Goal: Transaction & Acquisition: Book appointment/travel/reservation

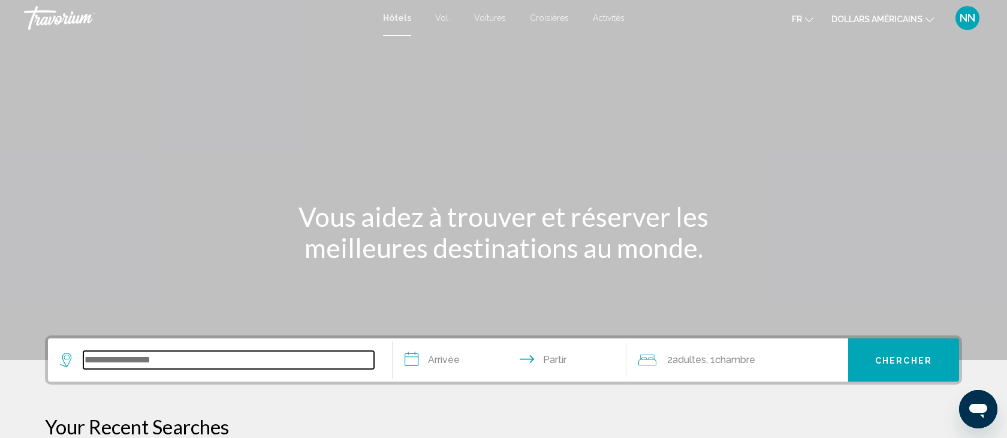
click at [91, 359] on input "Widget de recherche" at bounding box center [228, 360] width 291 height 18
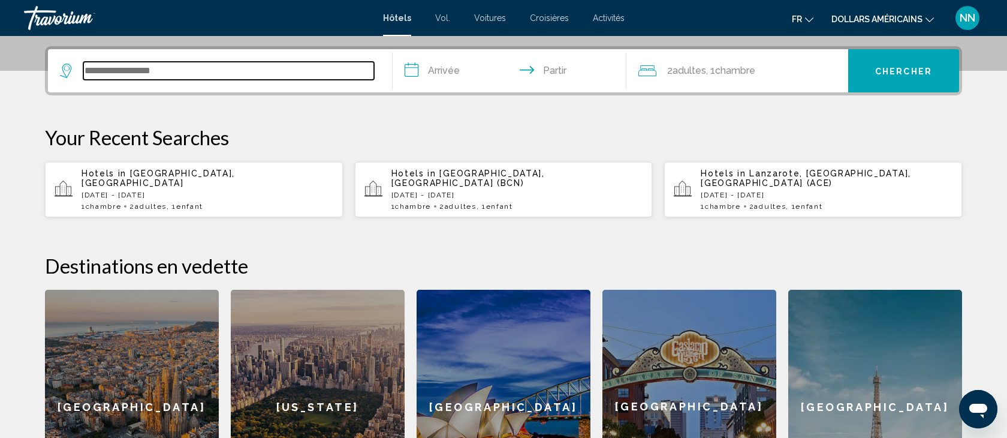
scroll to position [296, 0]
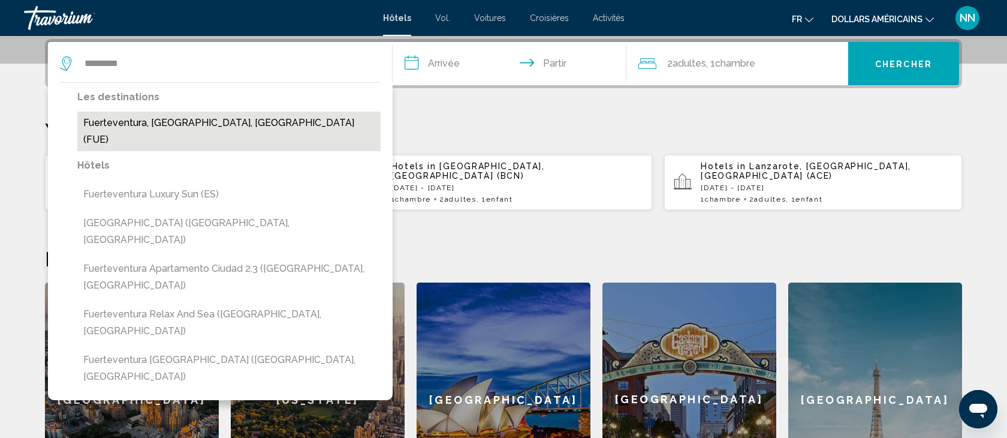
click at [134, 123] on button "Fuerteventura, [GEOGRAPHIC_DATA], [GEOGRAPHIC_DATA] (FUE)" at bounding box center [228, 131] width 303 height 40
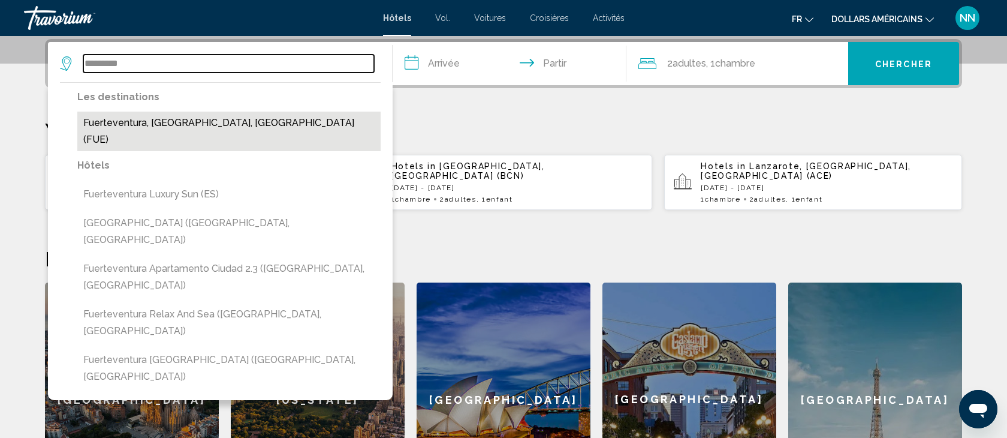
type input "**********"
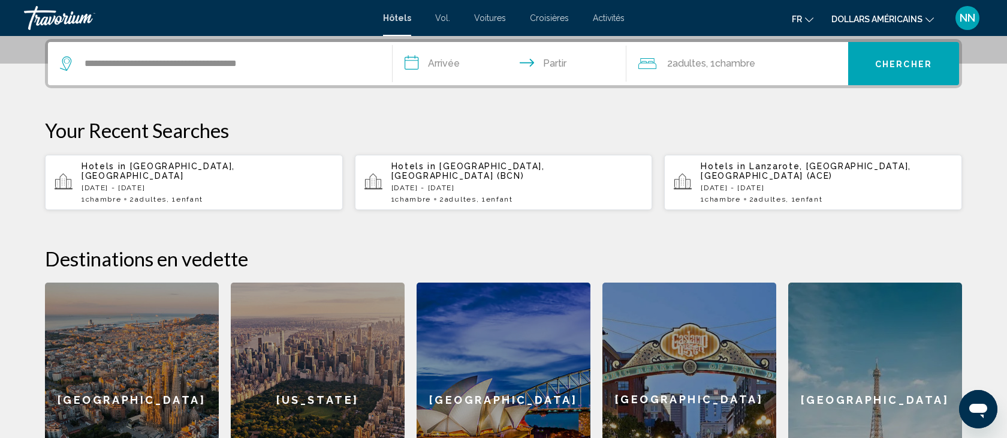
click at [447, 61] on input "**********" at bounding box center [512, 65] width 239 height 47
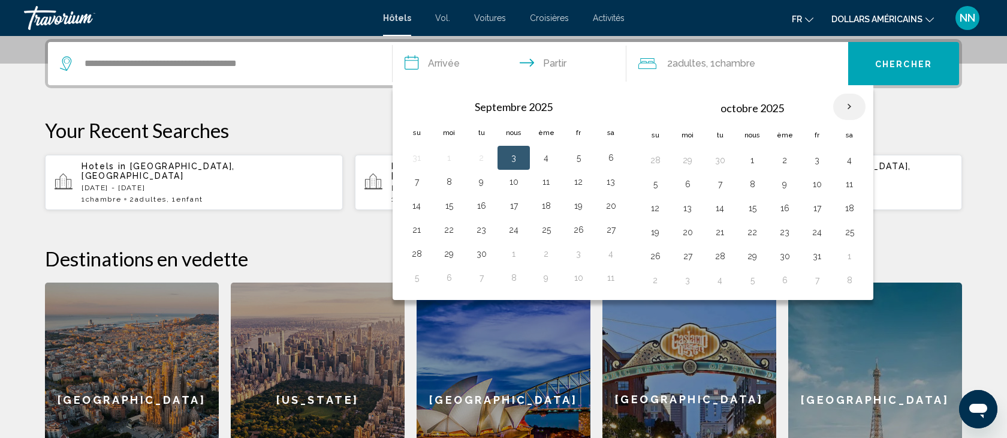
click at [851, 106] on th "Mois prochain" at bounding box center [849, 107] width 32 height 26
click at [656, 180] on button "5" at bounding box center [655, 184] width 19 height 17
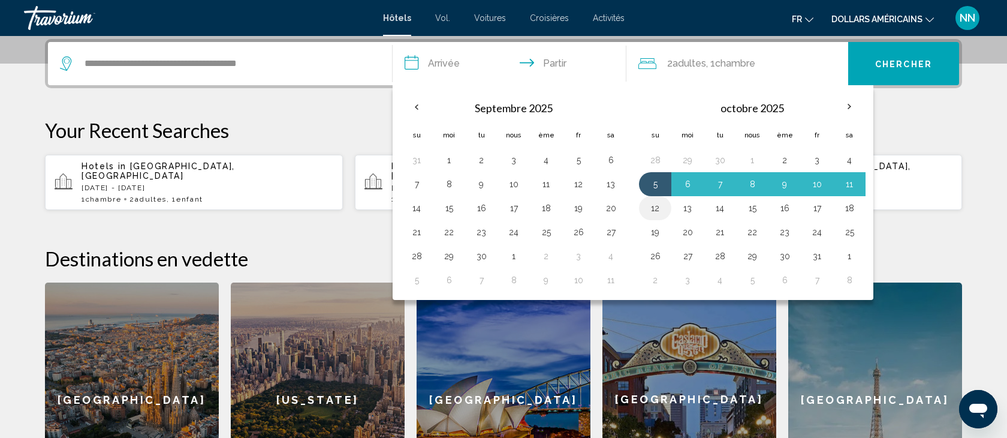
click at [656, 207] on button "12" at bounding box center [655, 208] width 19 height 17
type input "**********"
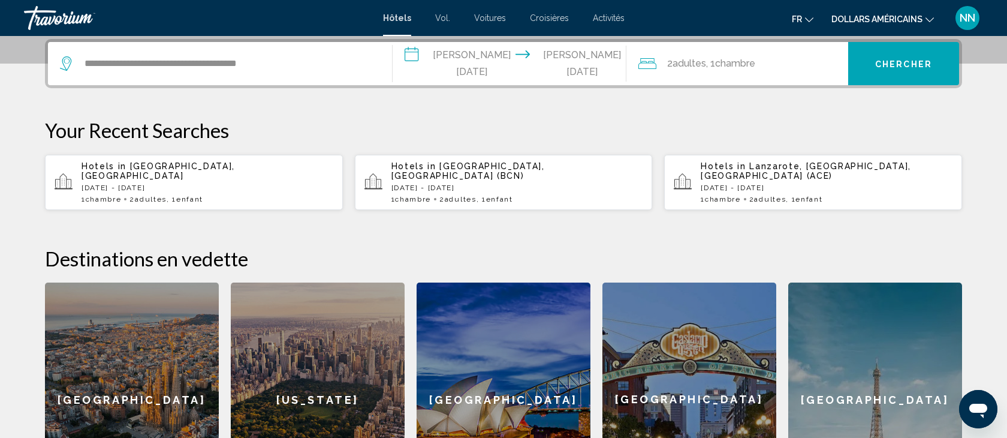
click at [697, 64] on font "adultes" at bounding box center [690, 63] width 34 height 11
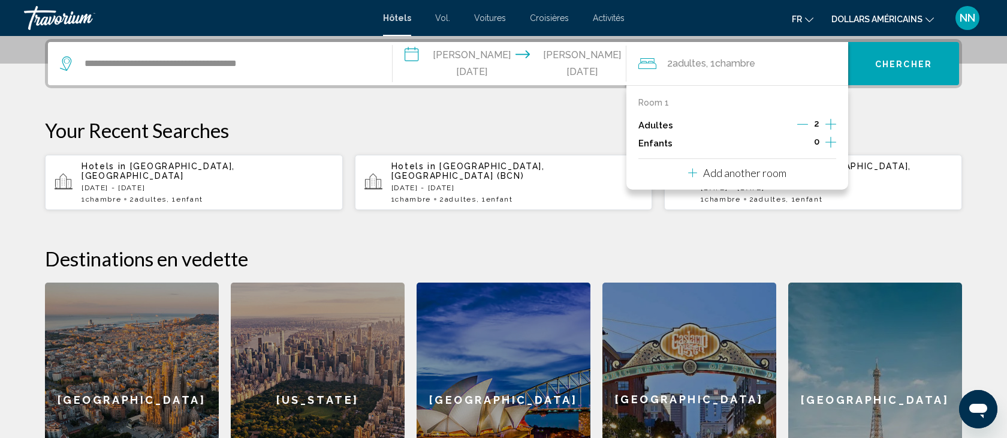
click at [831, 143] on icon "Increment children" at bounding box center [830, 142] width 11 height 14
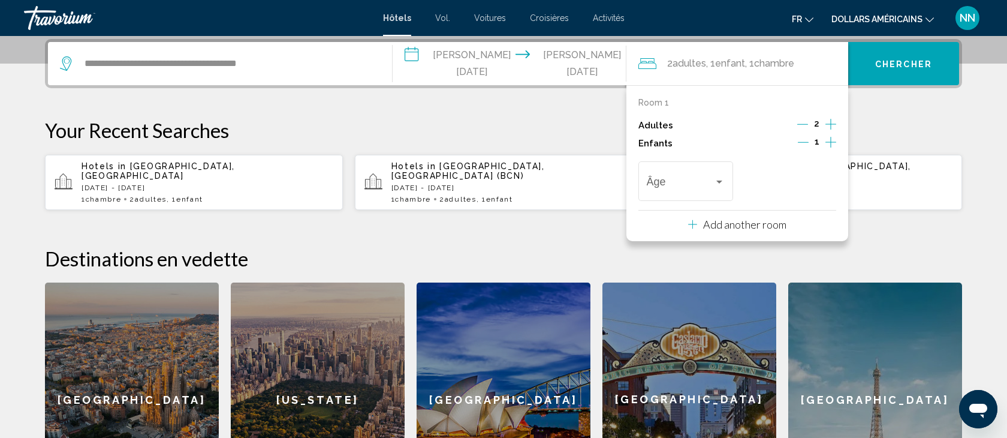
click at [831, 143] on icon "Increment children" at bounding box center [830, 142] width 11 height 14
click at [722, 183] on div "Travelers: 2 adults, 2 children" at bounding box center [719, 181] width 6 height 3
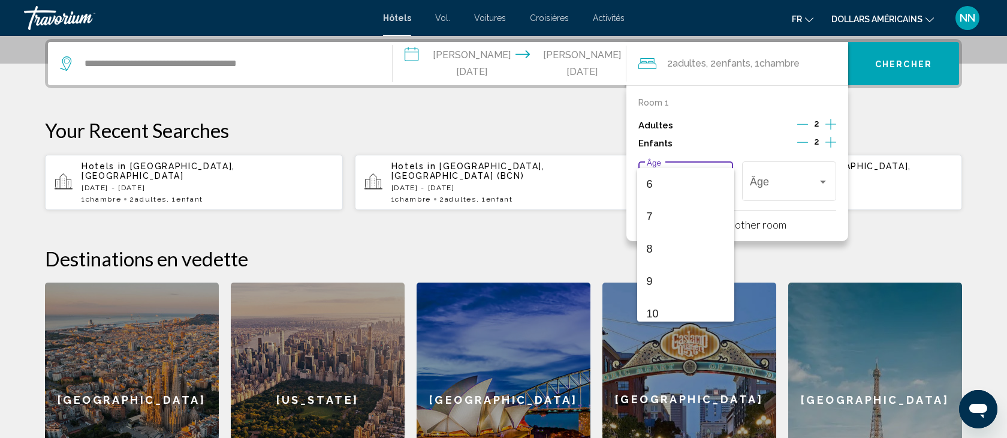
scroll to position [182, 0]
click at [663, 224] on span "7" at bounding box center [686, 228] width 79 height 32
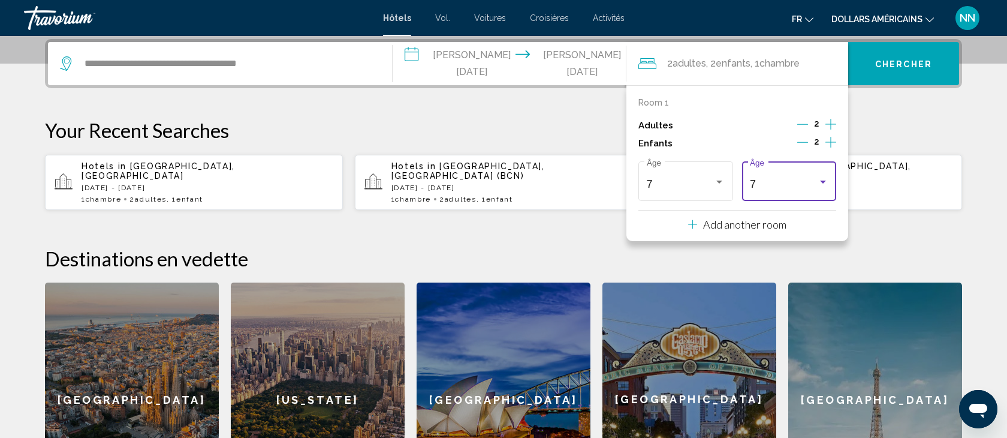
click at [823, 182] on div "Travelers: 2 adults, 2 children" at bounding box center [823, 181] width 6 height 3
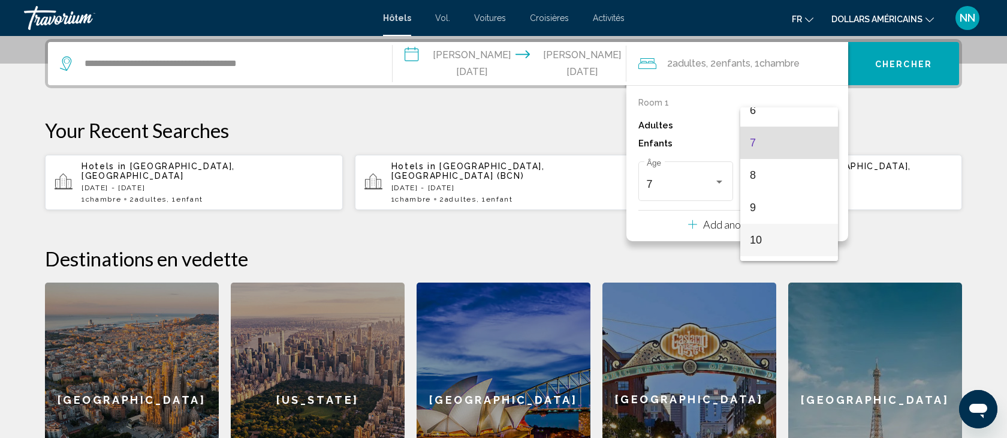
scroll to position [205, 0]
click at [774, 242] on span "10" at bounding box center [789, 242] width 79 height 32
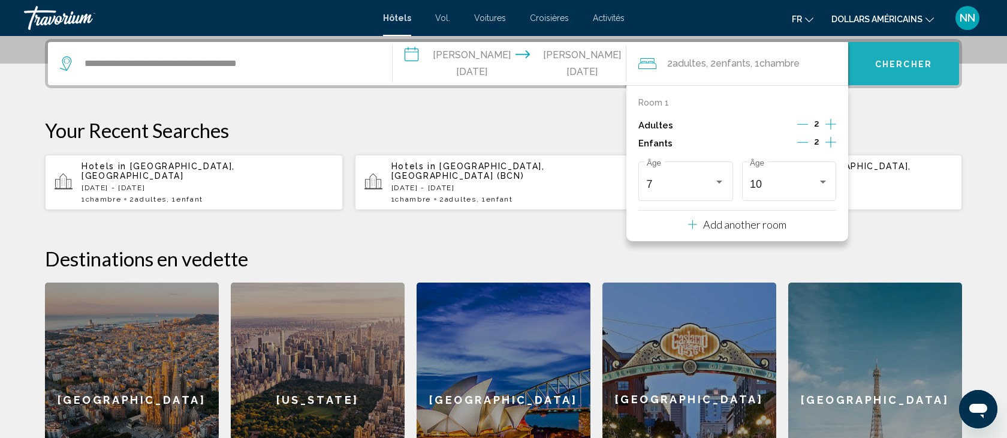
click at [897, 67] on font "Chercher" at bounding box center [903, 64] width 57 height 10
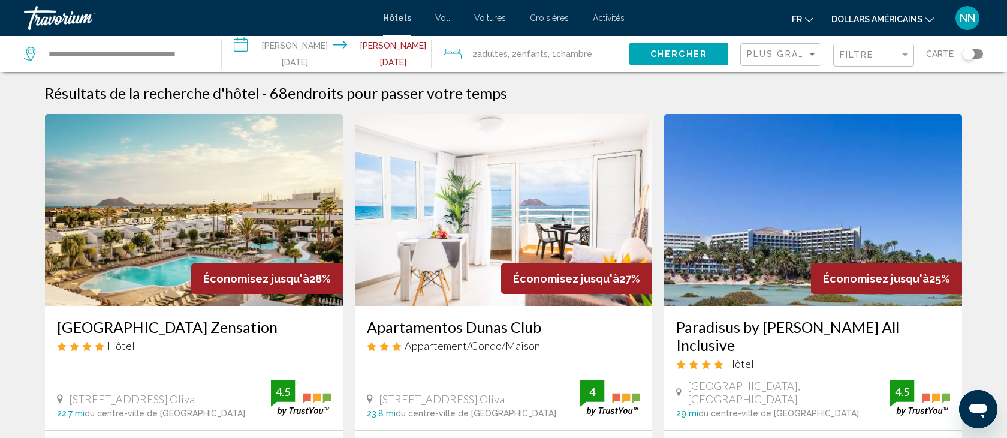
click at [277, 49] on input "**********" at bounding box center [329, 56] width 215 height 40
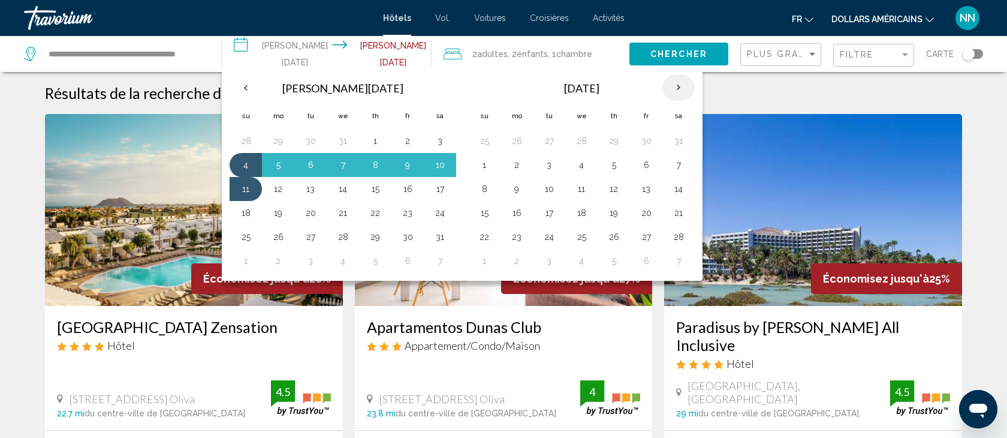
click at [675, 88] on th "Next month" at bounding box center [678, 87] width 32 height 26
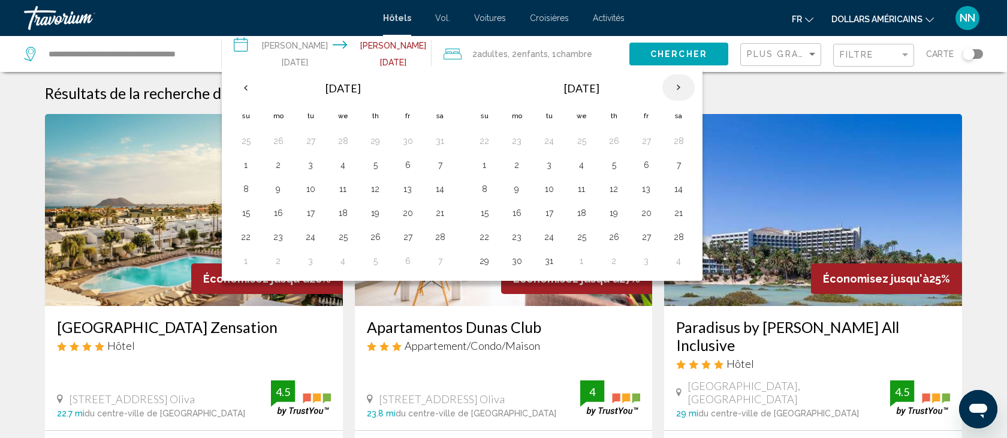
click at [675, 88] on th "Next month" at bounding box center [678, 87] width 32 height 26
click at [679, 145] on button "4" at bounding box center [678, 140] width 19 height 17
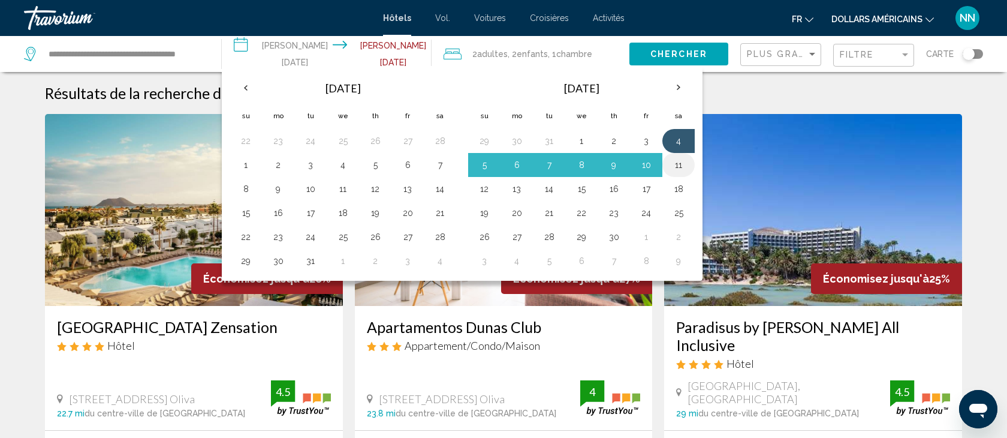
click at [682, 164] on button "11" at bounding box center [678, 164] width 19 height 17
type input "**********"
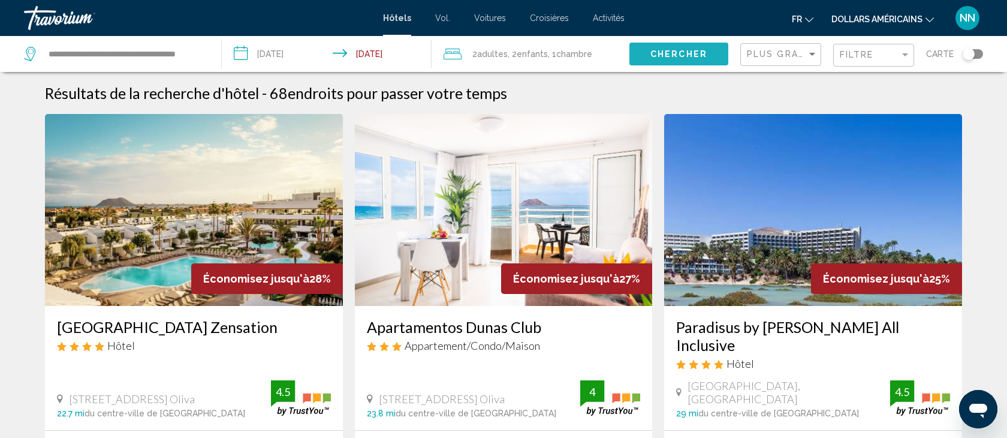
click at [686, 53] on span "Chercher" at bounding box center [678, 55] width 57 height 10
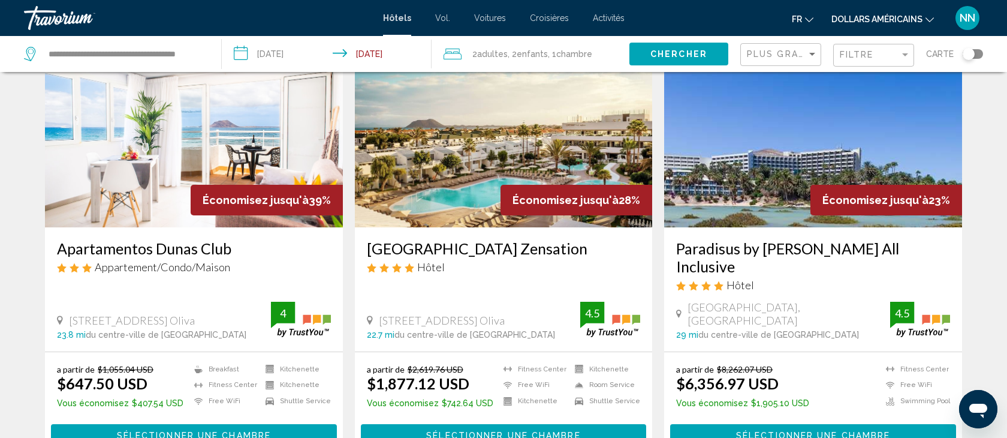
scroll to position [78, 0]
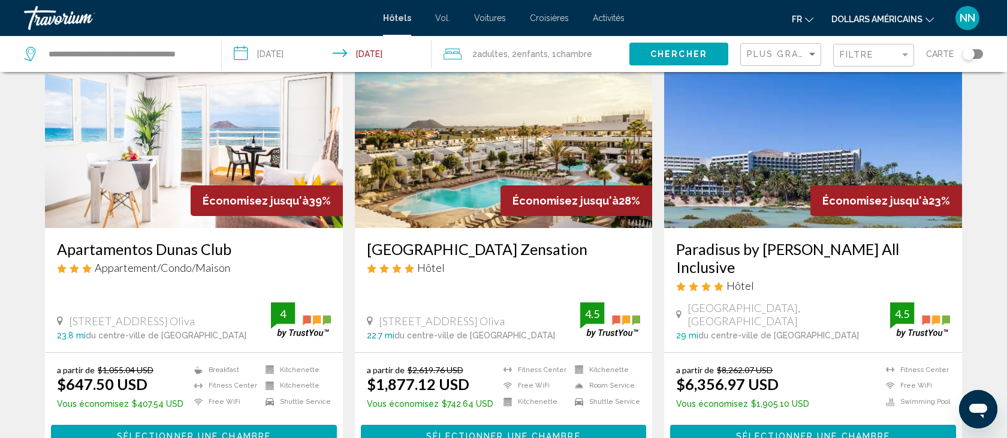
click at [931, 16] on icon "Changer de devise" at bounding box center [929, 20] width 8 height 8
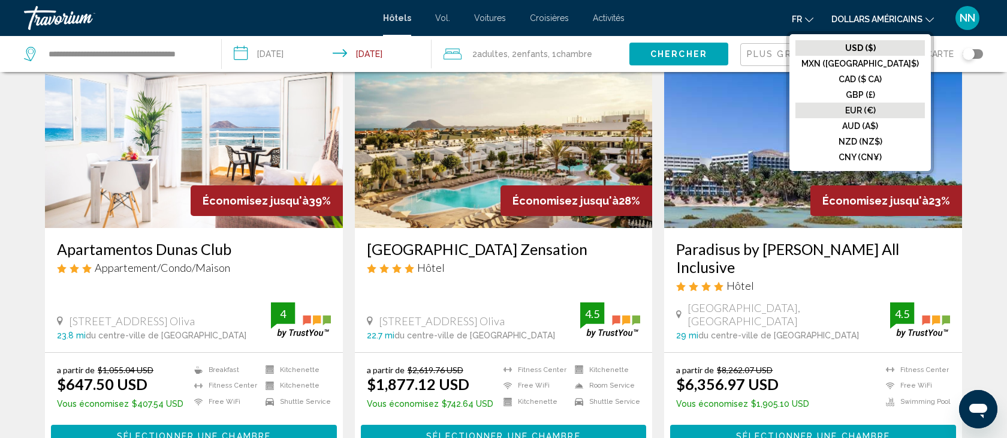
click at [876, 112] on font "EUR (€)" at bounding box center [860, 110] width 31 height 10
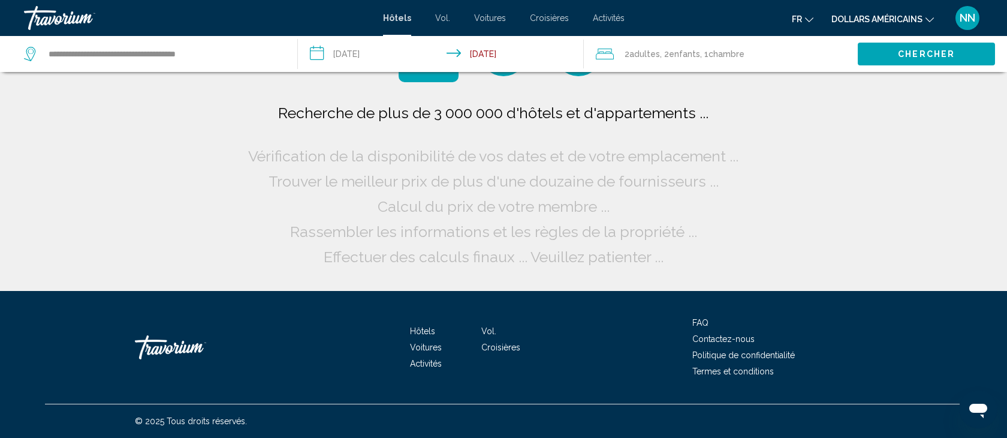
scroll to position [0, 0]
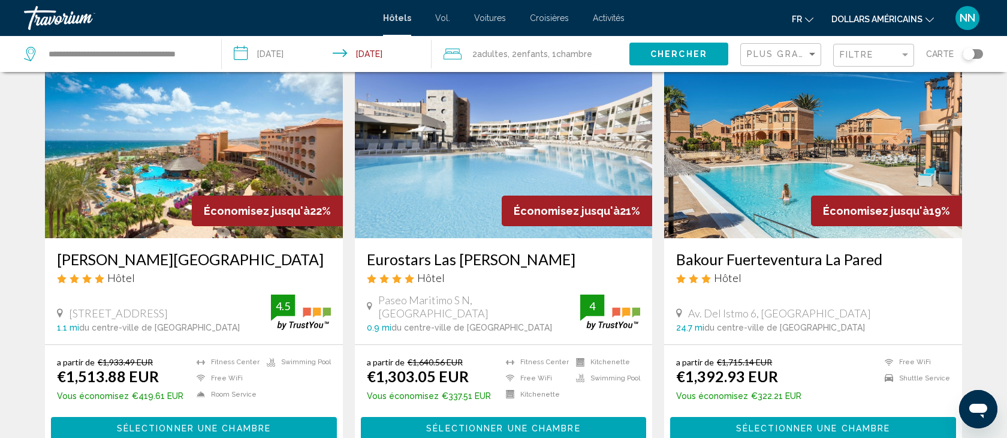
scroll to position [578, 0]
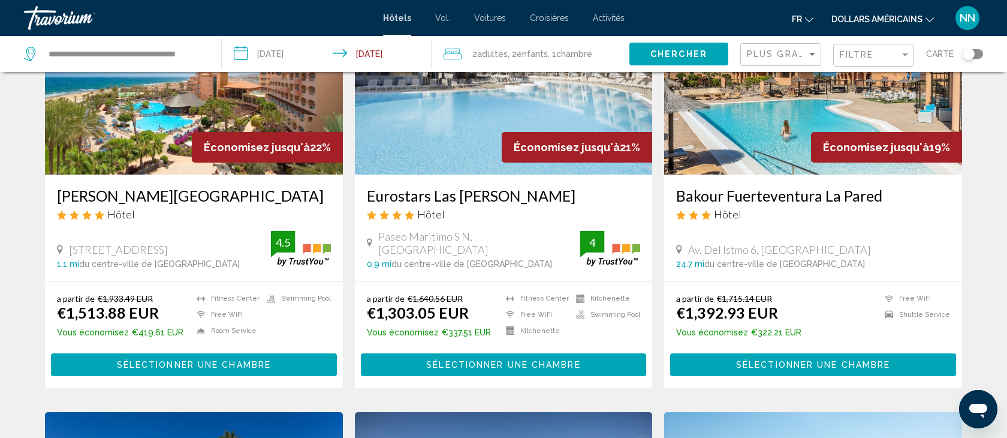
click at [170, 364] on span "Sélectionner une chambre" at bounding box center [194, 365] width 154 height 10
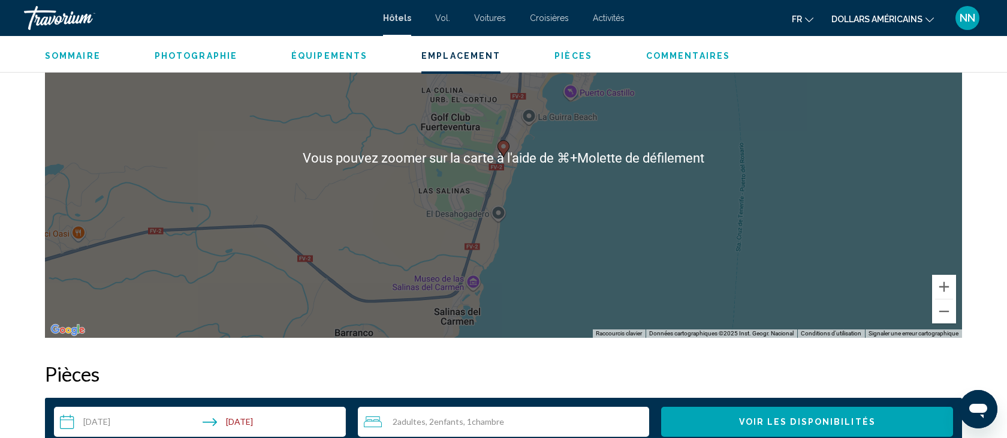
scroll to position [1219, 0]
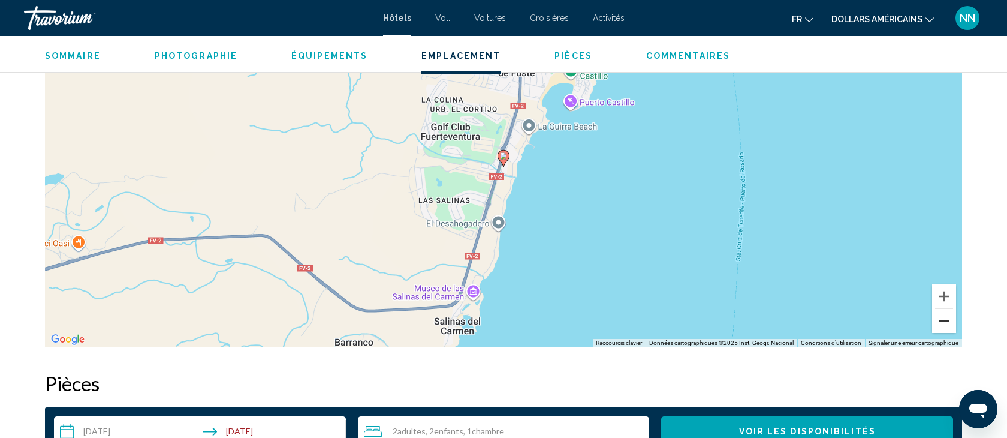
click at [943, 319] on button "Zoom arrière" at bounding box center [944, 321] width 24 height 24
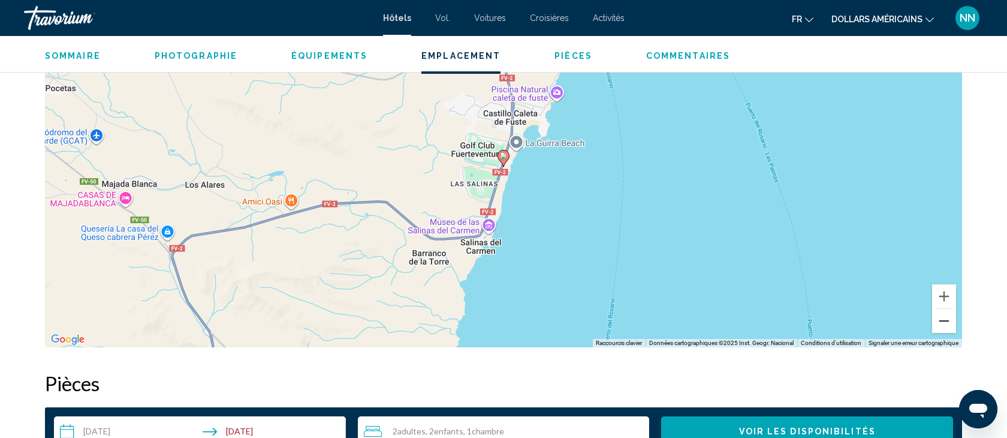
click at [943, 319] on button "Zoom arrière" at bounding box center [944, 321] width 24 height 24
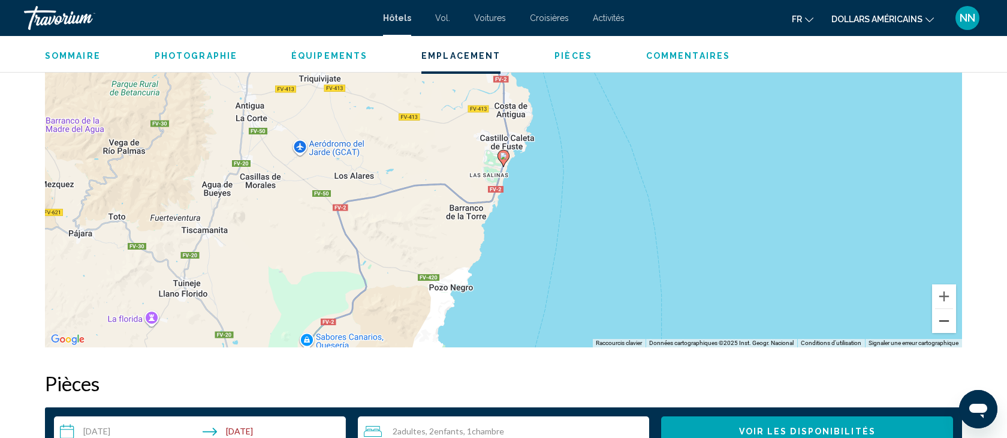
click at [944, 319] on button "Zoom arrière" at bounding box center [944, 321] width 24 height 24
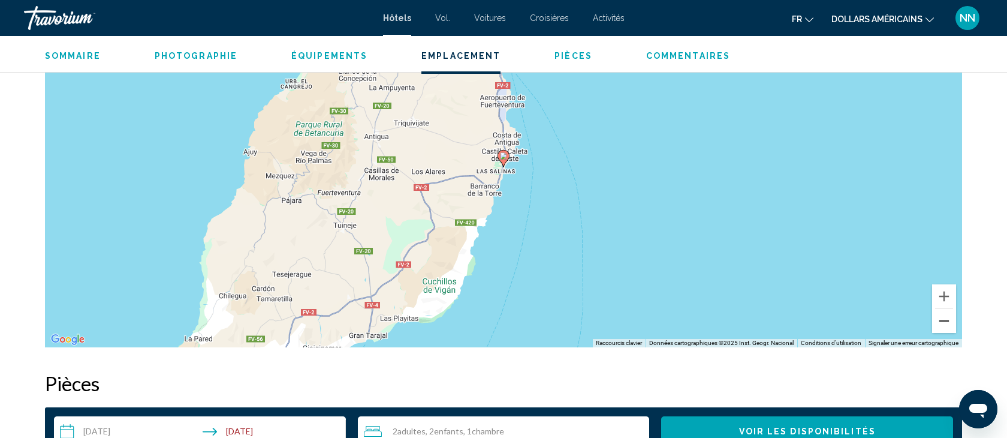
click at [945, 319] on button "Zoom arrière" at bounding box center [944, 321] width 24 height 24
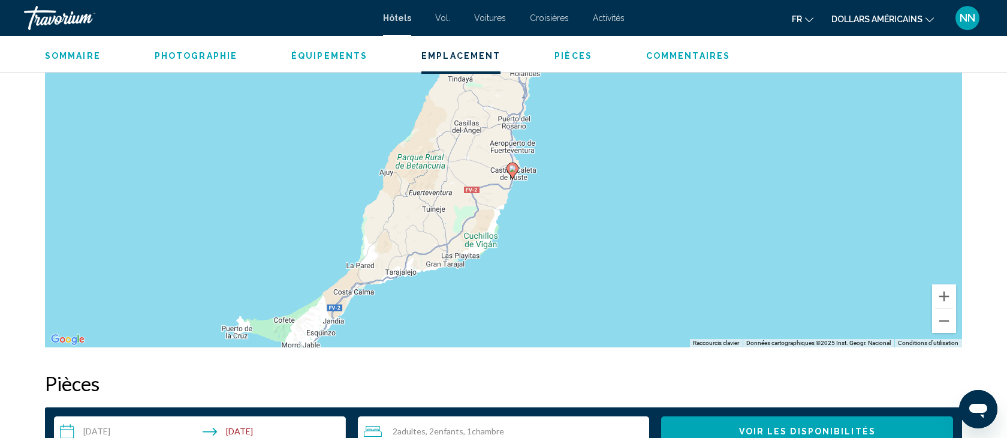
drag, startPoint x: 466, startPoint y: 122, endPoint x: 475, endPoint y: 136, distance: 16.7
click at [475, 136] on div "Pour activer le glissement avec le clavier, appuyez sur Alt+Entrée. Une fois ce…" at bounding box center [503, 167] width 917 height 360
click at [948, 322] on button "Zoom arrière" at bounding box center [944, 321] width 24 height 24
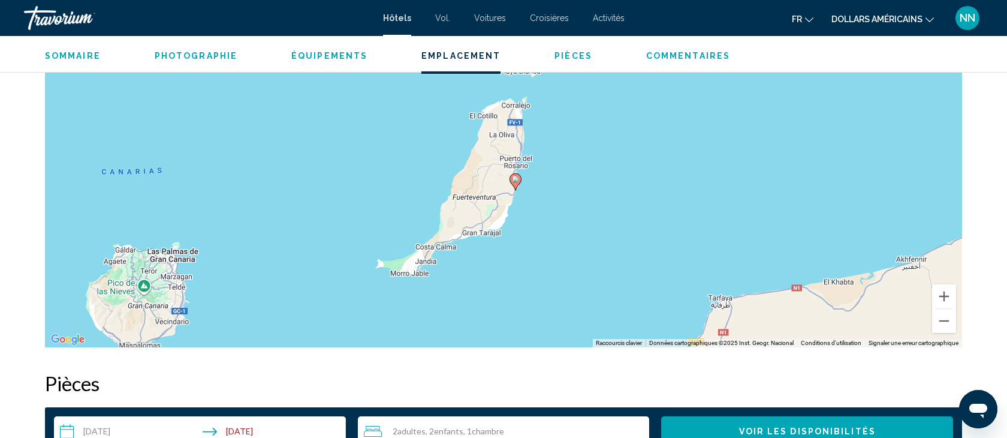
drag, startPoint x: 485, startPoint y: 130, endPoint x: 492, endPoint y: 148, distance: 19.4
click at [492, 148] on div "Pour activer le glissement avec le clavier, appuyez sur Alt+Entrée. Une fois ce…" at bounding box center [503, 167] width 917 height 360
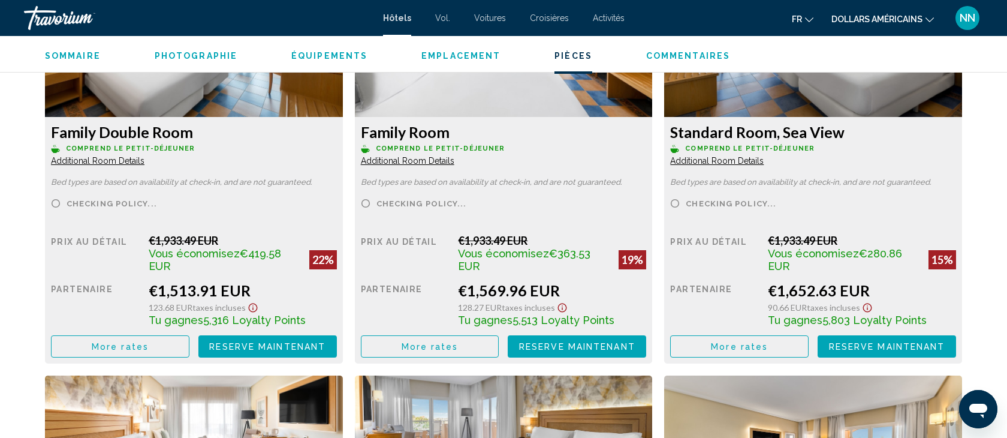
scroll to position [1741, 0]
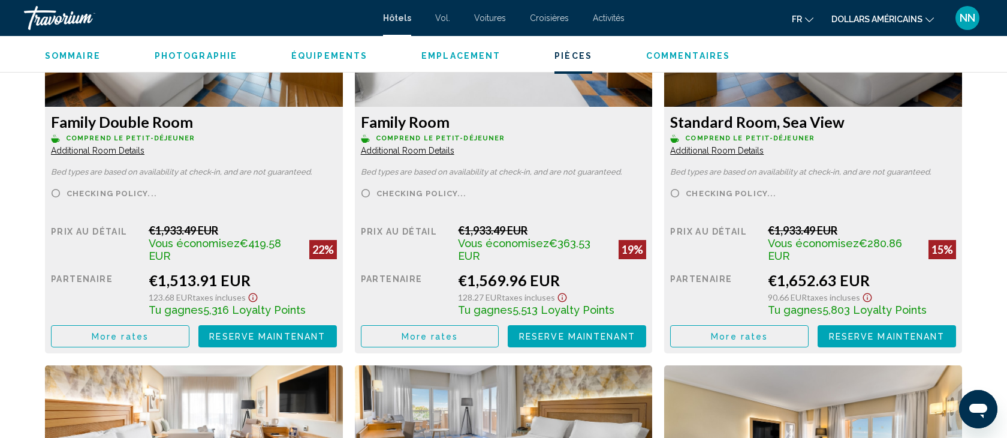
click at [147, 340] on button "More rates" at bounding box center [120, 336] width 138 height 22
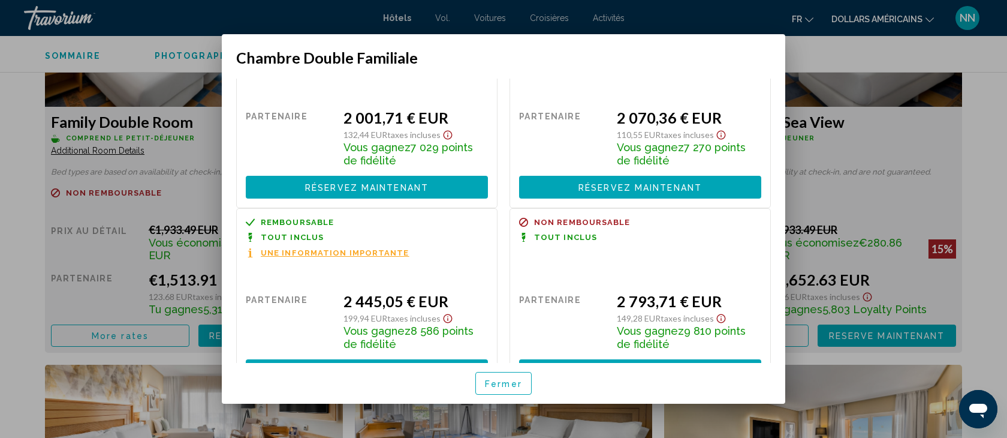
scroll to position [722, 0]
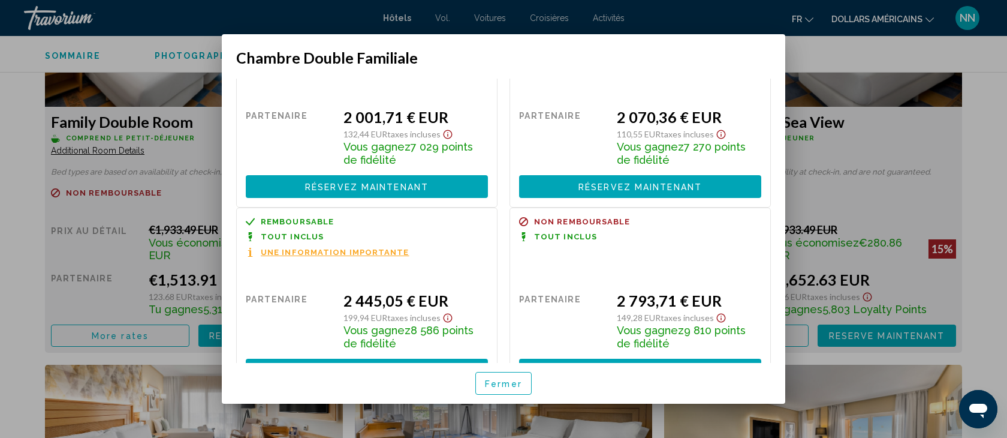
click at [213, 138] on div at bounding box center [503, 219] width 1007 height 438
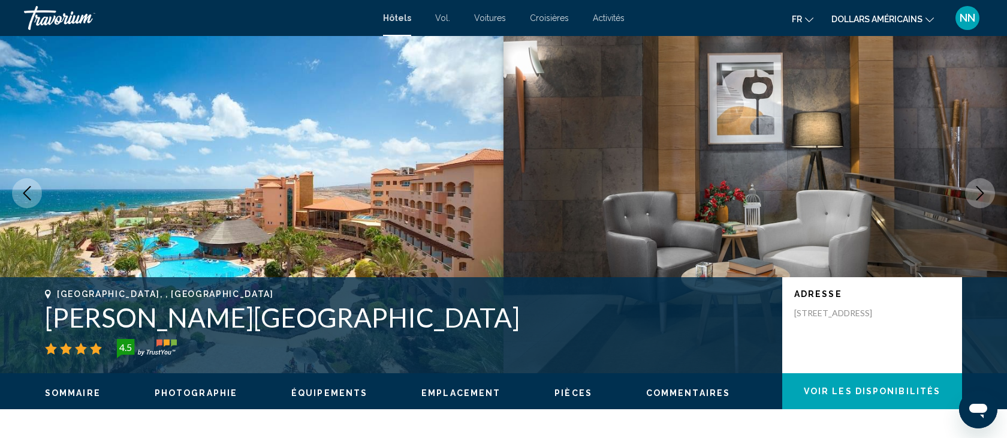
scroll to position [23, 0]
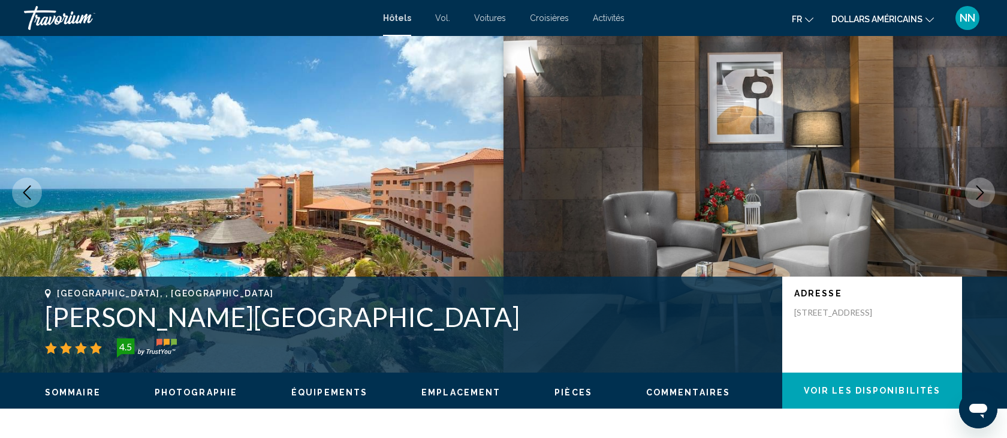
drag, startPoint x: 400, startPoint y: 318, endPoint x: 86, endPoint y: 294, distance: 314.4
click at [86, 294] on div "Antigua, , Spain Elba Sara Beach & Golf Resort 4.5" at bounding box center [407, 322] width 725 height 69
click at [246, 301] on h1 "Elba Sara Beach & Golf Resort" at bounding box center [407, 316] width 725 height 31
drag, startPoint x: 387, startPoint y: 314, endPoint x: 0, endPoint y: 275, distance: 388.6
click at [0, 278] on div "Antigua, , Spain Elba Sara Beach & Golf Resort 4.5 Adresse Avenida De Las Maris…" at bounding box center [503, 324] width 1007 height 96
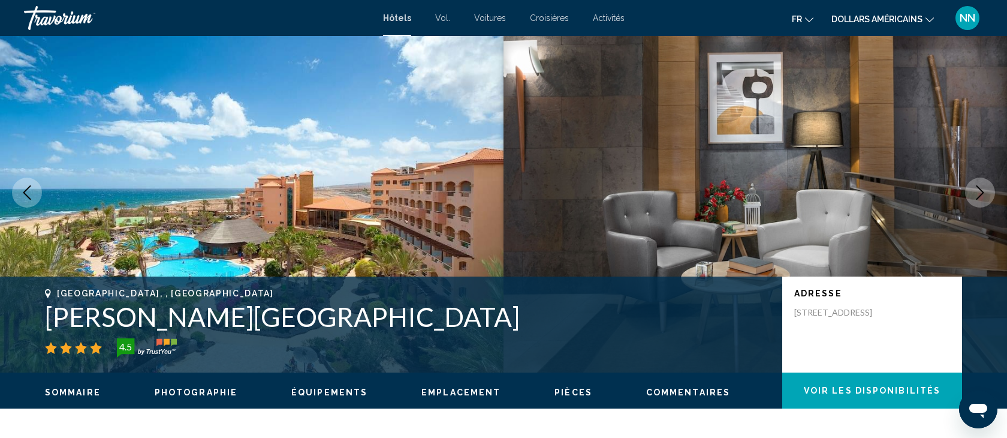
copy div "Antigua, , Spain Elba Sara Beach & Golf Resort"
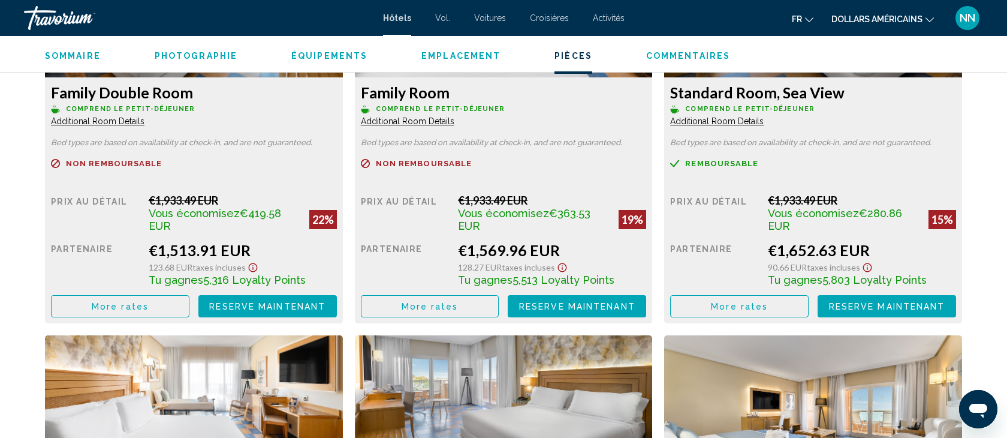
scroll to position [1769, 0]
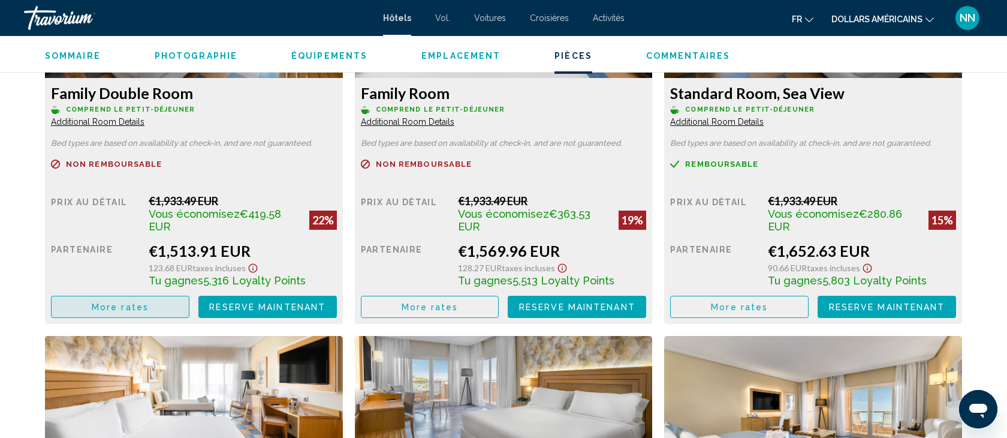
click at [152, 309] on button "More rates" at bounding box center [120, 307] width 138 height 22
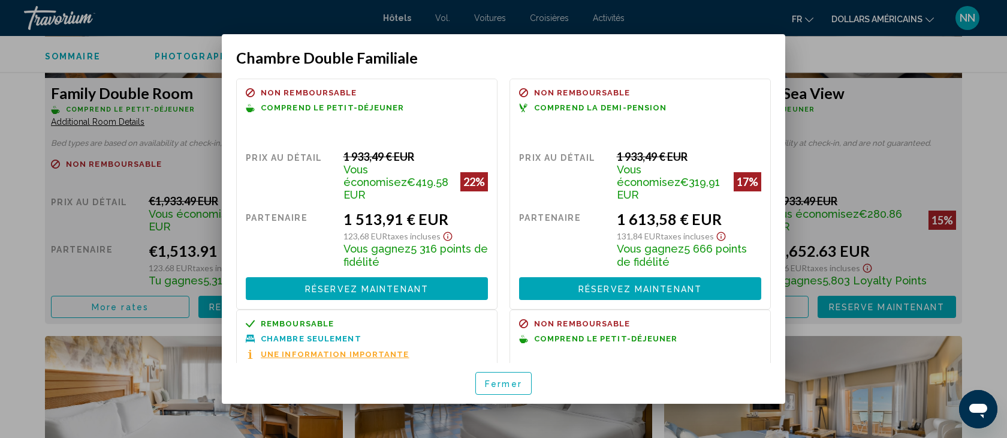
scroll to position [722, 0]
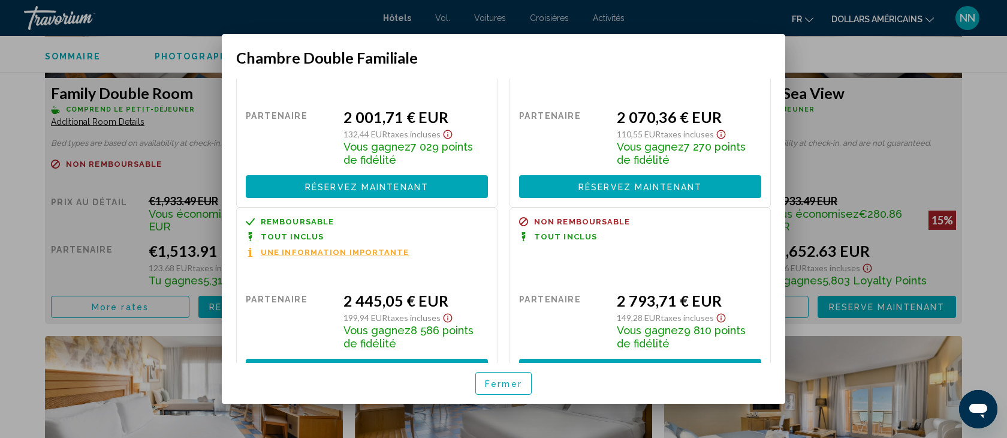
click at [505, 379] on font "Fermer" at bounding box center [503, 384] width 37 height 10
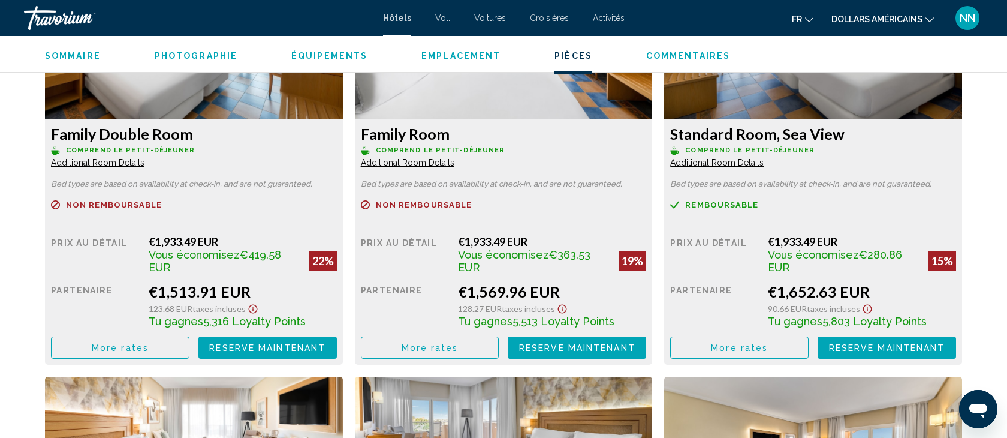
scroll to position [1730, 0]
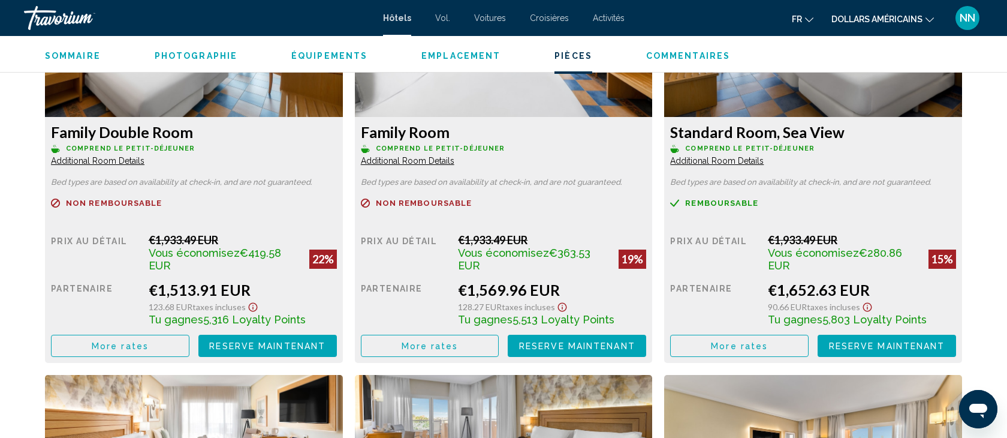
click at [164, 346] on button "More rates" at bounding box center [120, 345] width 138 height 22
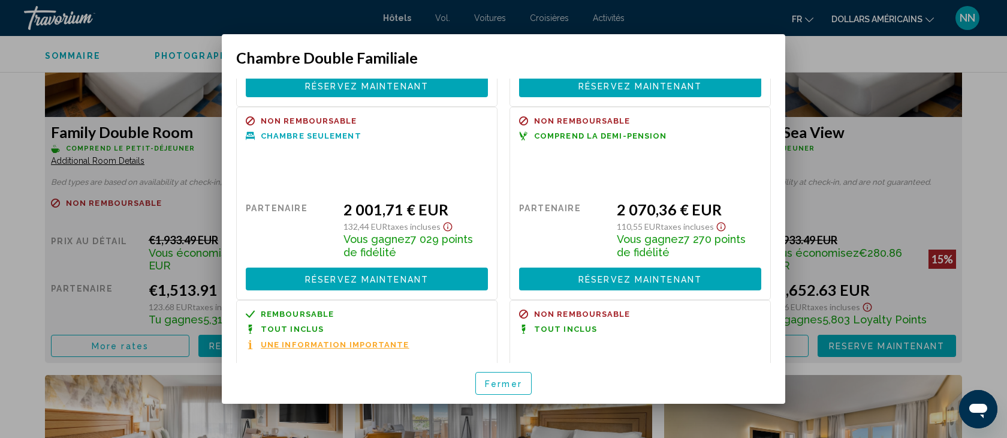
scroll to position [722, 0]
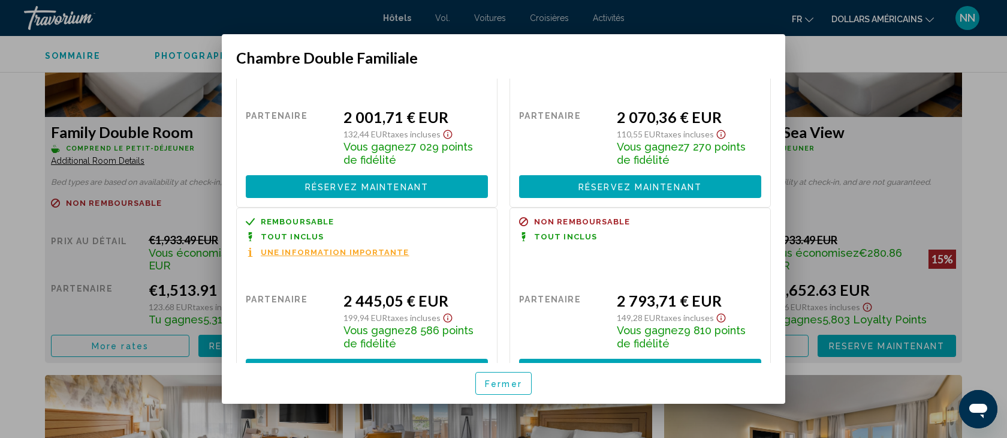
click at [119, 160] on div at bounding box center [503, 219] width 1007 height 438
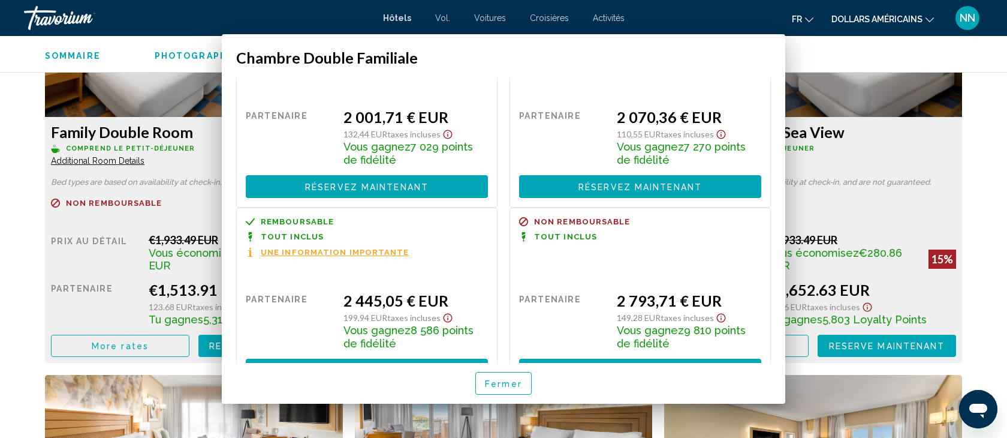
scroll to position [1730, 0]
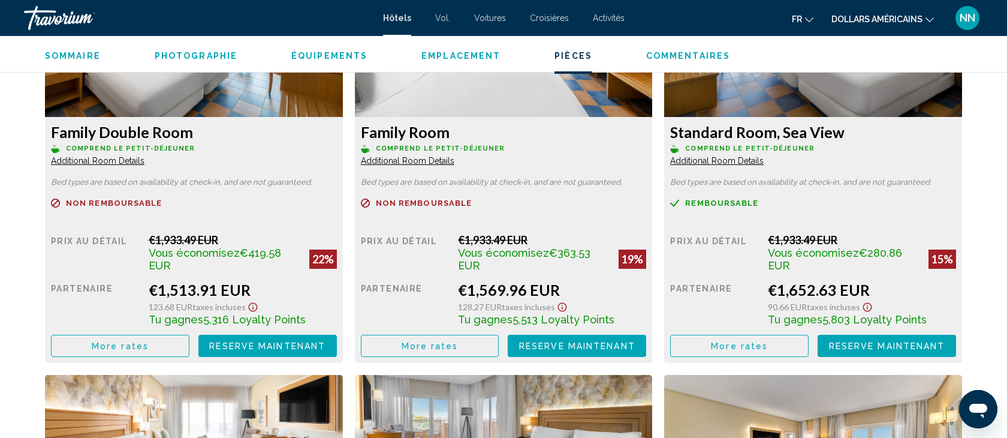
click at [119, 160] on span "Additional Room Details" at bounding box center [98, 161] width 94 height 10
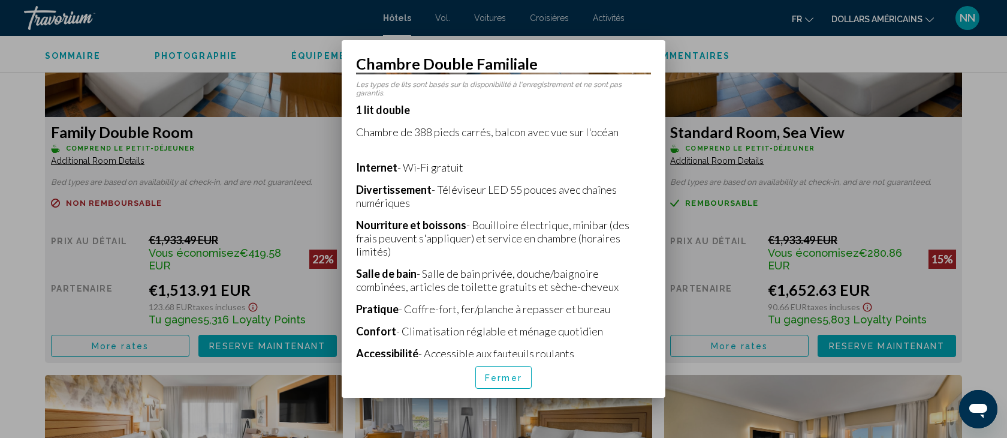
scroll to position [198, 0]
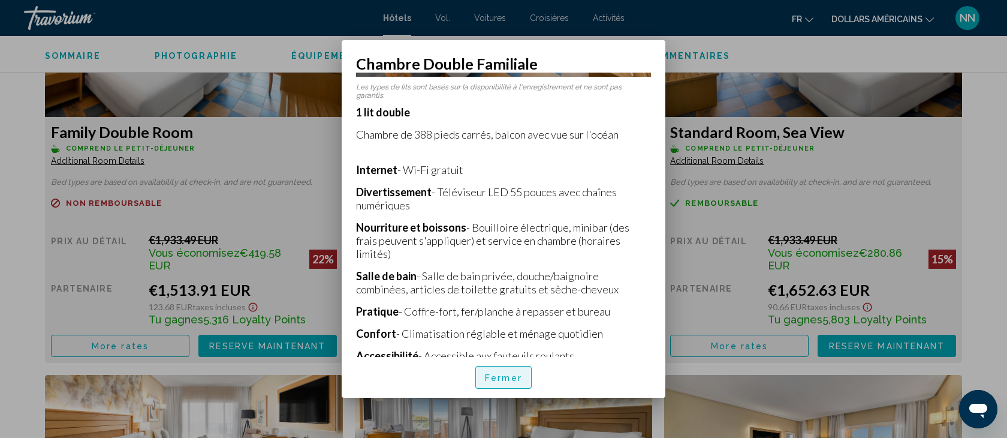
click at [496, 374] on font "Fermer" at bounding box center [503, 378] width 37 height 10
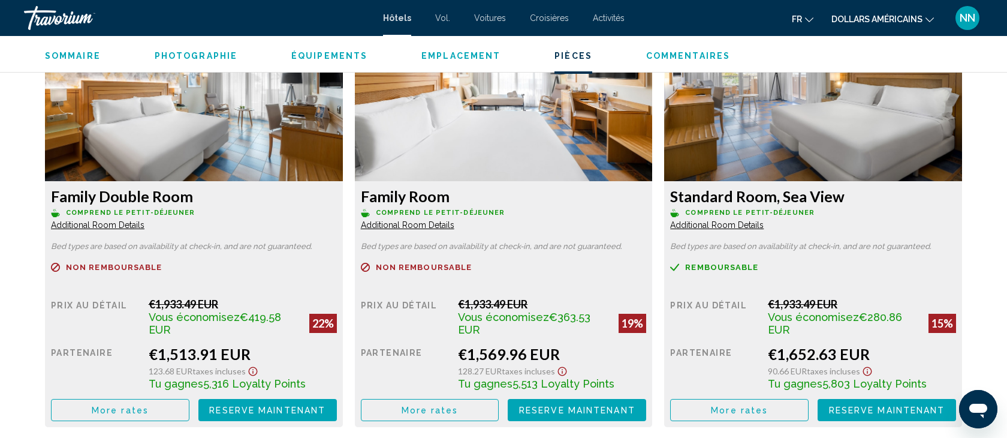
scroll to position [1677, 0]
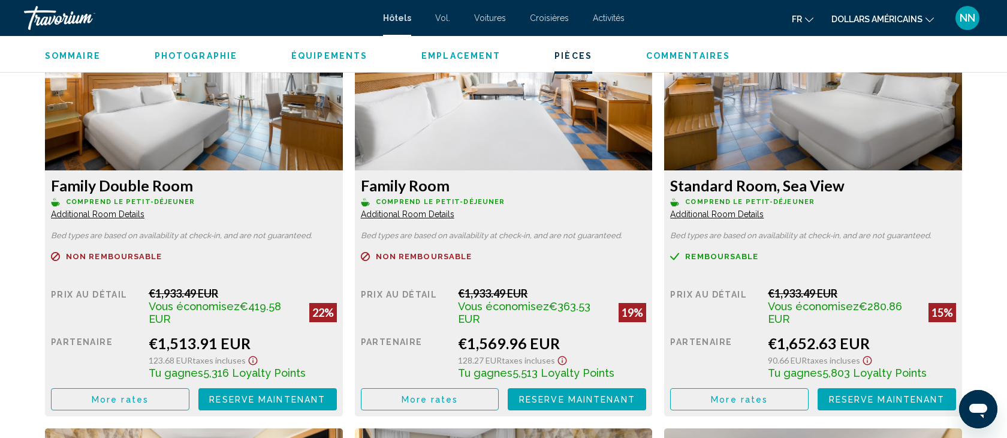
click at [110, 213] on span "Additional Room Details" at bounding box center [98, 214] width 94 height 10
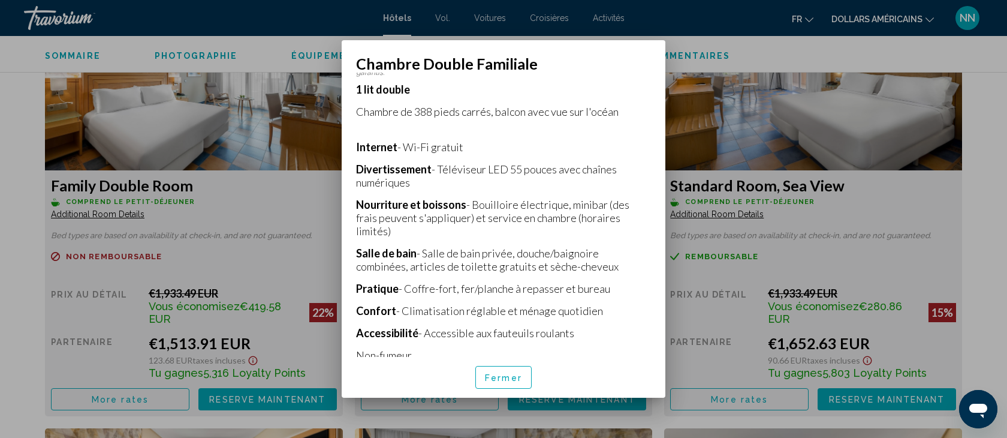
scroll to position [221, 0]
click at [499, 375] on font "Fermer" at bounding box center [503, 378] width 37 height 10
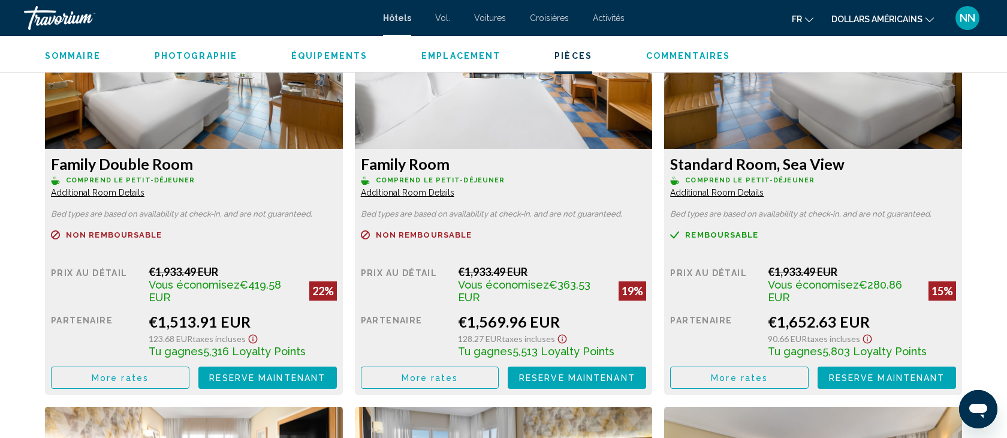
scroll to position [1703, 0]
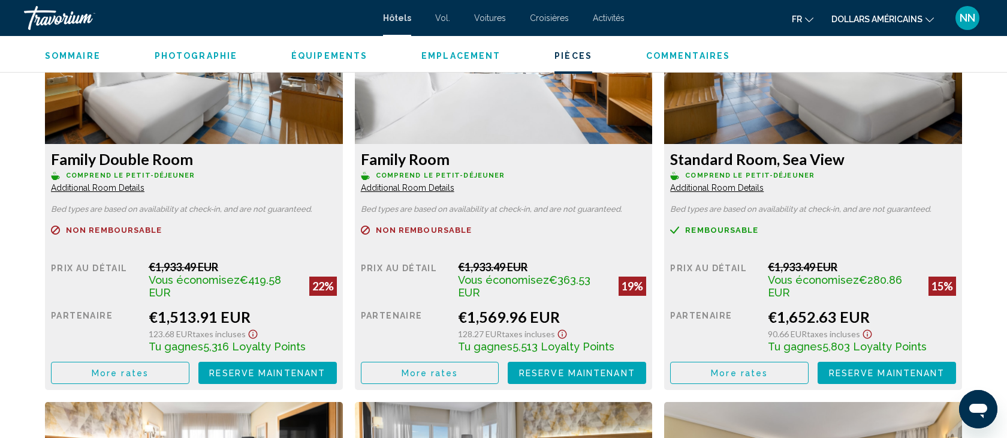
click at [149, 369] on span "More rates" at bounding box center [120, 373] width 57 height 10
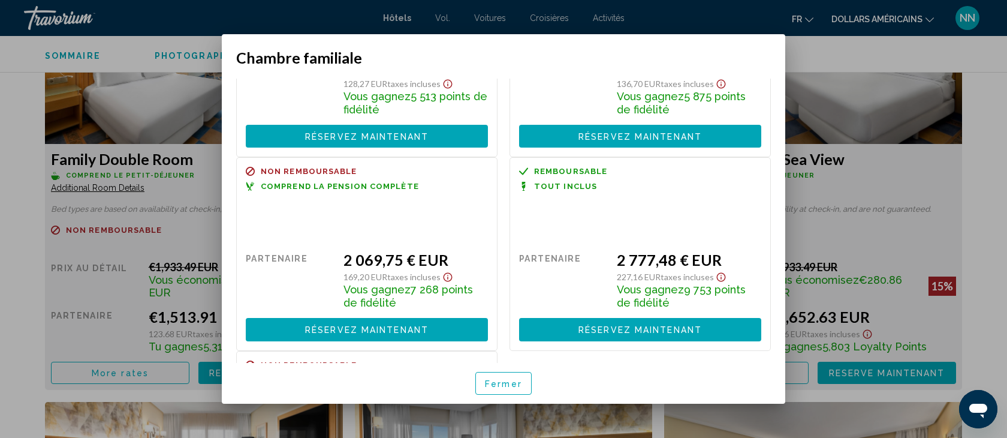
scroll to position [155, 0]
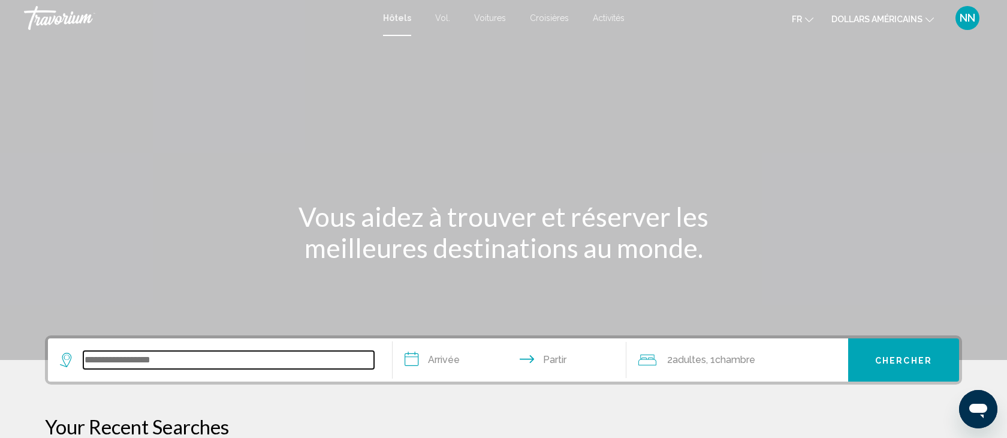
click at [148, 358] on input "Widget de recherche" at bounding box center [228, 360] width 291 height 18
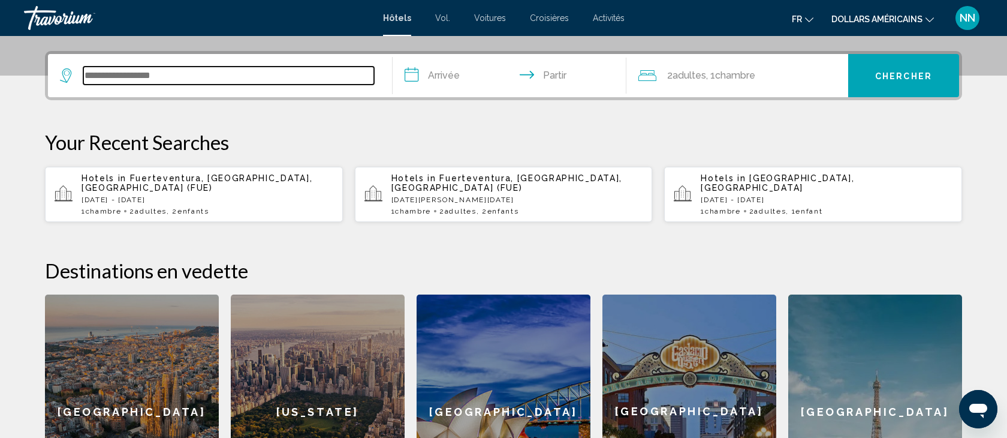
scroll to position [296, 0]
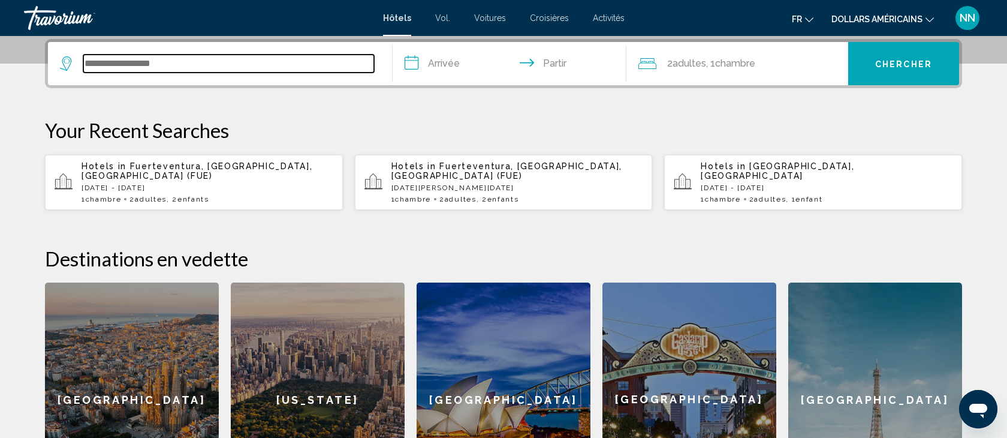
click at [92, 61] on input "Widget de recherche" at bounding box center [228, 64] width 291 height 18
click at [91, 64] on input "Widget de recherche" at bounding box center [228, 64] width 291 height 18
click at [97, 62] on input "Widget de recherche" at bounding box center [228, 64] width 291 height 18
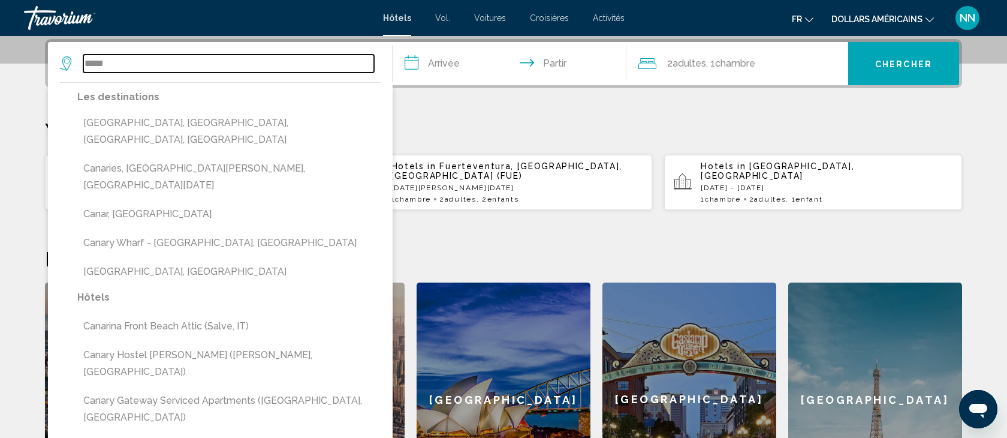
drag, startPoint x: 127, startPoint y: 63, endPoint x: 53, endPoint y: 68, distance: 74.5
click at [56, 67] on app-destination-search "***** Les destinations [GEOGRAPHIC_DATA], [GEOGRAPHIC_DATA], [GEOGRAPHIC_DATA],…" at bounding box center [220, 63] width 345 height 43
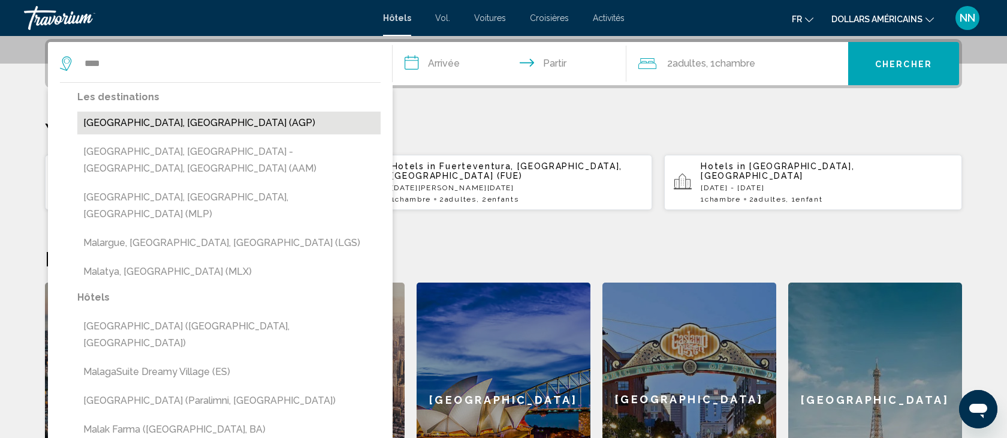
click at [102, 120] on button "[GEOGRAPHIC_DATA], [GEOGRAPHIC_DATA] (AGP)" at bounding box center [228, 122] width 303 height 23
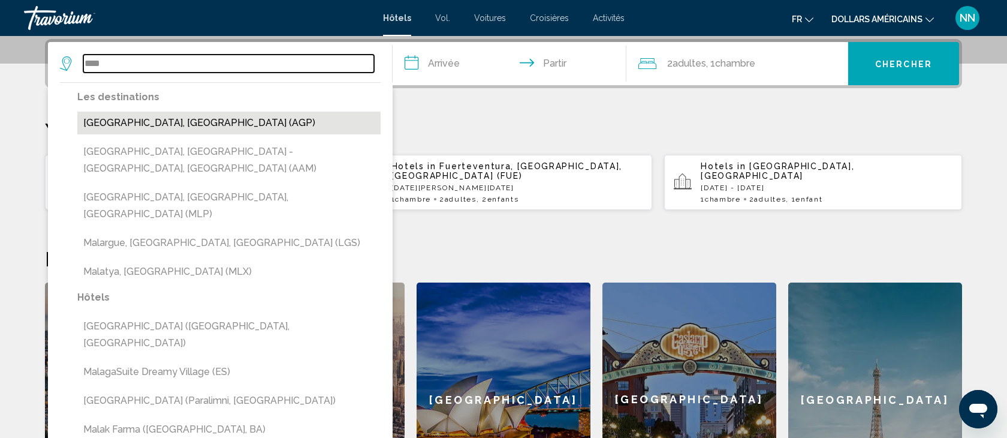
type input "**********"
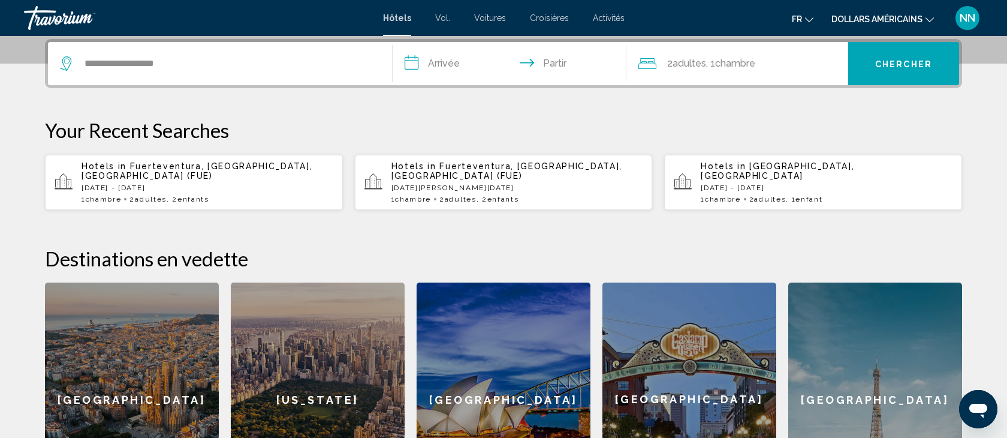
click at [441, 62] on input "**********" at bounding box center [512, 65] width 239 height 47
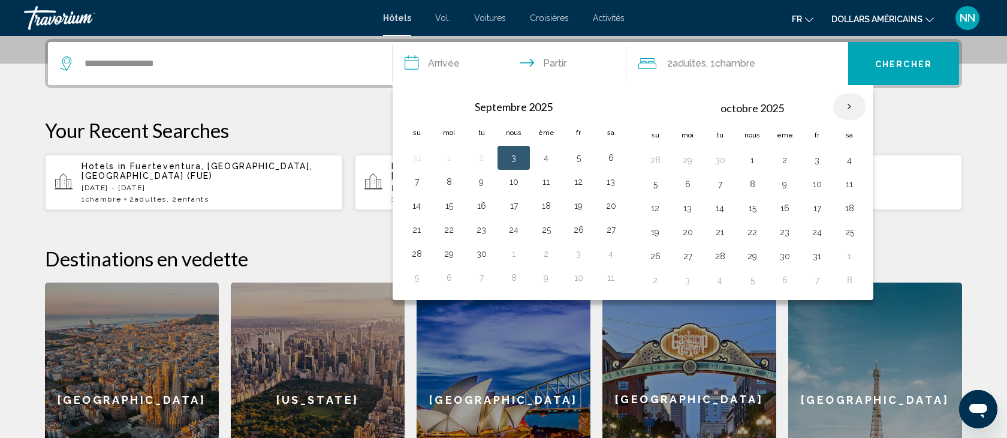
click at [848, 105] on th "Mois prochain" at bounding box center [849, 107] width 32 height 26
click at [851, 157] on button "4" at bounding box center [849, 160] width 19 height 17
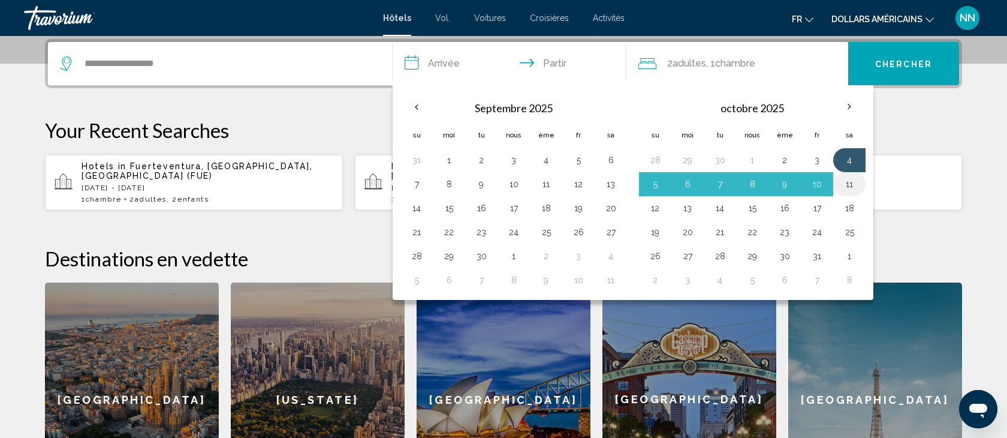
click at [850, 190] on button "11" at bounding box center [849, 184] width 19 height 17
type input "**********"
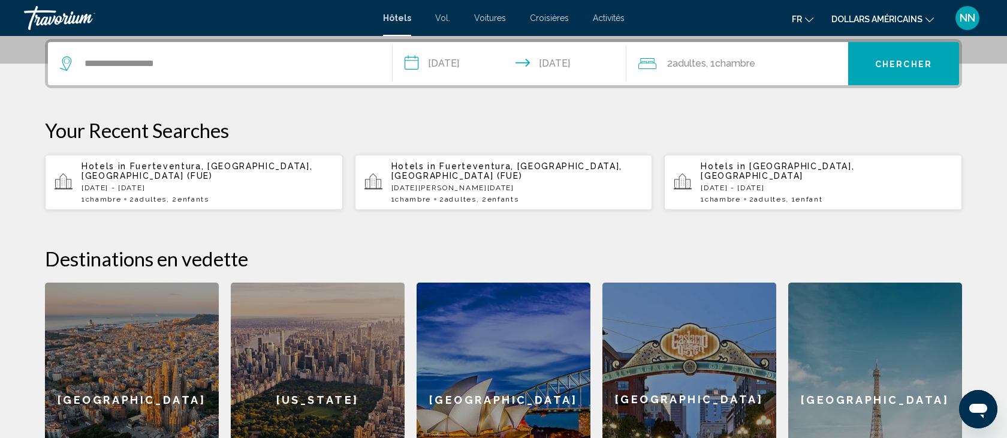
click at [696, 63] on font "adultes" at bounding box center [690, 63] width 34 height 11
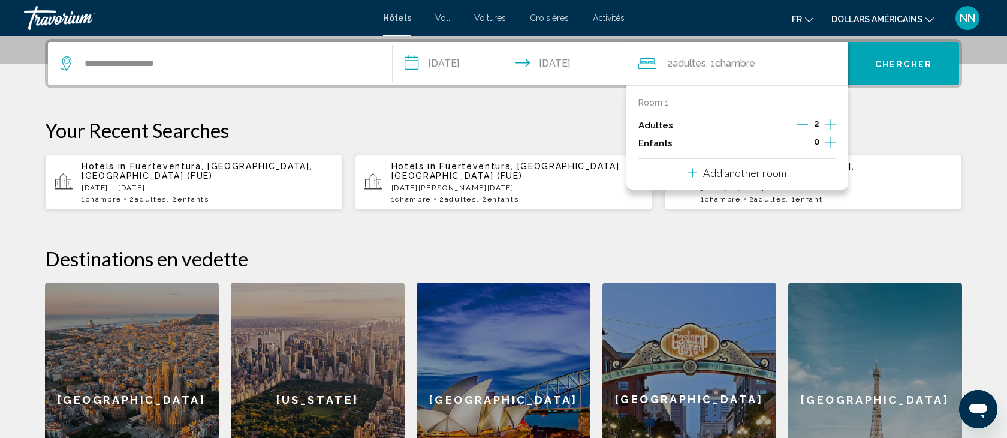
click at [834, 141] on icon "Increment children" at bounding box center [830, 142] width 11 height 14
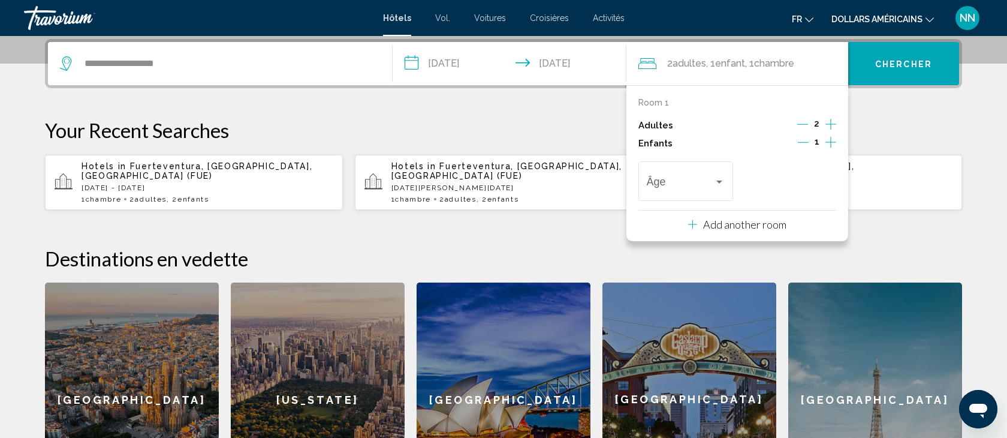
click at [834, 141] on icon "Increment children" at bounding box center [830, 142] width 11 height 14
click at [722, 177] on div "Travelers: 2 adults, 2 children" at bounding box center [719, 182] width 11 height 10
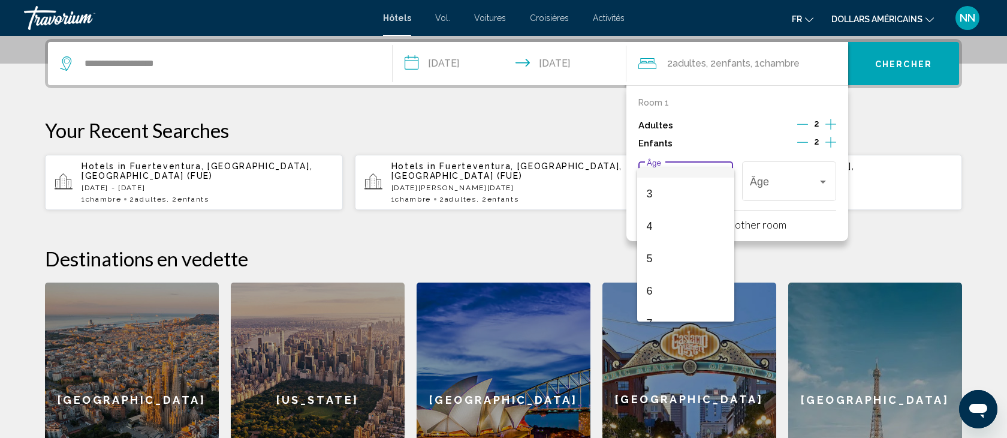
scroll to position [101, 0]
click at [679, 305] on span "7" at bounding box center [686, 310] width 79 height 32
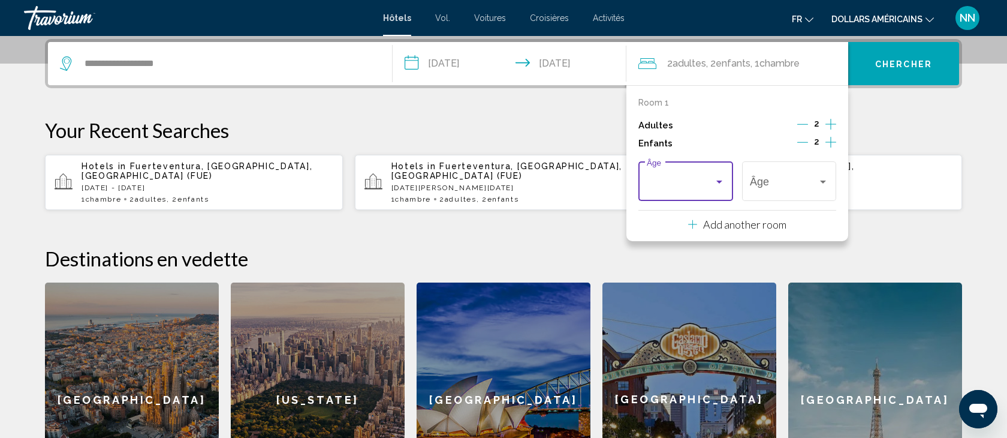
scroll to position [105, 0]
click at [823, 182] on div "Travelers: 2 adults, 2 children" at bounding box center [823, 181] width 6 height 3
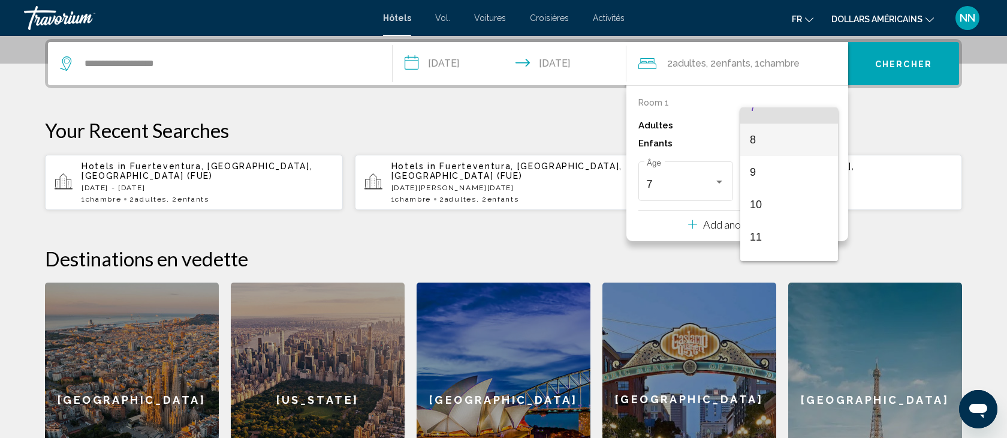
scroll to position [244, 0]
click at [765, 198] on span "10" at bounding box center [789, 203] width 79 height 32
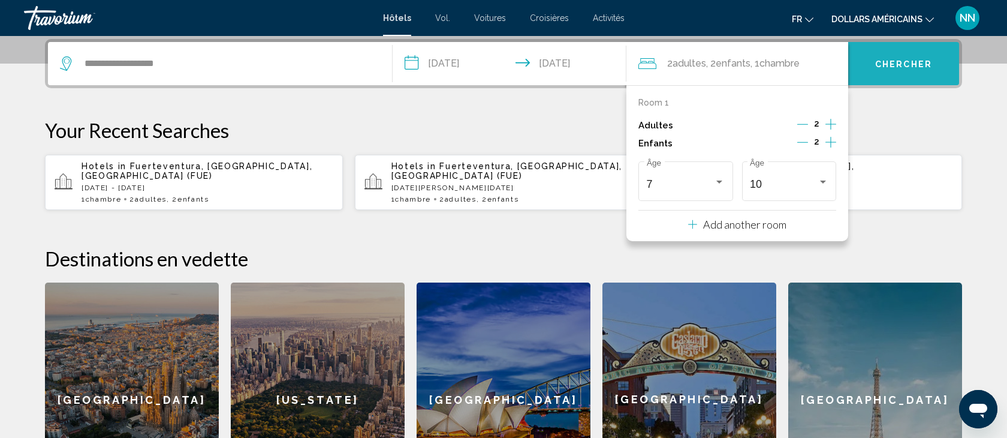
click at [879, 68] on font "Chercher" at bounding box center [903, 64] width 57 height 10
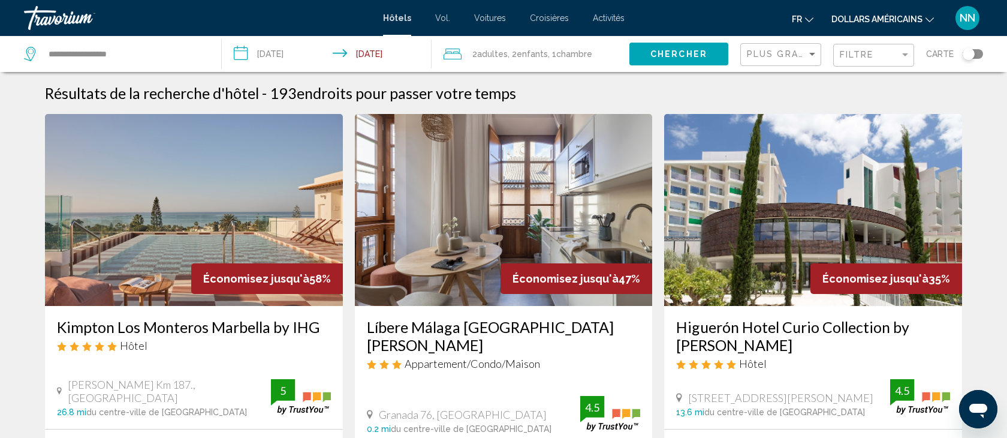
click at [275, 55] on input "**********" at bounding box center [329, 56] width 215 height 40
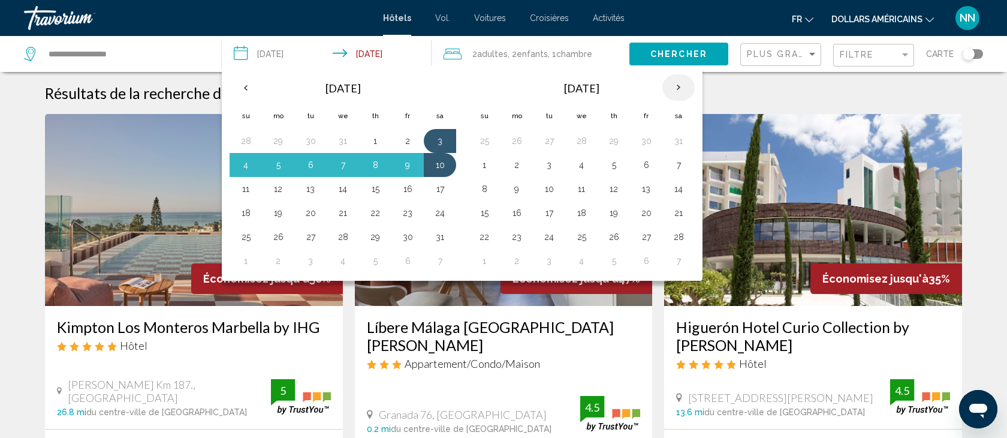
click at [678, 87] on th "Next month" at bounding box center [678, 87] width 32 height 26
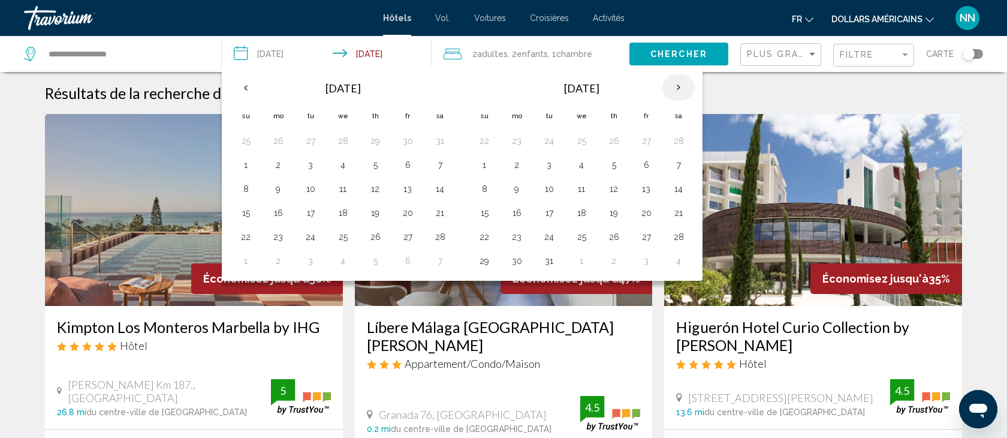
click at [678, 87] on th "Next month" at bounding box center [678, 87] width 32 height 26
click at [679, 137] on button "4" at bounding box center [678, 140] width 19 height 17
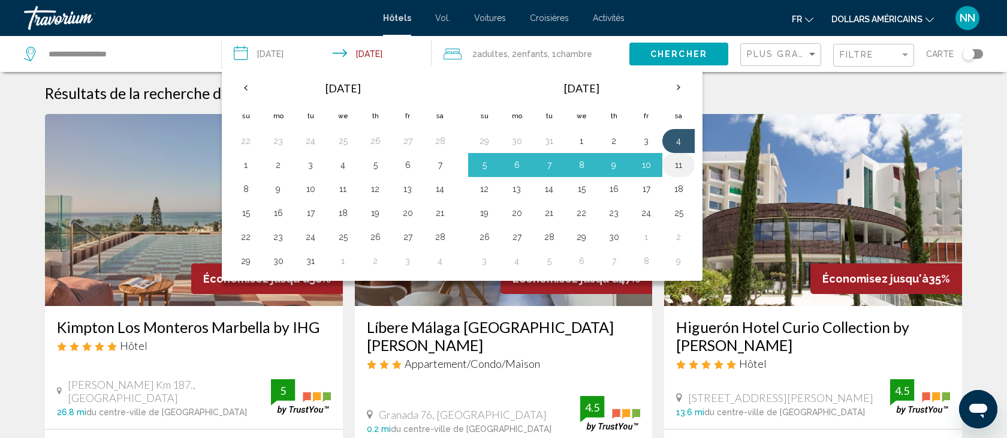
click at [681, 162] on button "11" at bounding box center [678, 164] width 19 height 17
type input "**********"
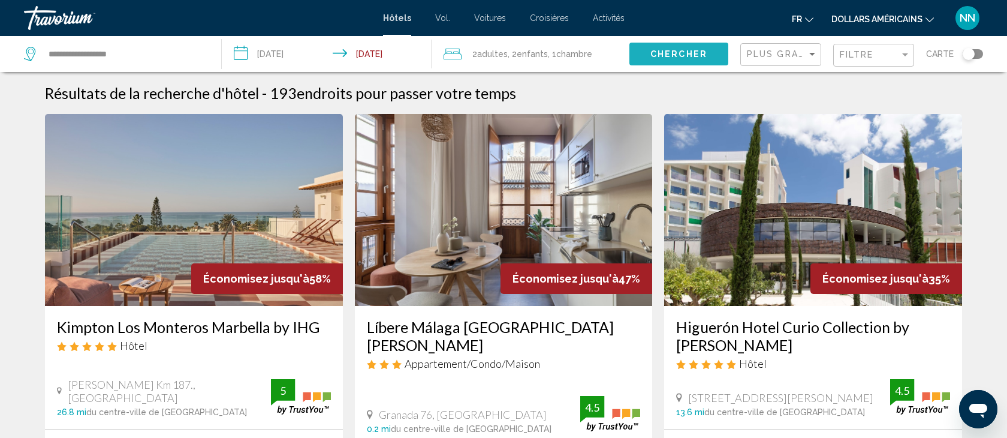
click at [684, 52] on span "Chercher" at bounding box center [678, 55] width 57 height 10
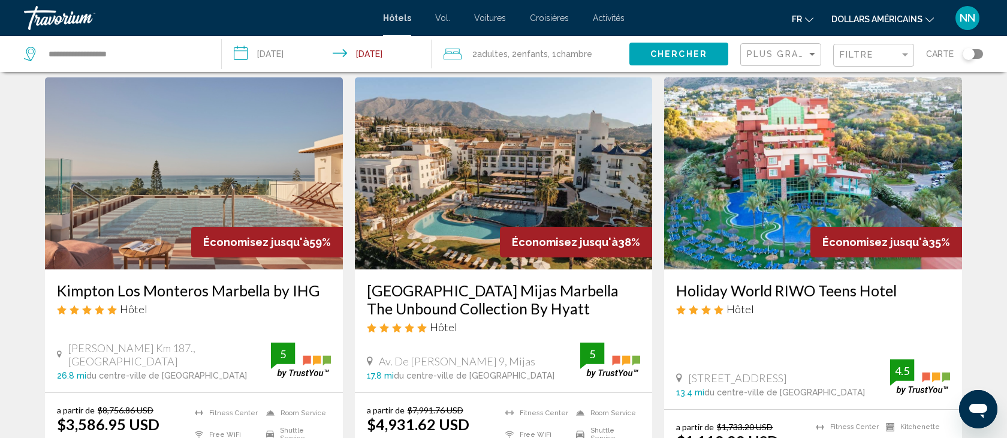
scroll to position [35, 0]
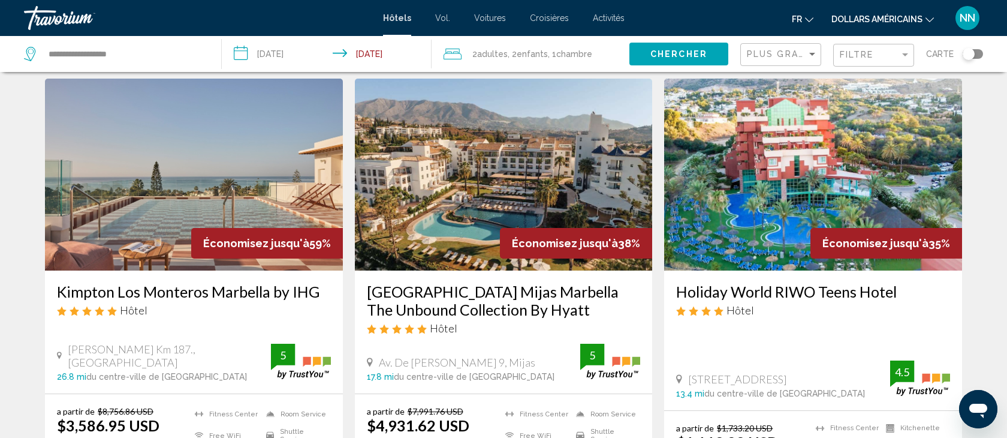
click at [931, 18] on icon "Changer de devise" at bounding box center [929, 20] width 8 height 8
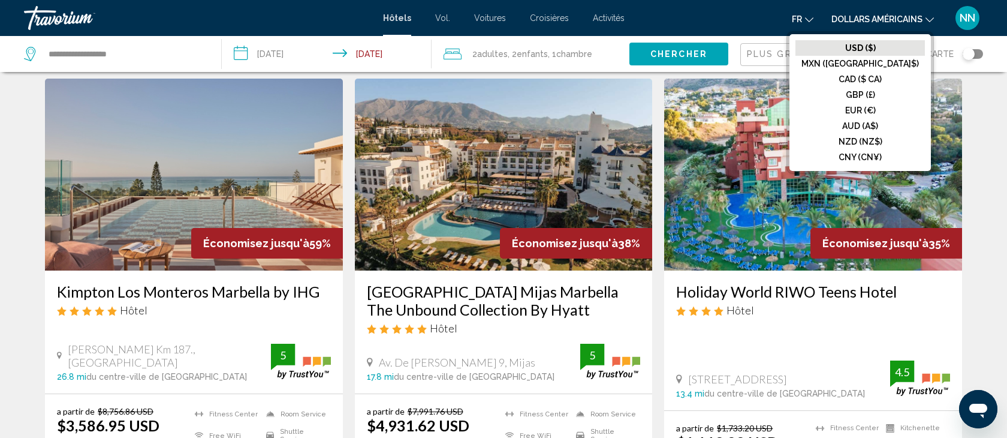
click at [876, 107] on font "EUR (€)" at bounding box center [860, 110] width 31 height 10
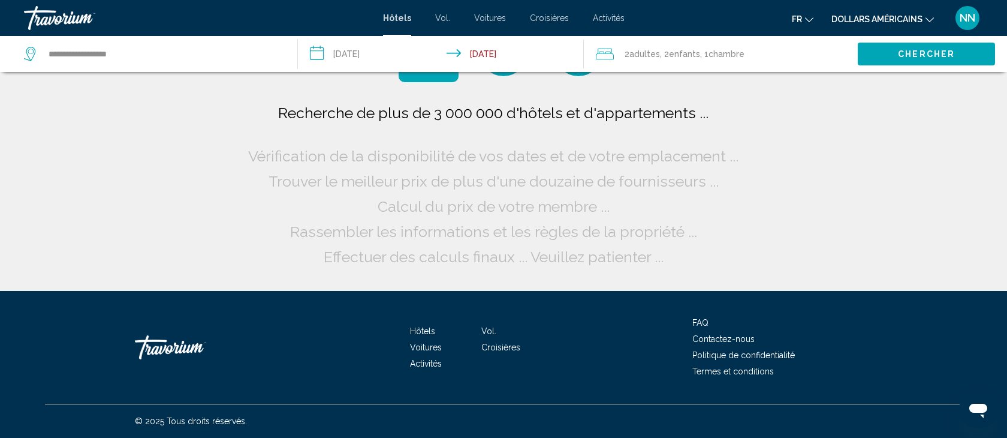
scroll to position [0, 0]
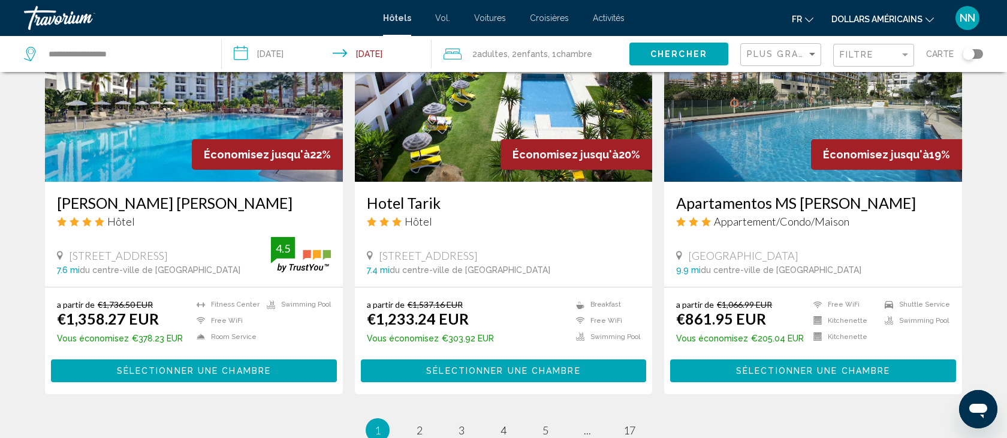
scroll to position [1458, 0]
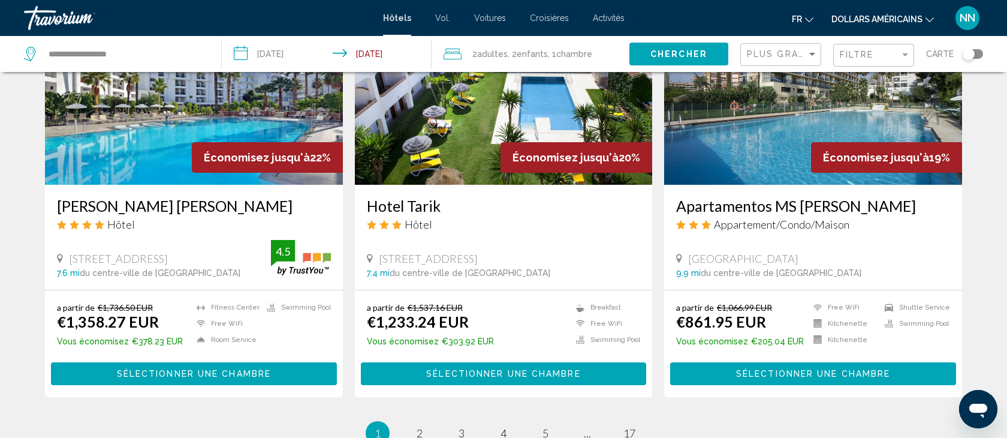
click at [181, 369] on span "Sélectionner une chambre" at bounding box center [194, 374] width 154 height 10
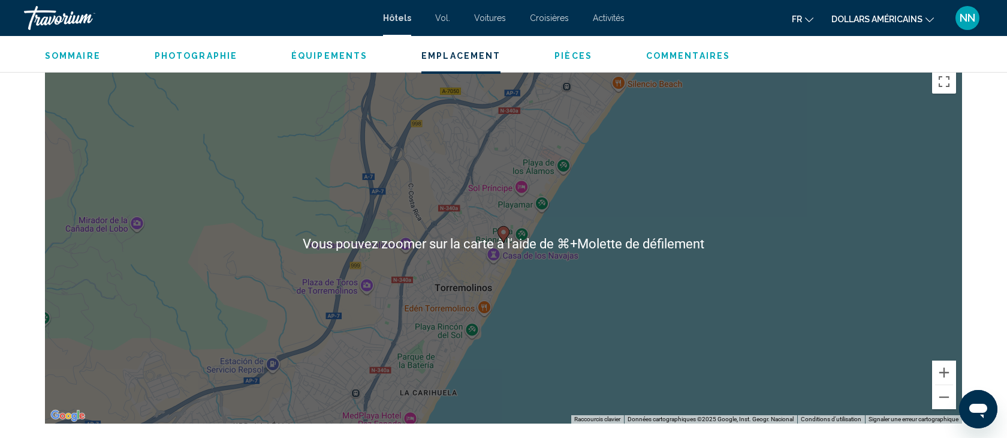
scroll to position [1160, 0]
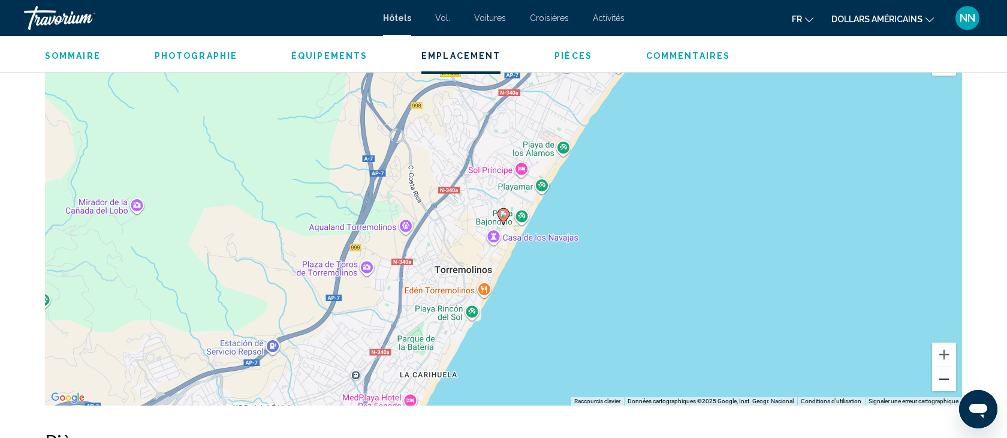
click at [947, 382] on button "Zoom arrière" at bounding box center [944, 379] width 24 height 24
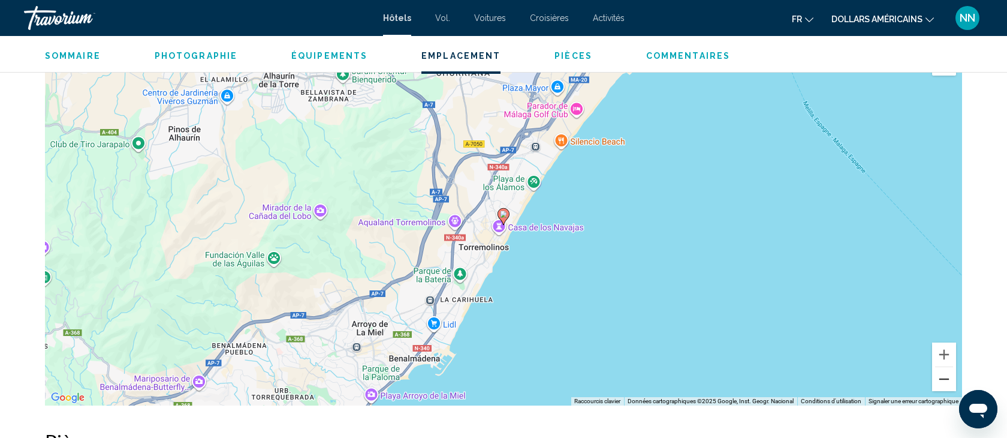
click at [947, 382] on button "Zoom arrière" at bounding box center [944, 379] width 24 height 24
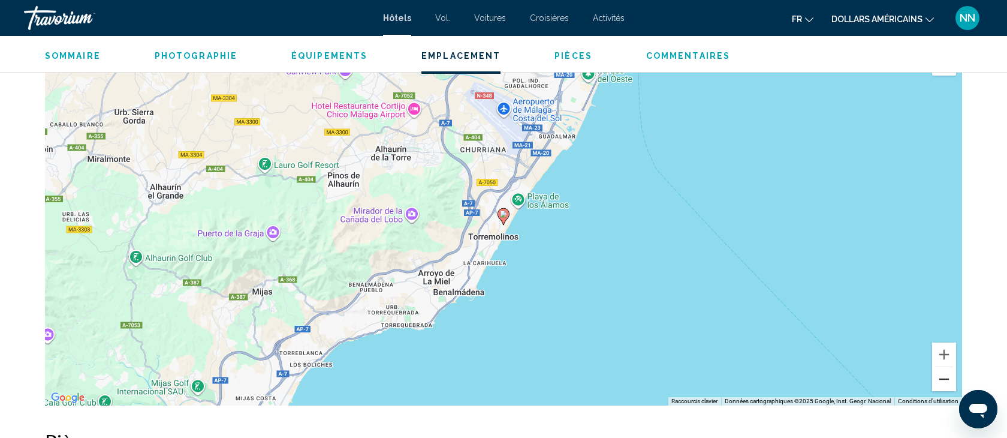
click at [947, 382] on button "Zoom arrière" at bounding box center [944, 379] width 24 height 24
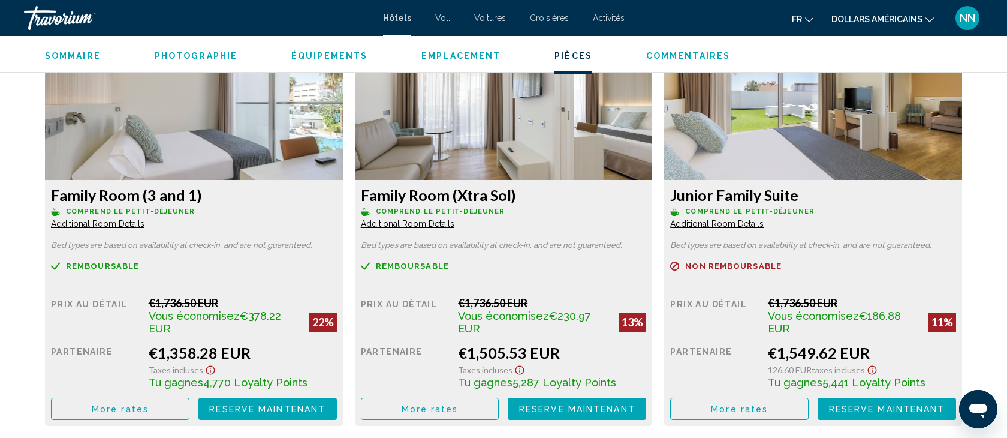
scroll to position [1675, 0]
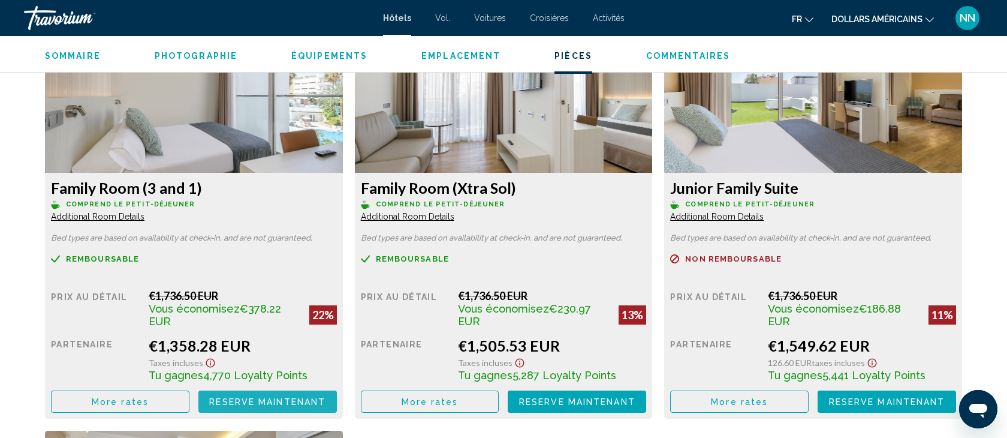
click at [276, 399] on span "Reserve maintenant" at bounding box center [267, 402] width 116 height 10
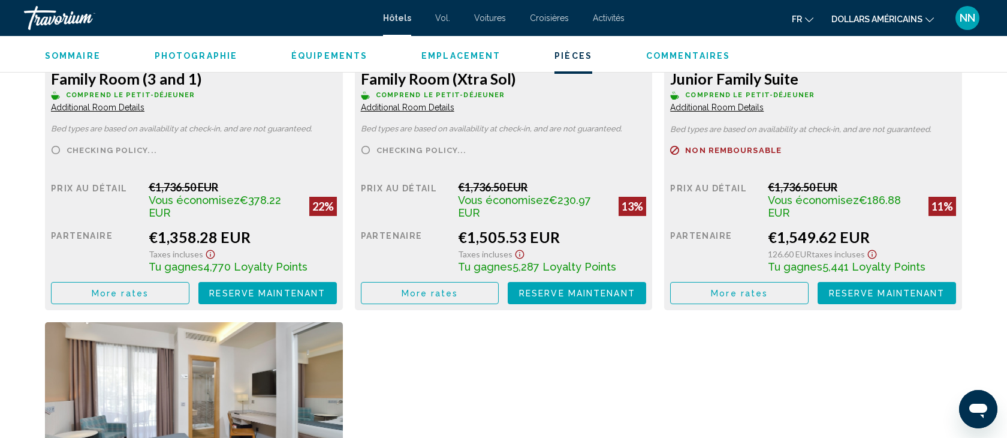
scroll to position [1785, 0]
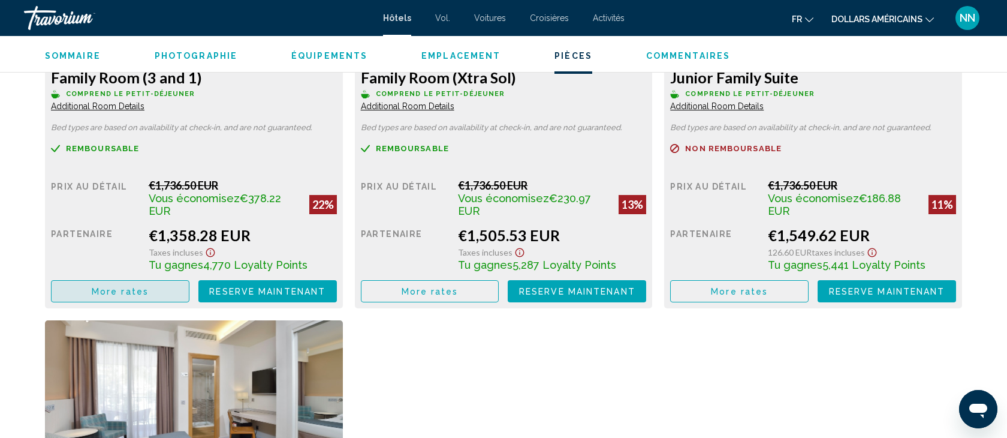
click at [95, 288] on span "More rates" at bounding box center [120, 292] width 57 height 10
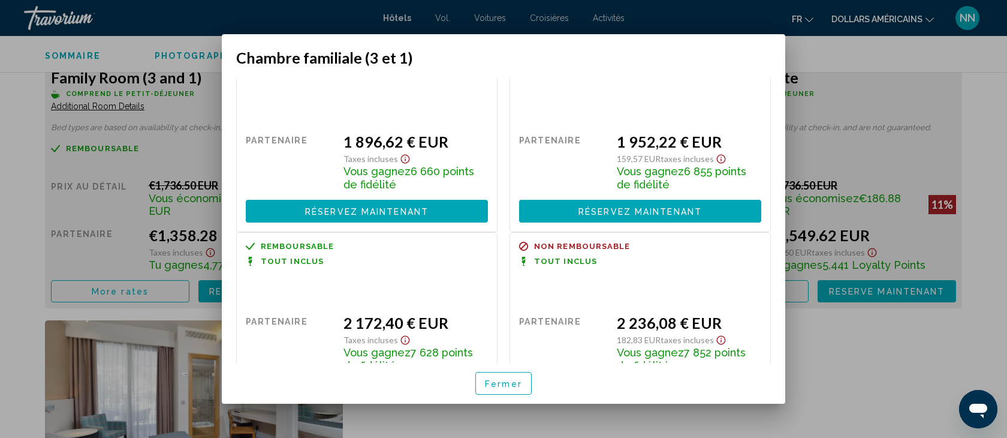
scroll to position [742, 0]
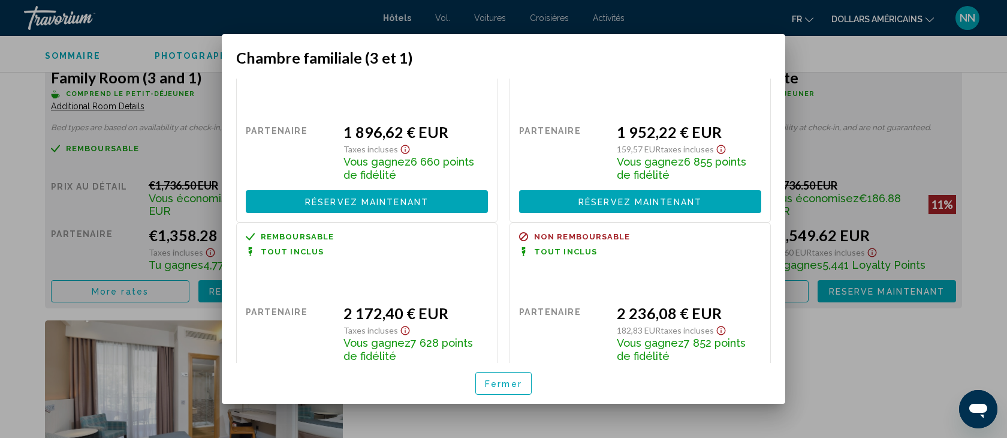
click at [131, 243] on div at bounding box center [503, 219] width 1007 height 438
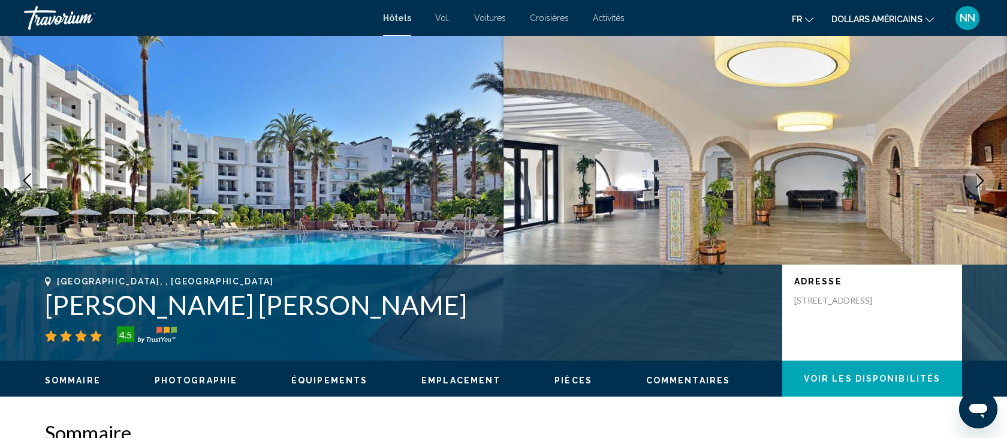
scroll to position [35, 0]
drag, startPoint x: 382, startPoint y: 304, endPoint x: 57, endPoint y: 287, distance: 325.9
click at [57, 287] on div "[GEOGRAPHIC_DATA], , [GEOGRAPHIC_DATA] Sol [GEOGRAPHIC_DATA] [PERSON_NAME] 4.5" at bounding box center [407, 311] width 725 height 69
copy h1 "[PERSON_NAME] [PERSON_NAME]"
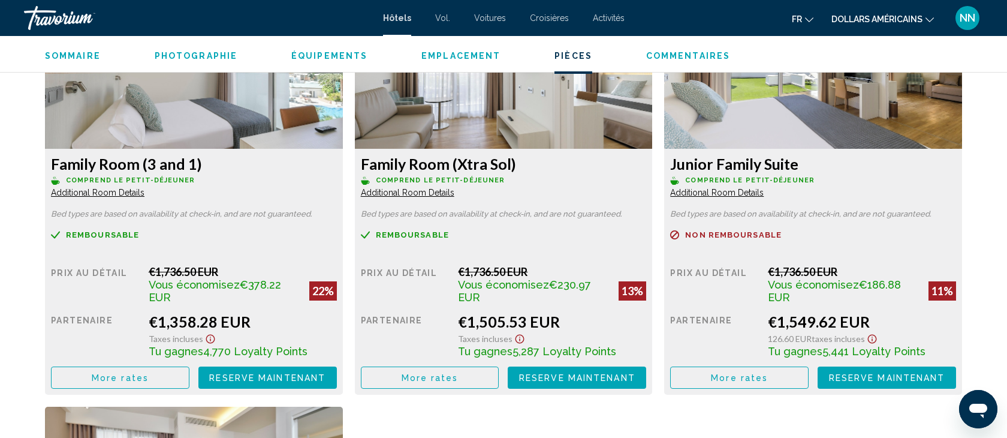
scroll to position [1698, 0]
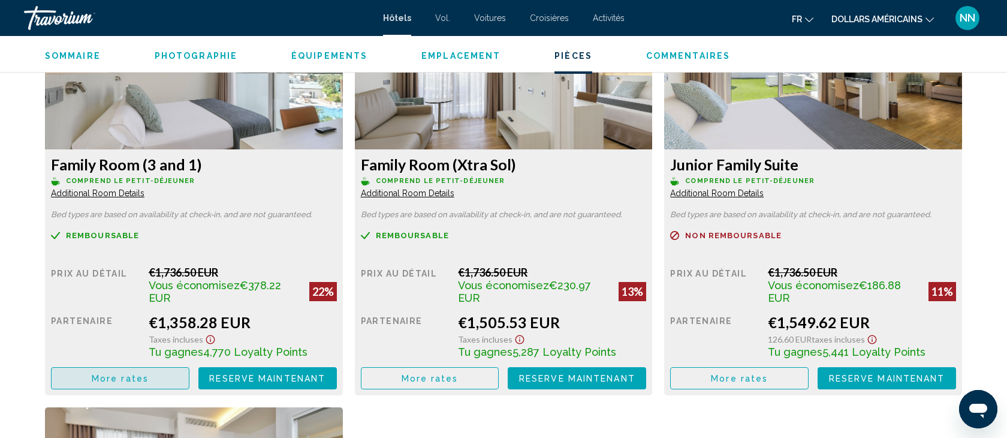
click at [122, 376] on span "More rates" at bounding box center [120, 378] width 57 height 10
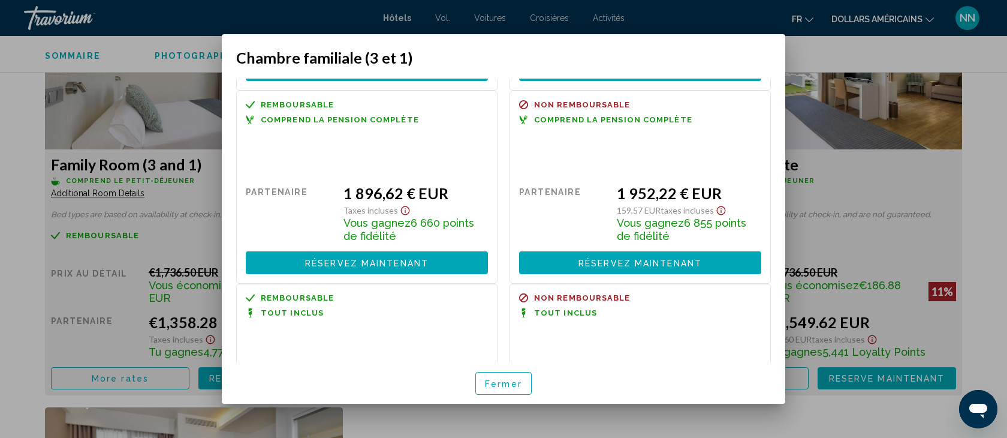
scroll to position [742, 0]
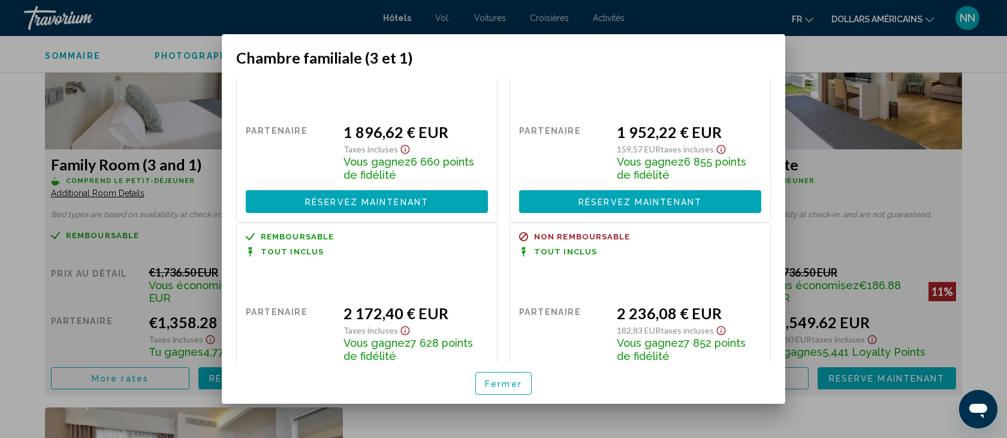
click at [146, 114] on div at bounding box center [503, 219] width 1007 height 438
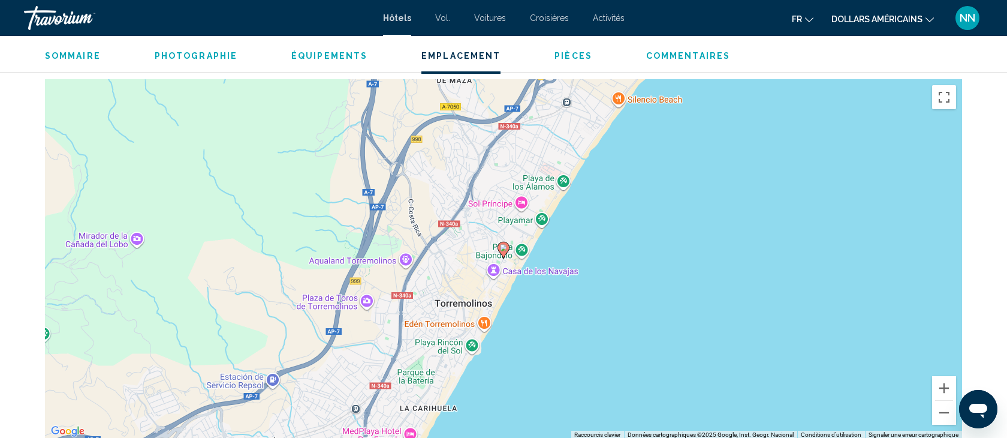
scroll to position [1126, 0]
click at [941, 409] on button "Zoom arrière" at bounding box center [944, 413] width 24 height 24
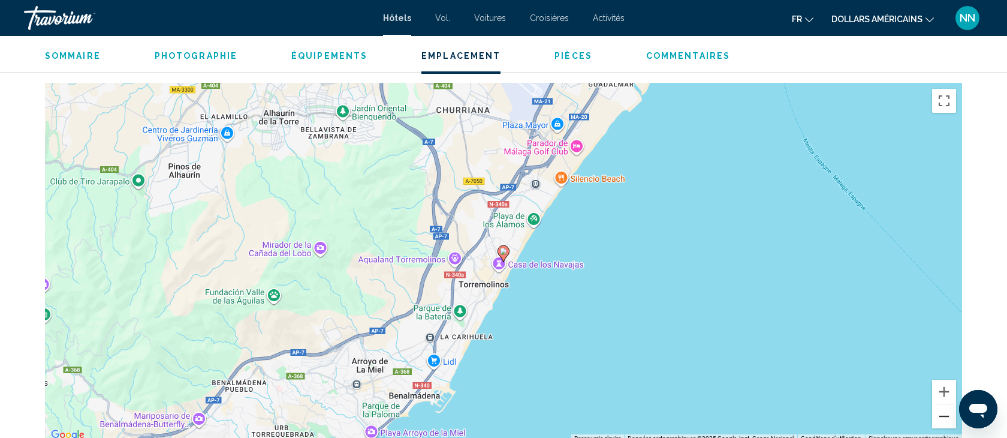
scroll to position [1129, 0]
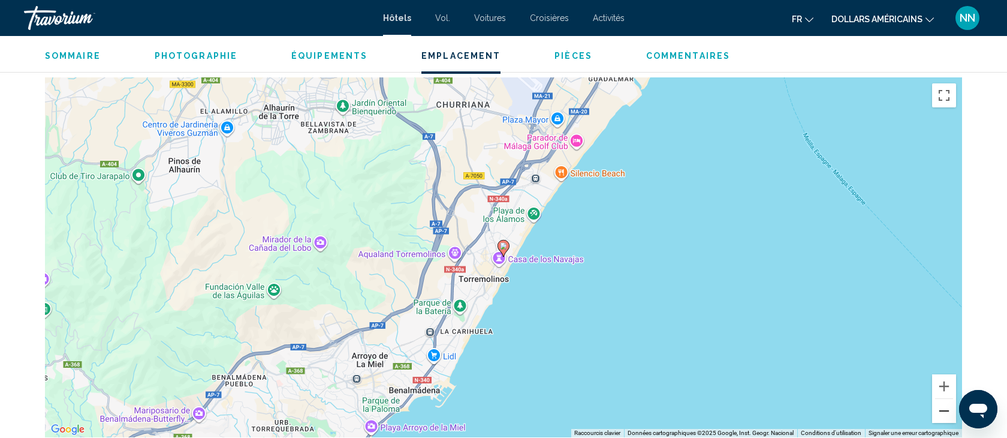
click at [940, 409] on button "Zoom arrière" at bounding box center [944, 411] width 24 height 24
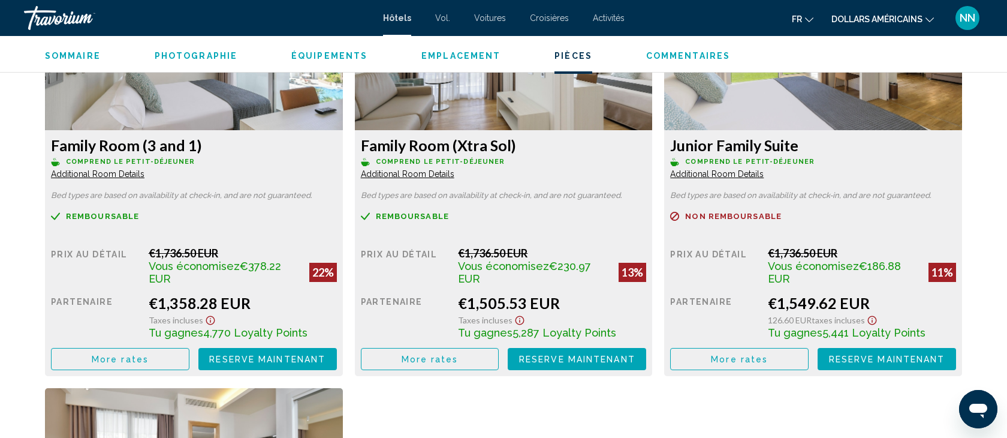
scroll to position [1714, 0]
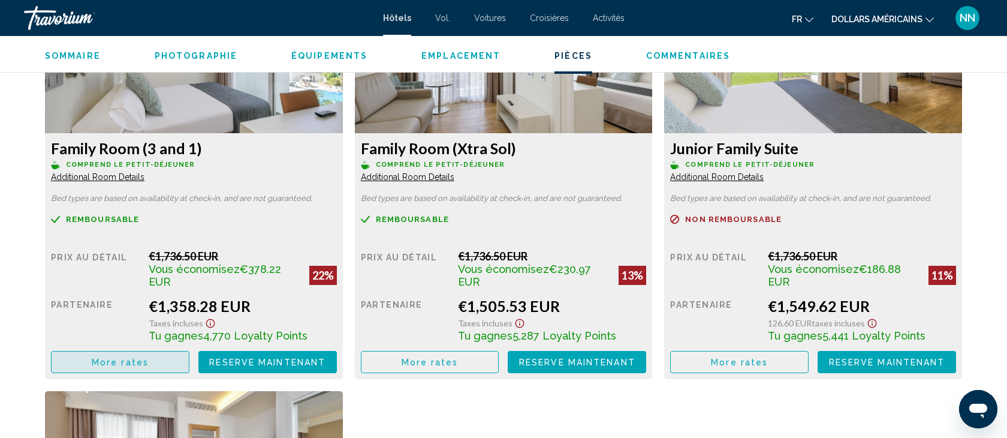
click at [134, 357] on span "More rates" at bounding box center [120, 362] width 57 height 10
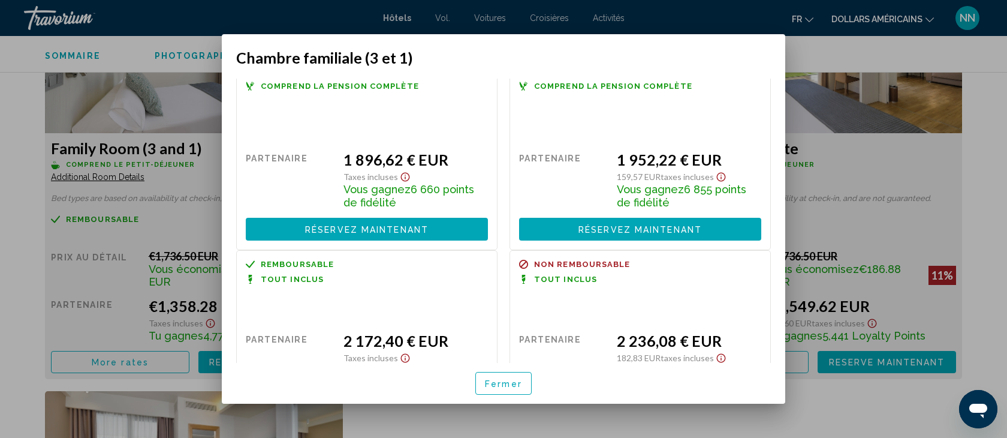
scroll to position [742, 0]
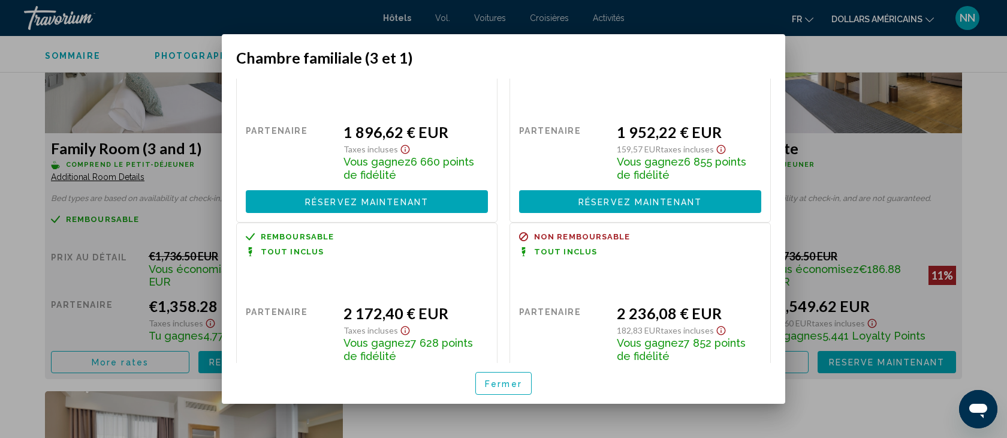
click at [193, 98] on div at bounding box center [503, 219] width 1007 height 438
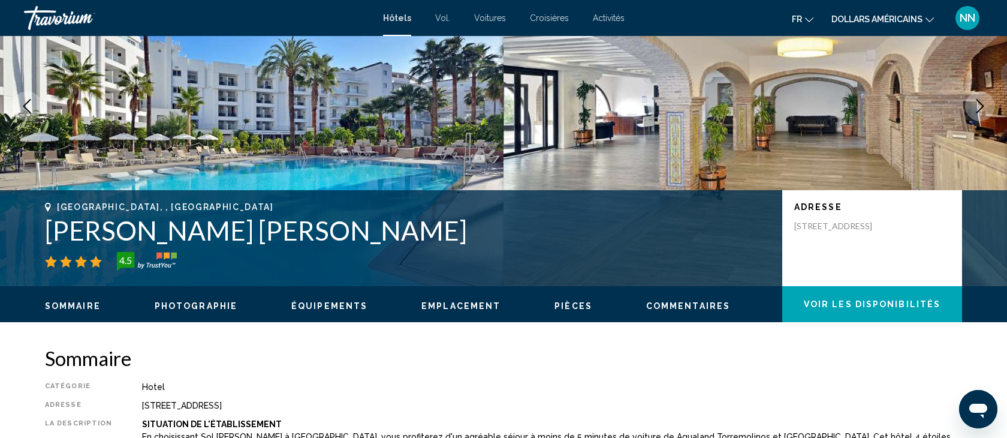
scroll to position [0, 0]
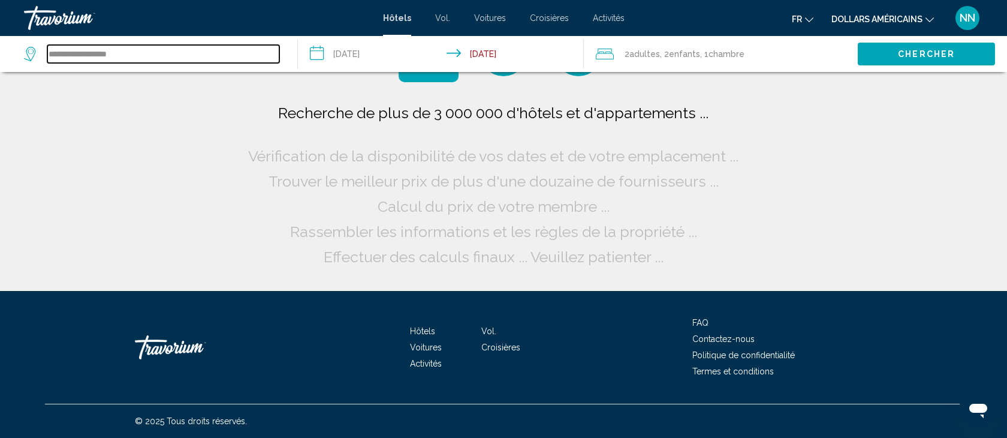
click at [135, 55] on input "**********" at bounding box center [163, 54] width 232 height 18
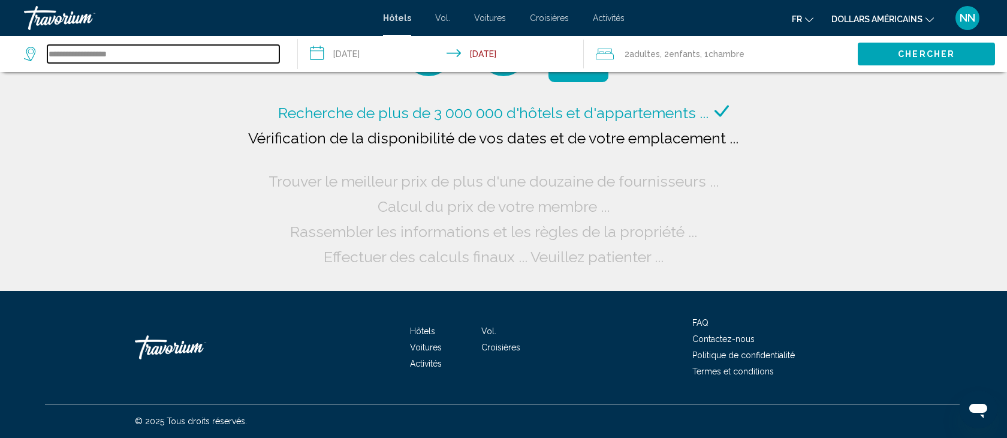
drag, startPoint x: 135, startPoint y: 55, endPoint x: 20, endPoint y: 51, distance: 115.8
click at [20, 51] on app-destination-search "**********" at bounding box center [149, 54] width 298 height 36
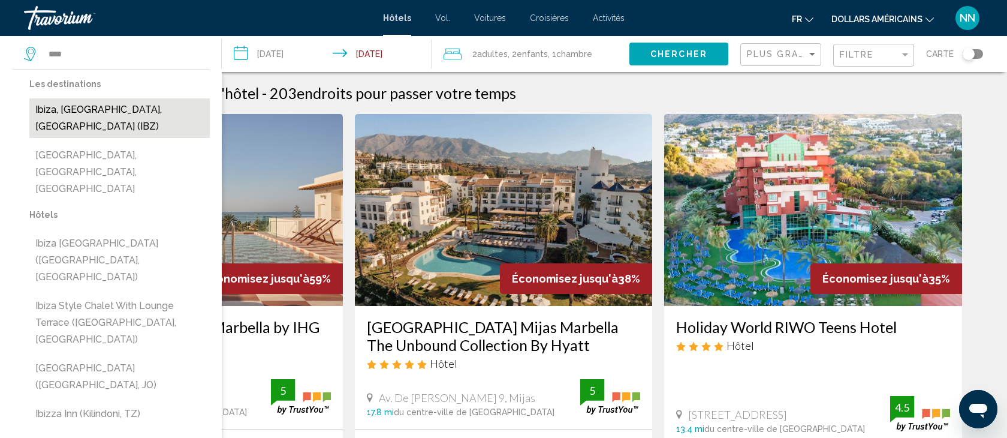
click at [115, 112] on button "Ibiza, [GEOGRAPHIC_DATA], [GEOGRAPHIC_DATA] (IBZ)" at bounding box center [119, 118] width 180 height 40
type input "**********"
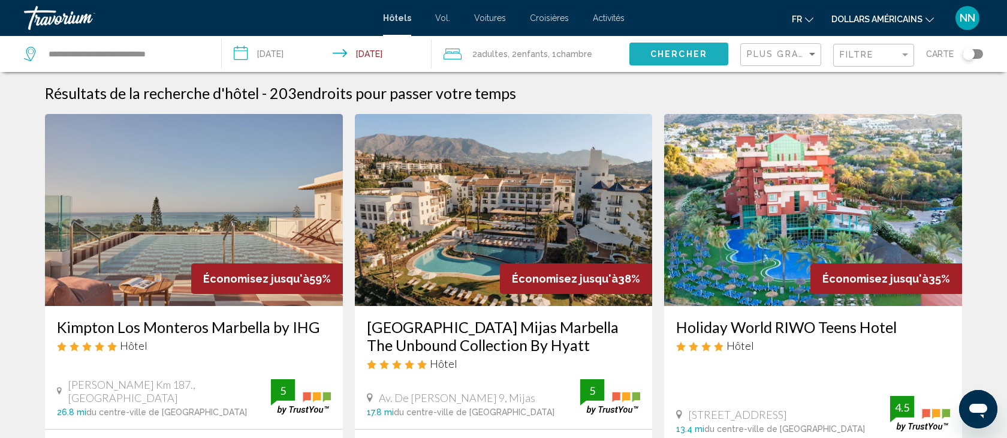
click at [659, 55] on span "Chercher" at bounding box center [678, 55] width 57 height 10
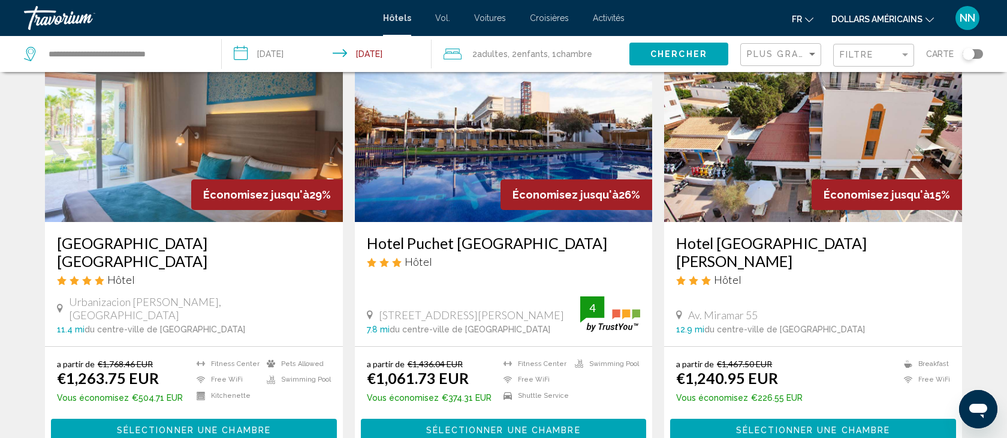
scroll to position [126, 0]
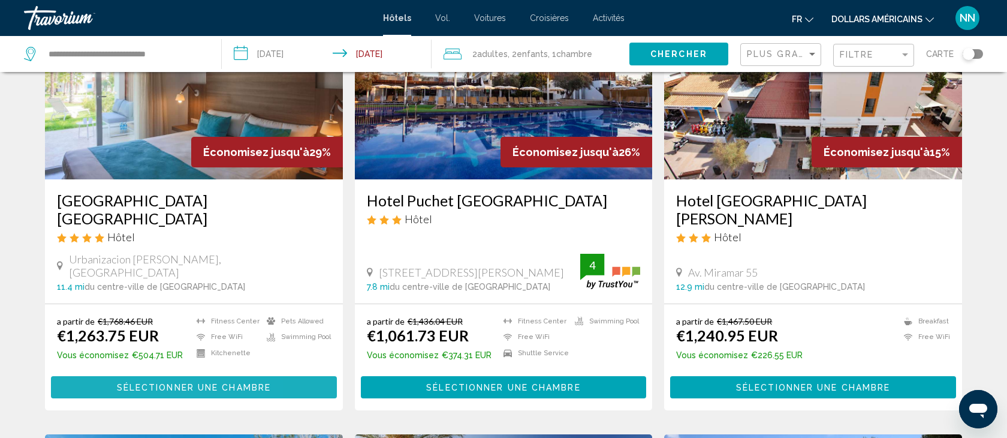
click at [158, 382] on span "Sélectionner une chambre" at bounding box center [194, 387] width 154 height 10
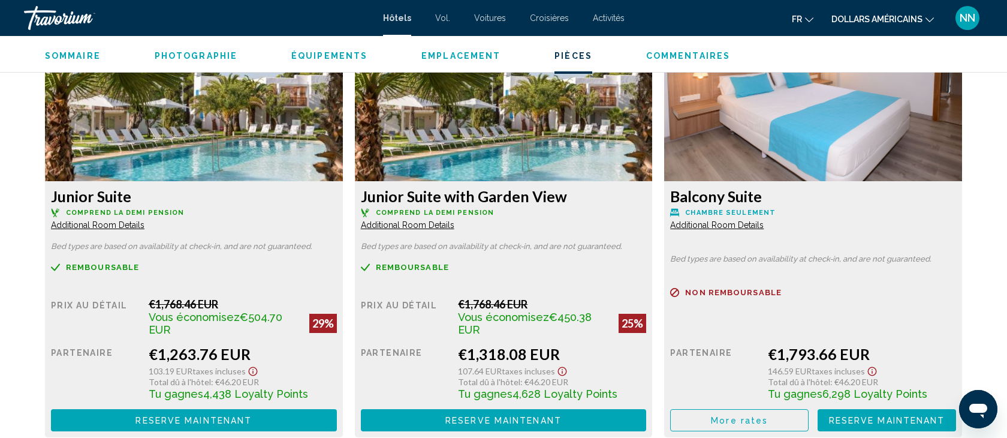
scroll to position [1671, 0]
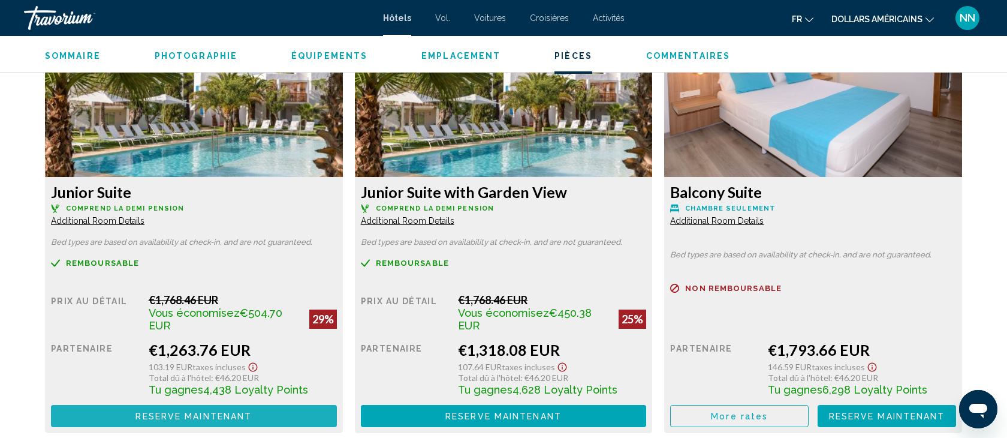
click at [167, 412] on span "Reserve maintenant" at bounding box center [193, 416] width 116 height 10
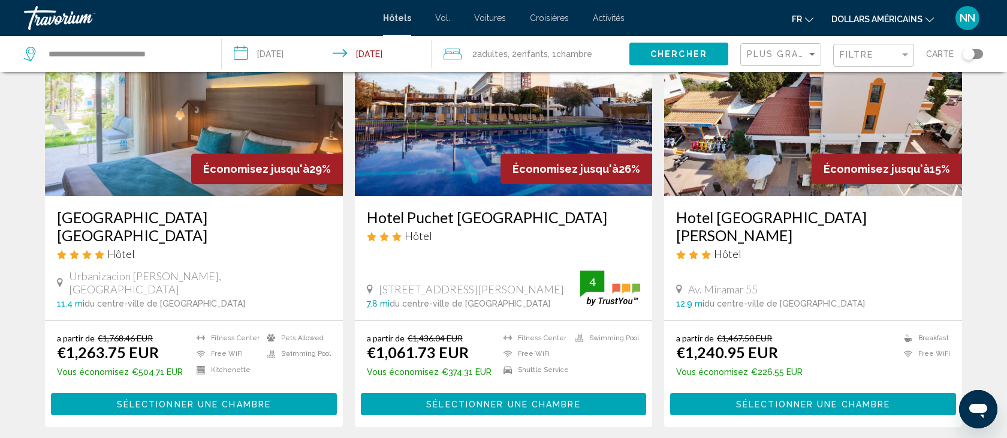
scroll to position [116, 0]
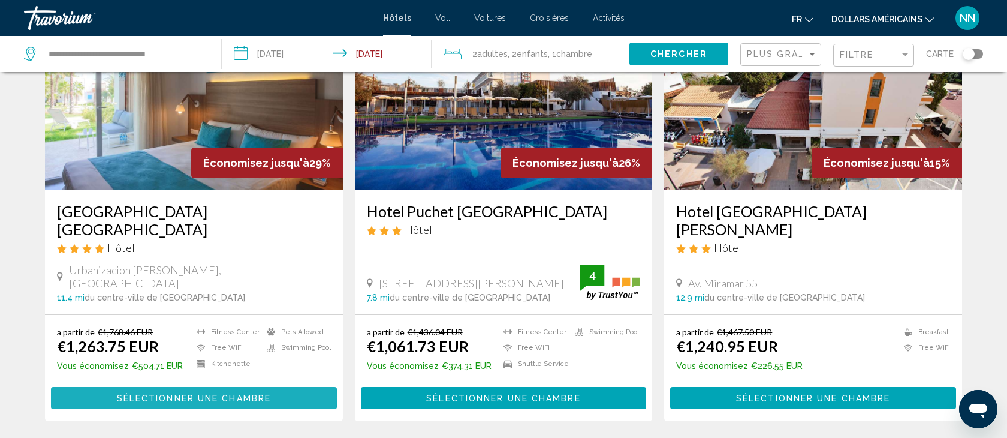
click at [159, 393] on span "Sélectionner une chambre" at bounding box center [194, 398] width 154 height 10
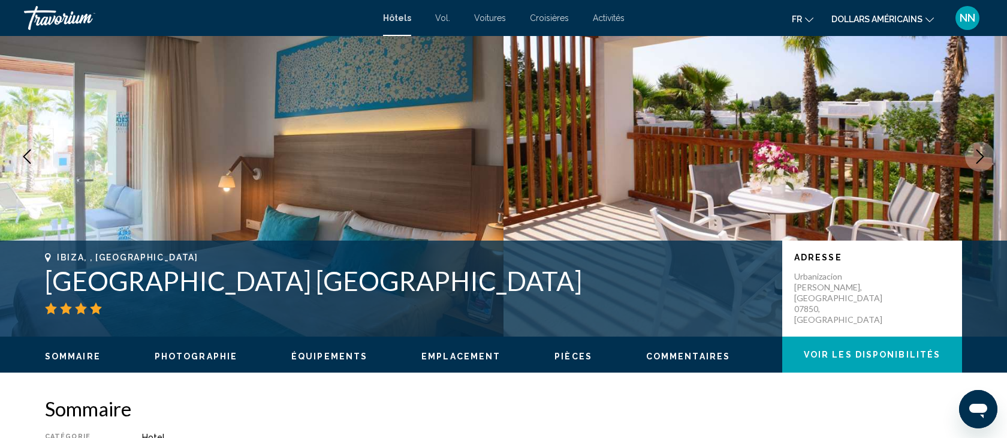
scroll to position [52, 0]
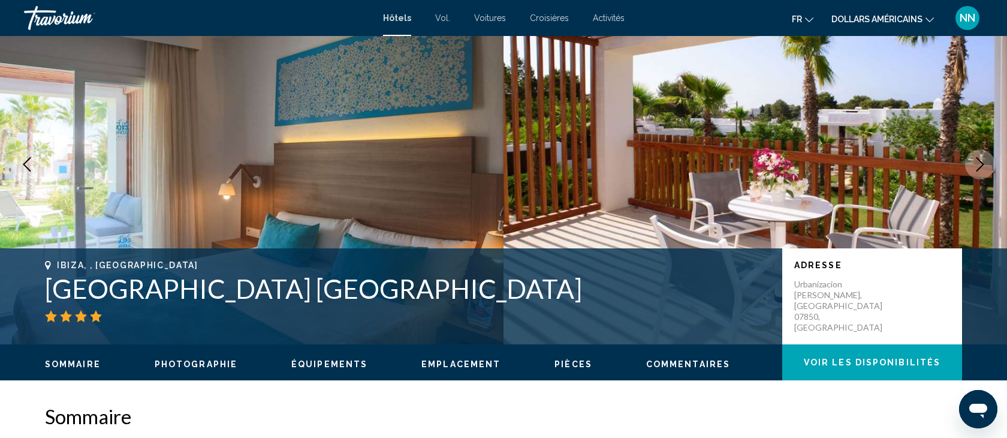
drag, startPoint x: 337, startPoint y: 281, endPoint x: 28, endPoint y: 285, distance: 309.3
click at [28, 285] on div "Ibiza, , [GEOGRAPHIC_DATA] [GEOGRAPHIC_DATA] [GEOGRAPHIC_DATA] Adresse Urbaniza…" at bounding box center [503, 296] width 965 height 72
copy h1 "[GEOGRAPHIC_DATA] [GEOGRAPHIC_DATA]"
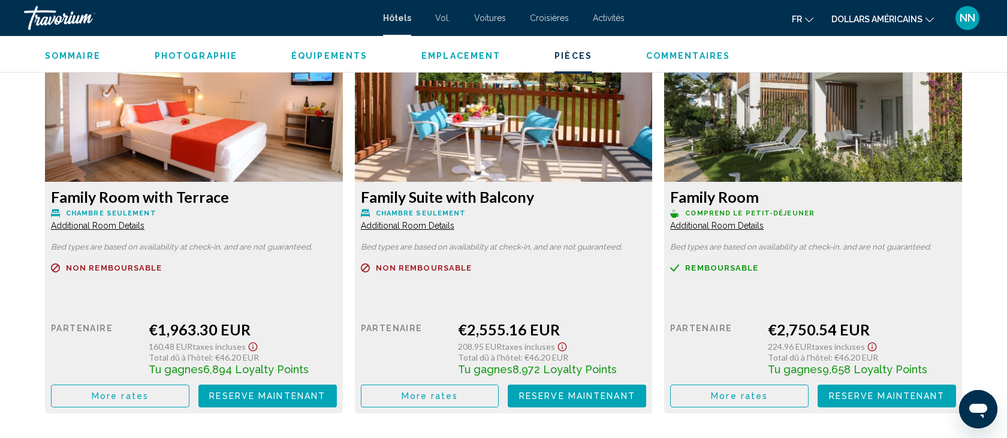
scroll to position [2085, 0]
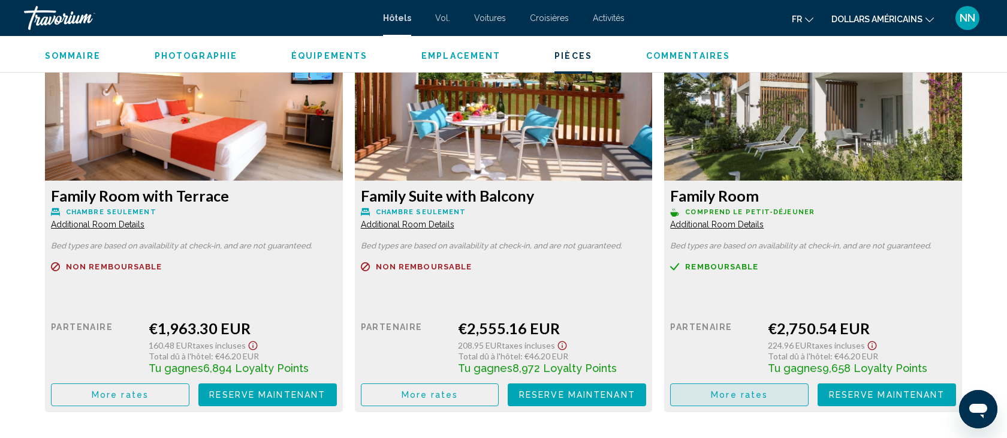
click at [717, 396] on span "More rates" at bounding box center [739, 395] width 57 height 10
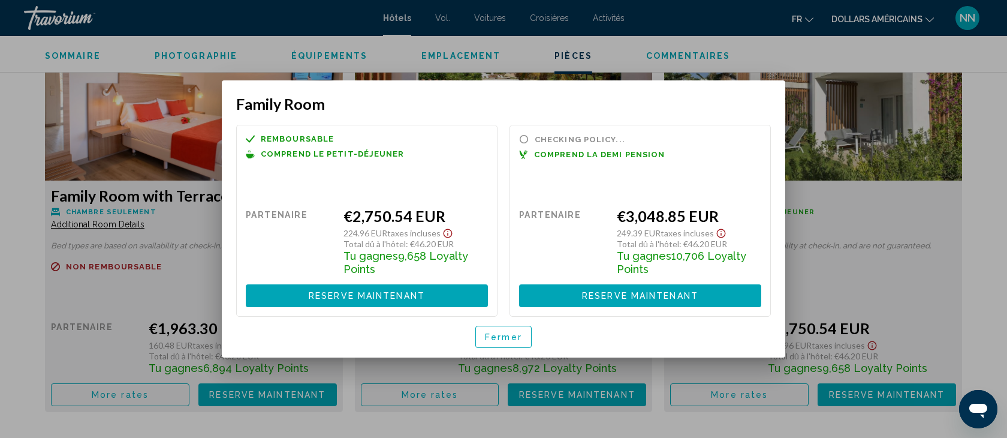
scroll to position [0, 0]
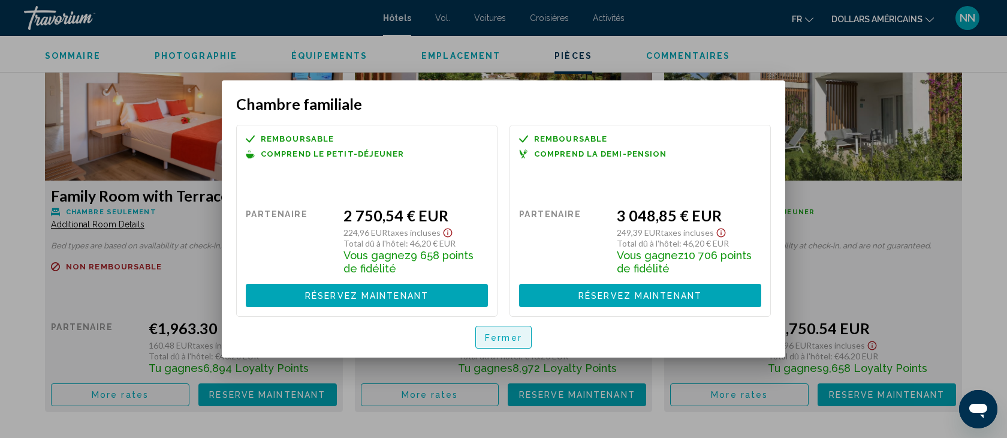
click at [497, 340] on font "Fermer" at bounding box center [503, 338] width 37 height 10
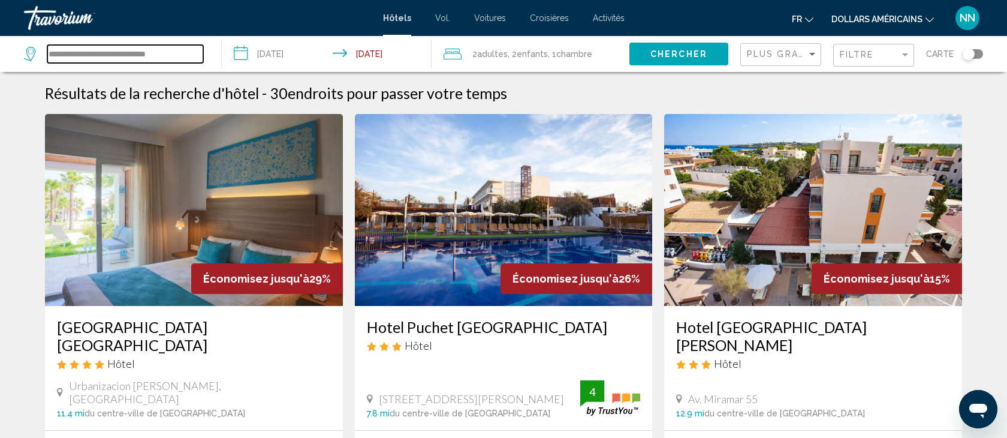
drag, startPoint x: 167, startPoint y: 55, endPoint x: 25, endPoint y: 46, distance: 142.3
click at [25, 46] on div "**********" at bounding box center [113, 54] width 179 height 18
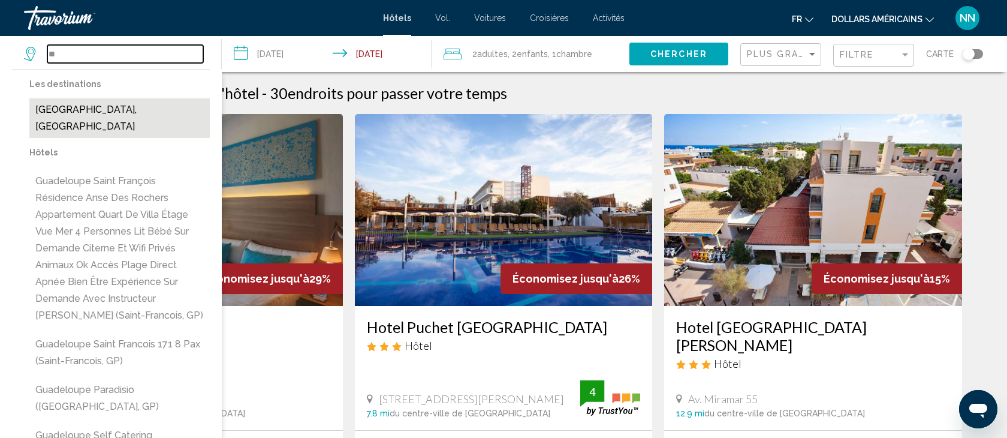
type input "*"
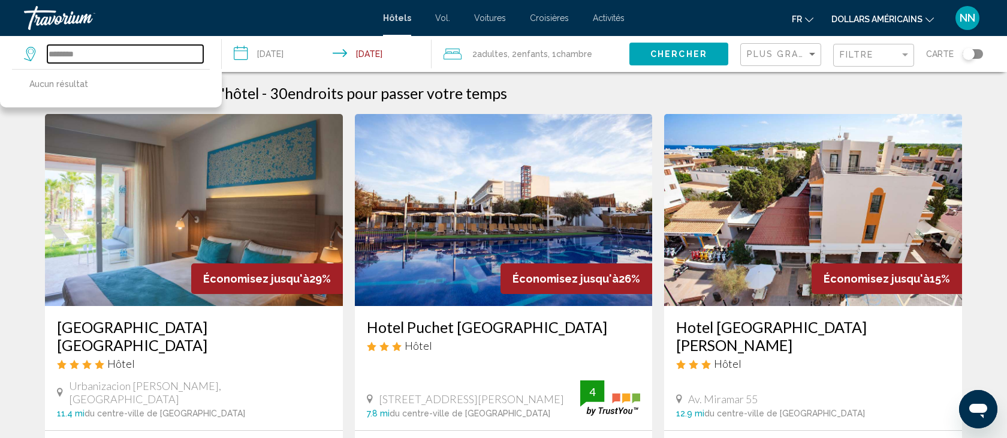
type input "*********"
drag, startPoint x: 88, startPoint y: 50, endPoint x: 22, endPoint y: 55, distance: 66.7
click at [25, 55] on div "*********" at bounding box center [113, 54] width 179 height 18
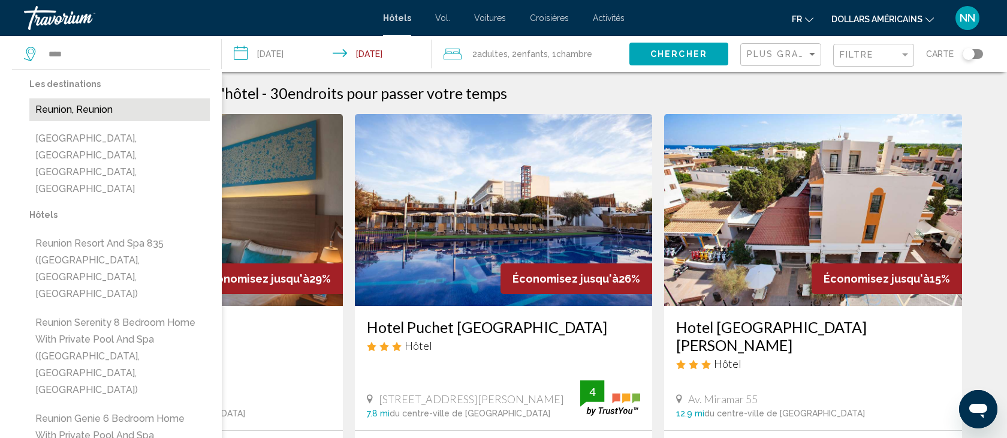
click at [62, 107] on button "Reunion, Reunion" at bounding box center [119, 109] width 180 height 23
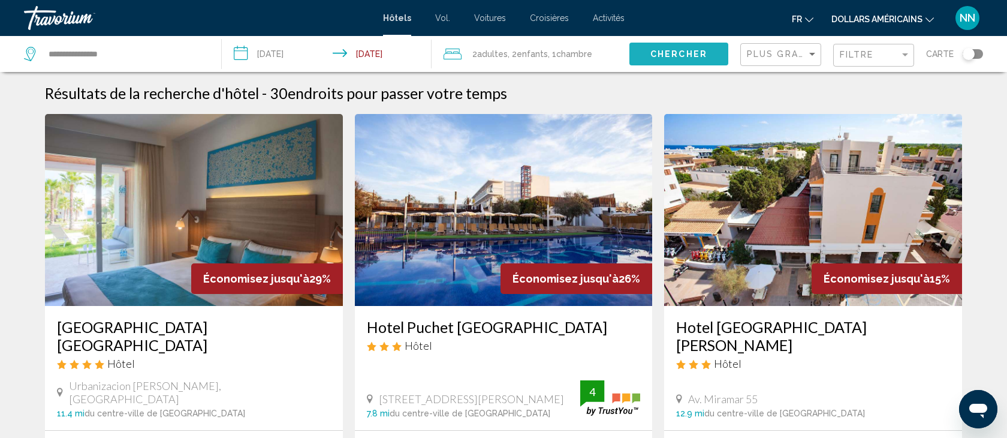
click at [688, 50] on span "Chercher" at bounding box center [678, 55] width 57 height 10
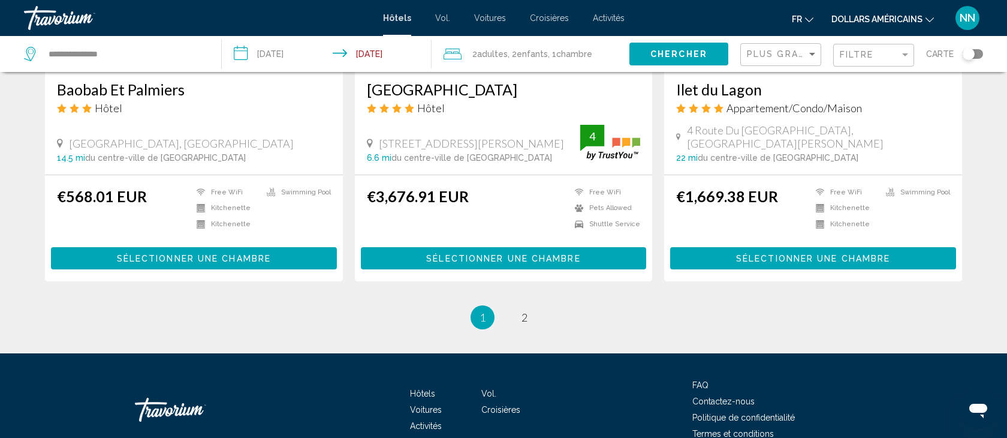
scroll to position [1582, 0]
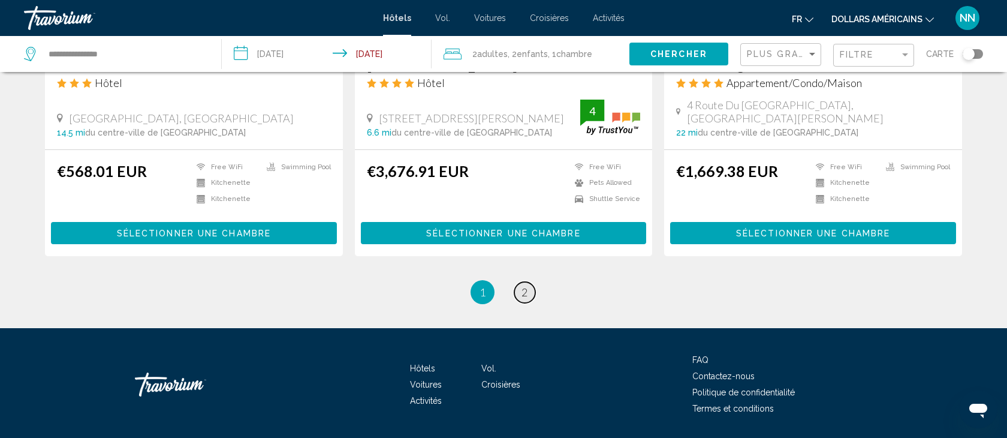
click at [523, 285] on span "2" at bounding box center [524, 291] width 6 height 13
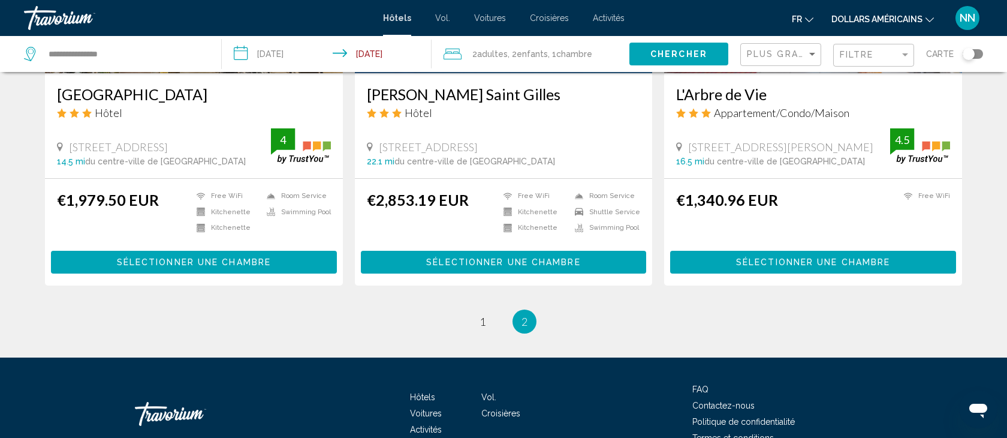
scroll to position [698, 0]
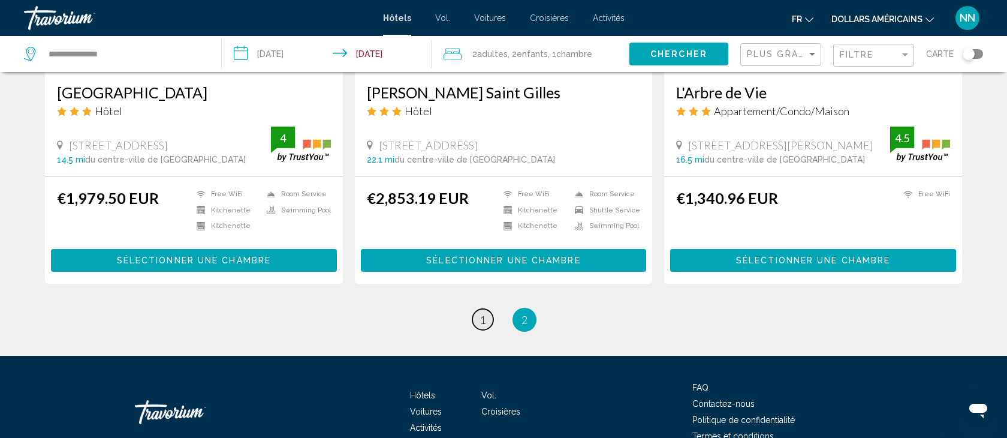
click at [482, 313] on span "1" at bounding box center [483, 319] width 6 height 13
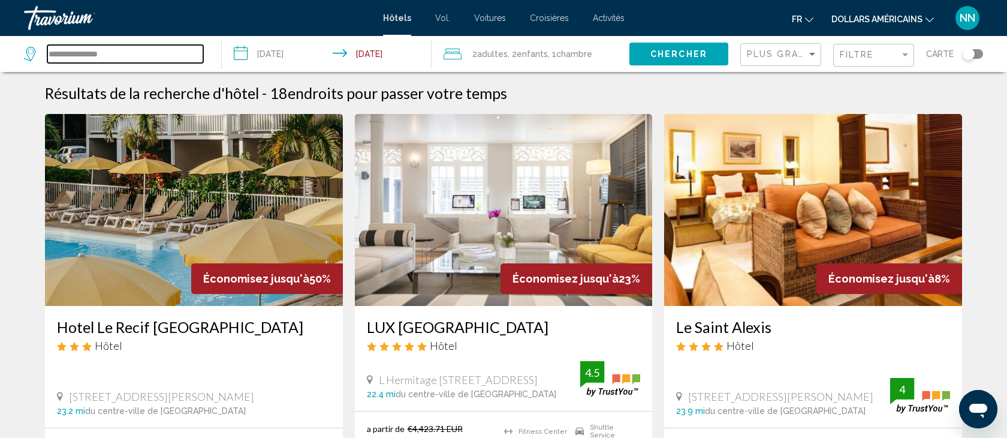
drag, startPoint x: 122, startPoint y: 52, endPoint x: 24, endPoint y: 53, distance: 98.3
click at [24, 53] on div "**********" at bounding box center [113, 54] width 179 height 18
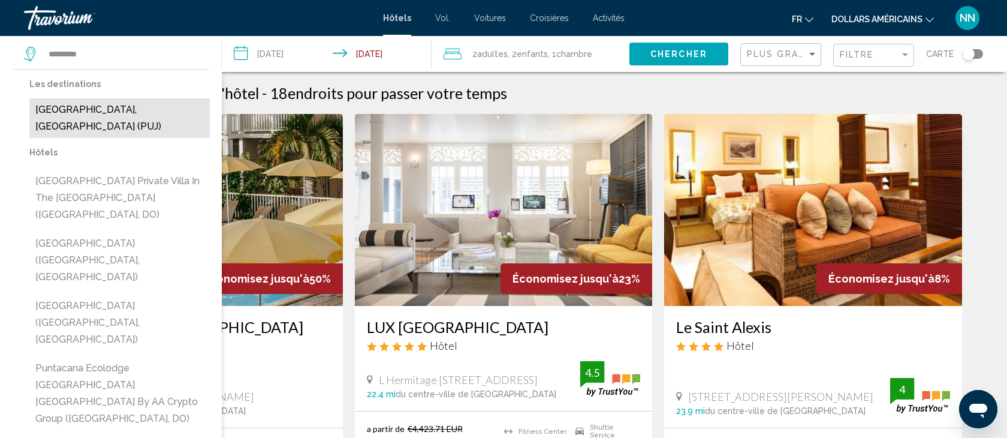
click at [97, 105] on button "[GEOGRAPHIC_DATA], [GEOGRAPHIC_DATA] (PUJ)" at bounding box center [119, 118] width 180 height 40
type input "**********"
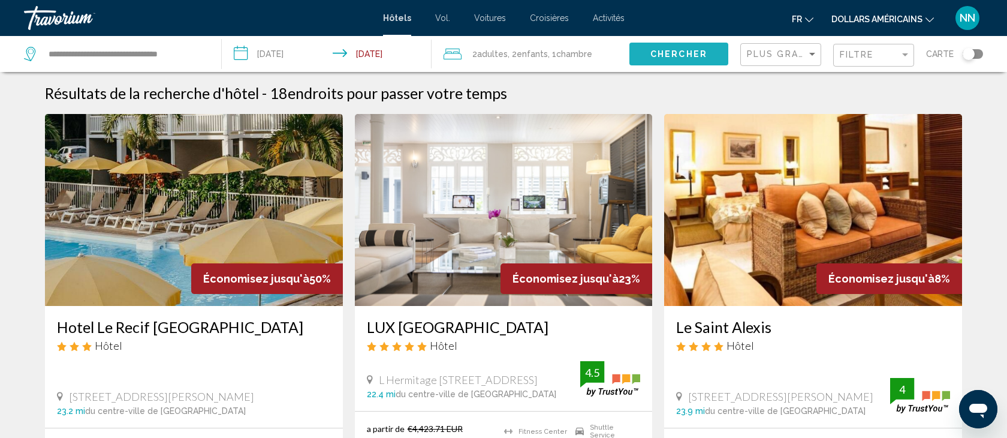
click at [650, 58] on button "Chercher" at bounding box center [678, 54] width 99 height 22
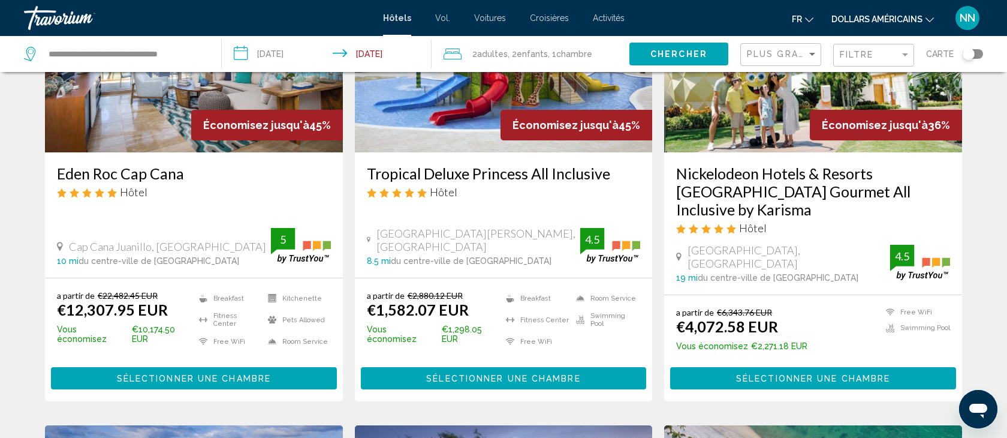
scroll to position [167, 0]
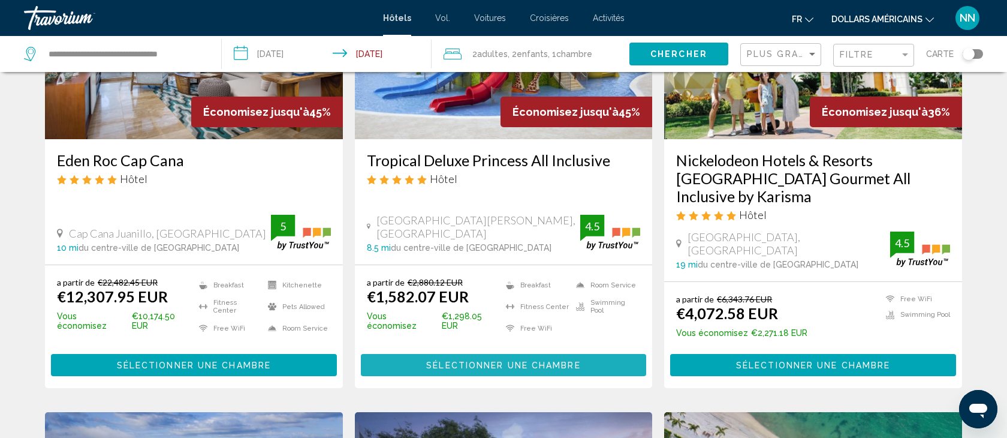
click at [506, 360] on span "Sélectionner une chambre" at bounding box center [503, 365] width 154 height 10
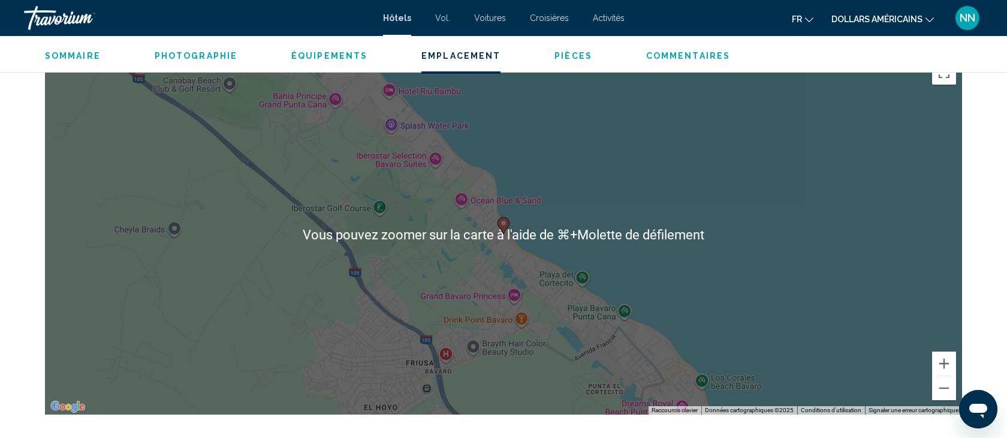
scroll to position [1157, 0]
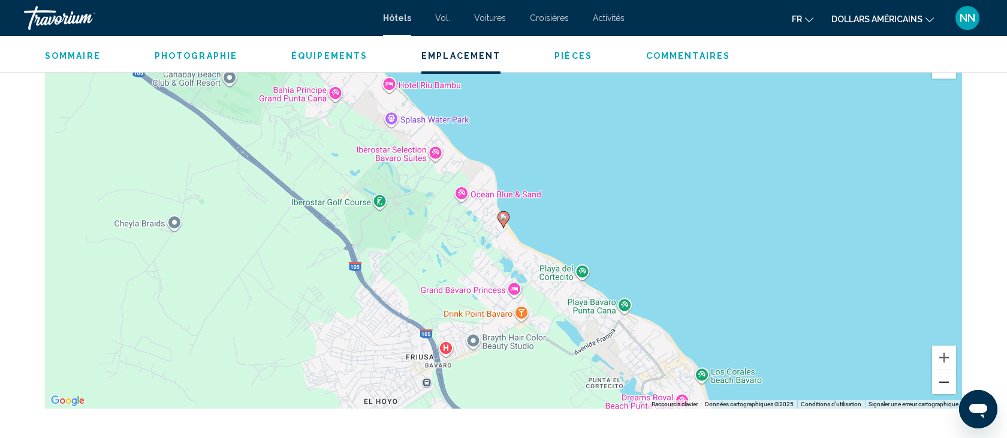
click at [947, 381] on button "Zoom arrière" at bounding box center [944, 382] width 24 height 24
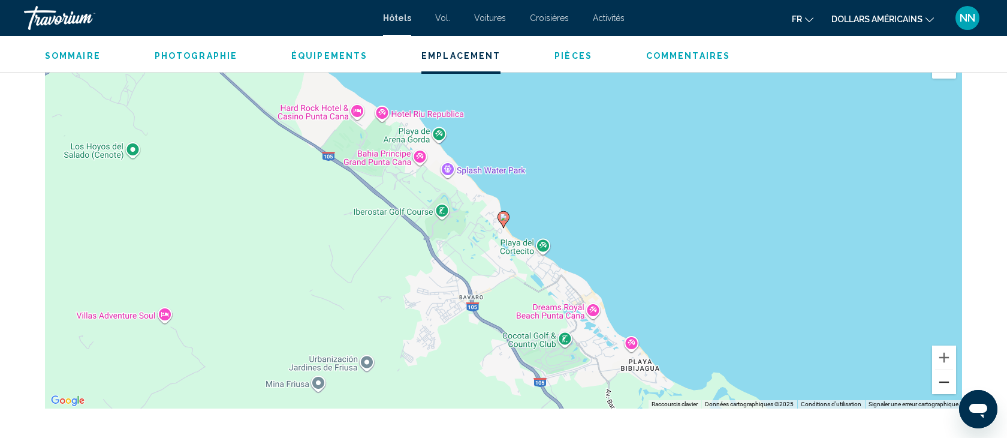
click at [947, 381] on button "Zoom arrière" at bounding box center [944, 382] width 24 height 24
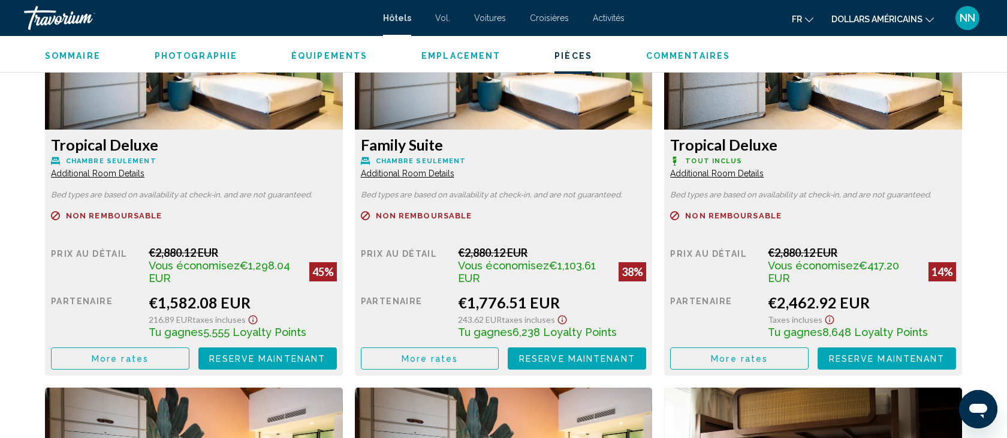
scroll to position [1712, 0]
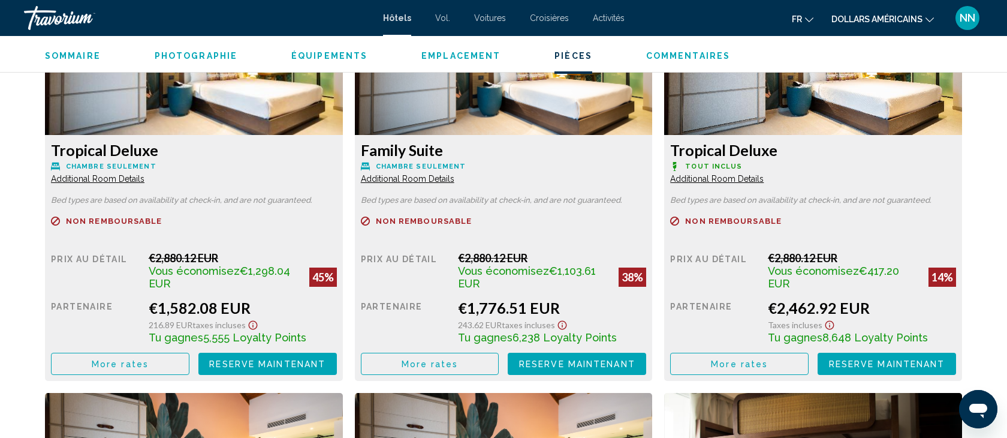
click at [100, 363] on span "More rates" at bounding box center [120, 364] width 57 height 10
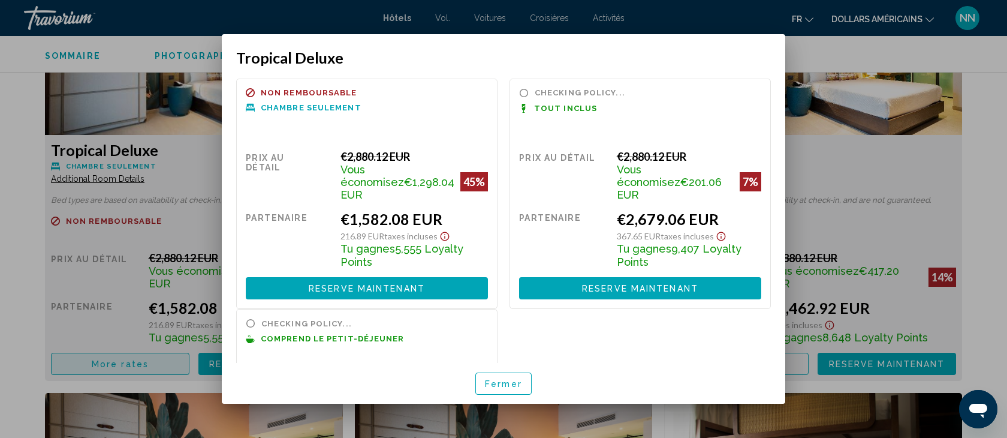
scroll to position [0, 0]
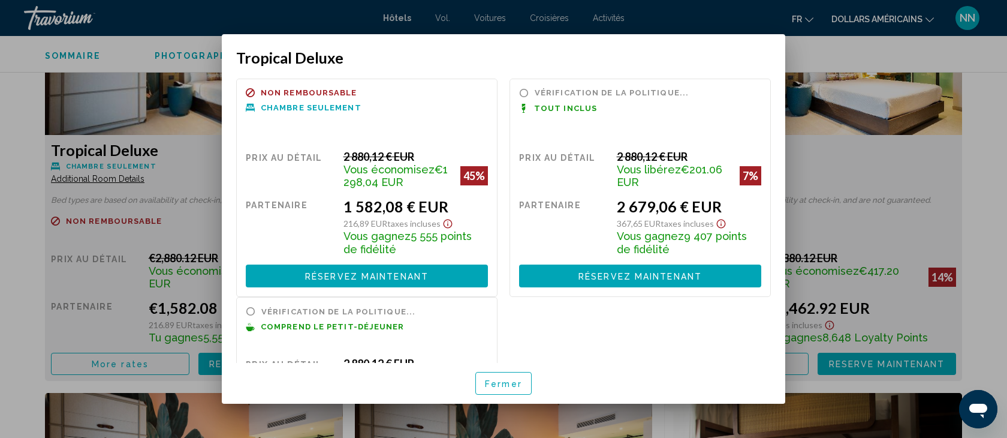
drag, startPoint x: 539, startPoint y: 49, endPoint x: 388, endPoint y: 56, distance: 151.2
click at [388, 56] on h3 "Tropical Deluxe" at bounding box center [503, 58] width 535 height 18
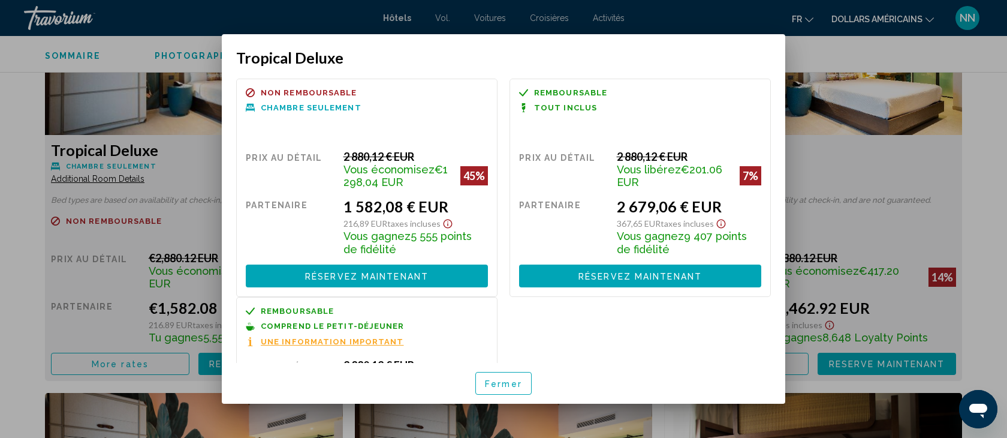
drag, startPoint x: 491, startPoint y: 59, endPoint x: 386, endPoint y: 58, distance: 104.9
click at [386, 58] on h3 "Tropical Deluxe" at bounding box center [503, 58] width 535 height 18
drag, startPoint x: 470, startPoint y: 51, endPoint x: 400, endPoint y: 51, distance: 70.1
click at [400, 51] on h3 "Tropical Deluxe" at bounding box center [503, 58] width 535 height 18
click at [508, 381] on font "Fermer" at bounding box center [503, 384] width 37 height 10
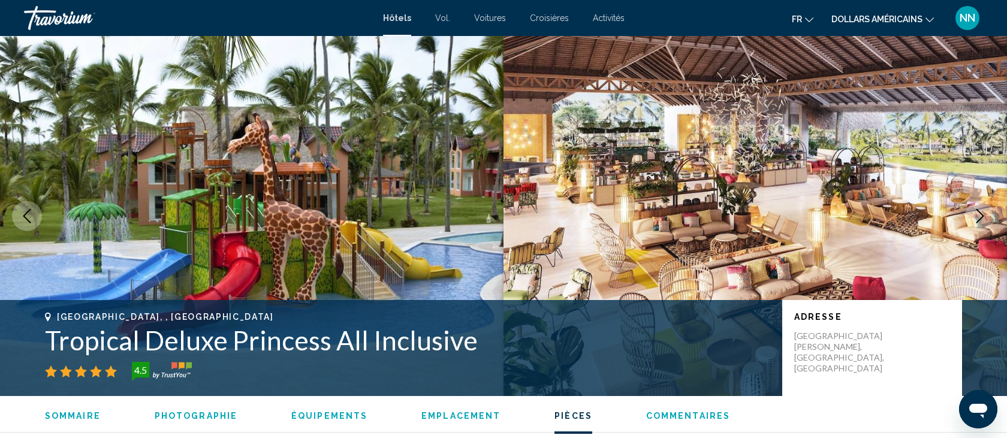
scroll to position [1712, 0]
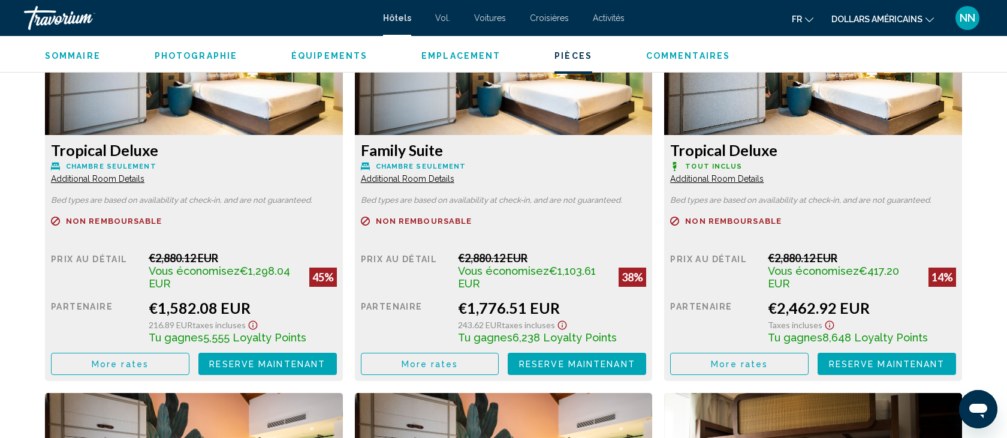
click at [86, 361] on button "More rates" at bounding box center [120, 363] width 138 height 22
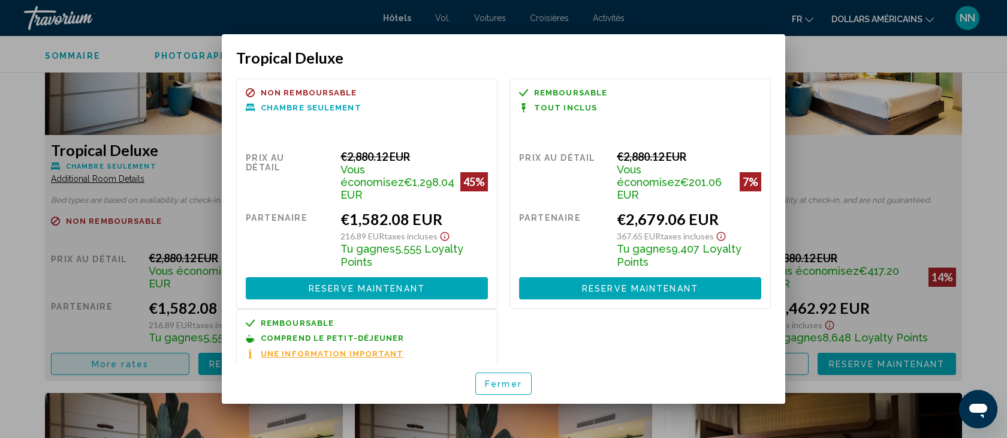
scroll to position [0, 0]
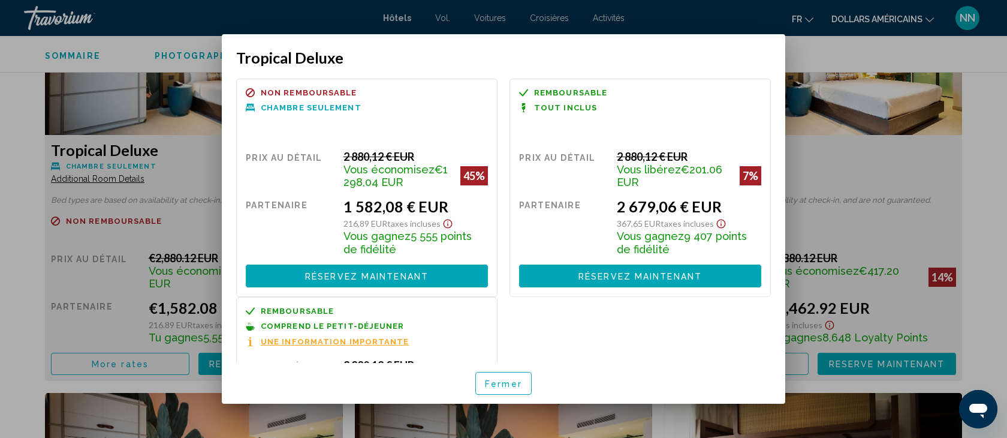
click at [133, 296] on div at bounding box center [503, 219] width 1007 height 438
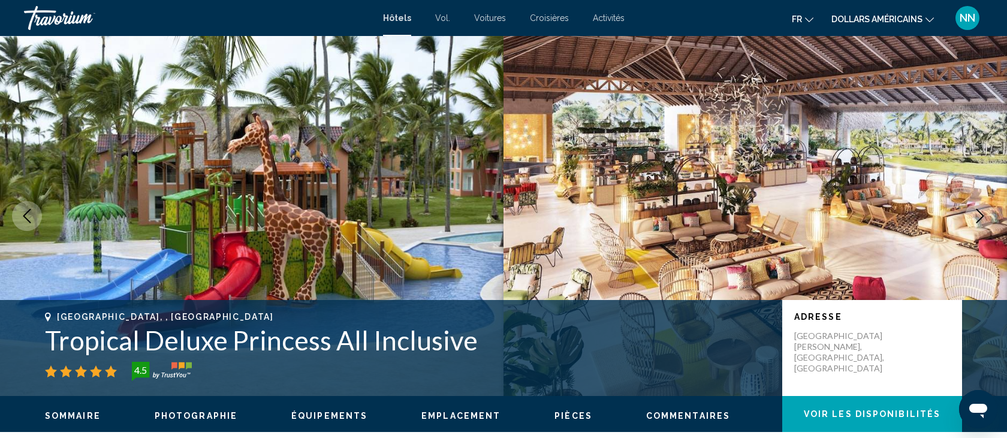
drag, startPoint x: 471, startPoint y: 337, endPoint x: 33, endPoint y: 314, distance: 438.8
click at [33, 314] on div "[GEOGRAPHIC_DATA], , [GEOGRAPHIC_DATA] Tropical Deluxe Princess All Inclusive 4…" at bounding box center [503, 348] width 965 height 72
copy div "[GEOGRAPHIC_DATA], , [GEOGRAPHIC_DATA] Tropical Deluxe Princess All Inclusive"
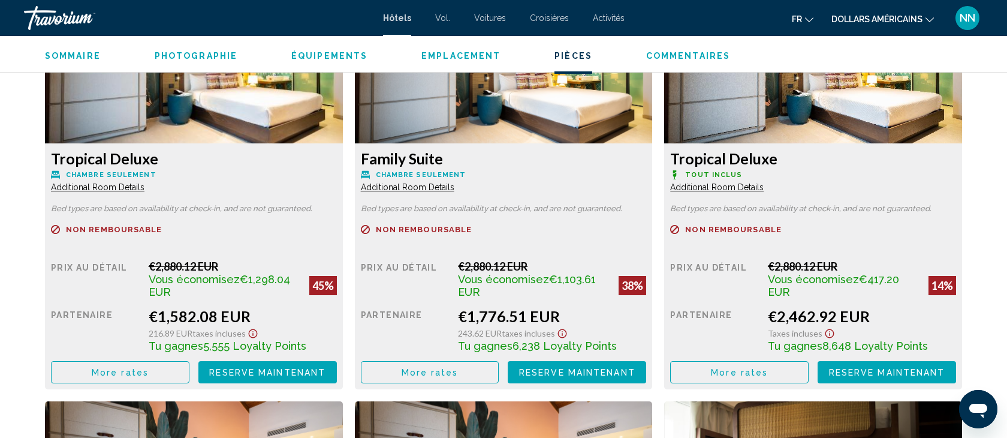
scroll to position [1708, 0]
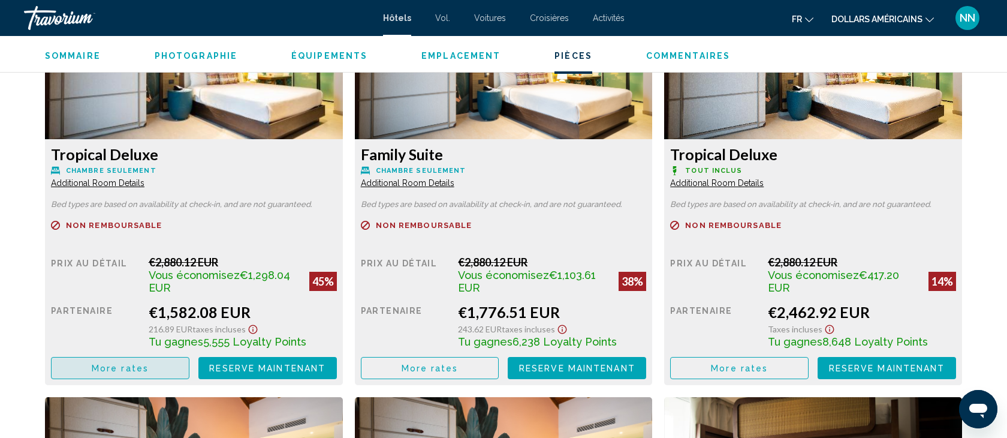
click at [125, 372] on span "More rates" at bounding box center [120, 368] width 57 height 10
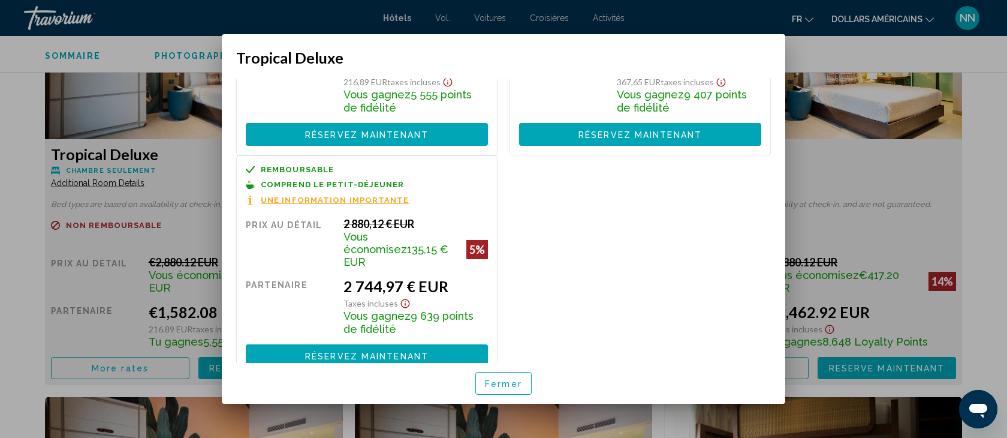
scroll to position [0, 0]
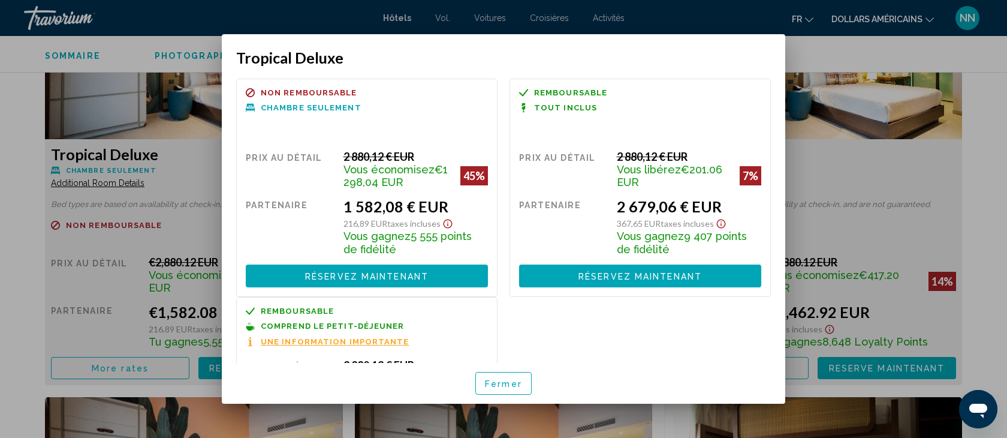
click at [502, 383] on font "Fermer" at bounding box center [503, 384] width 37 height 10
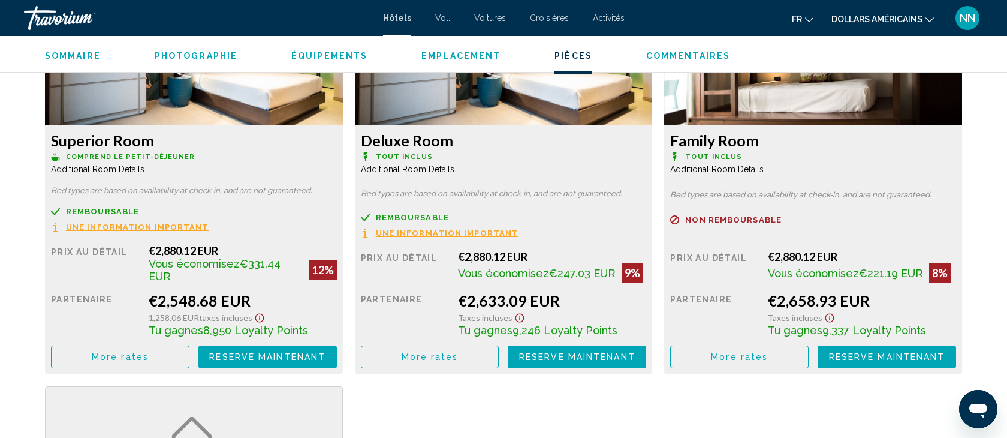
scroll to position [2127, 0]
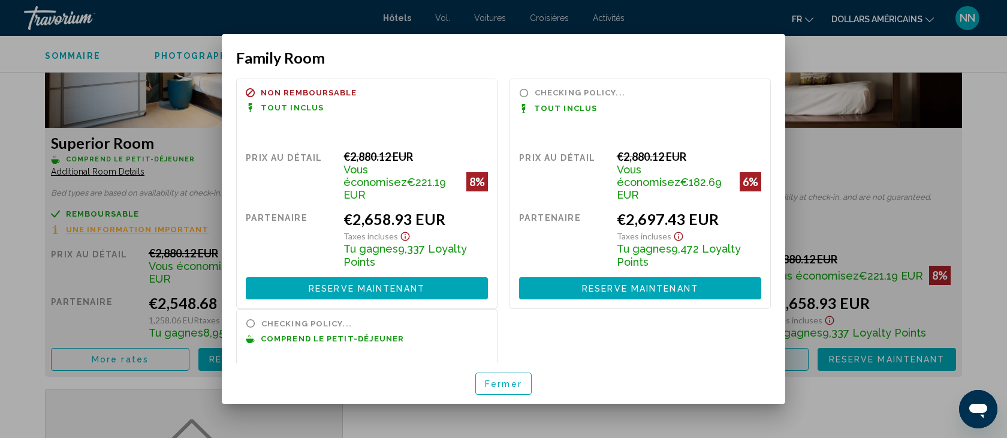
scroll to position [0, 0]
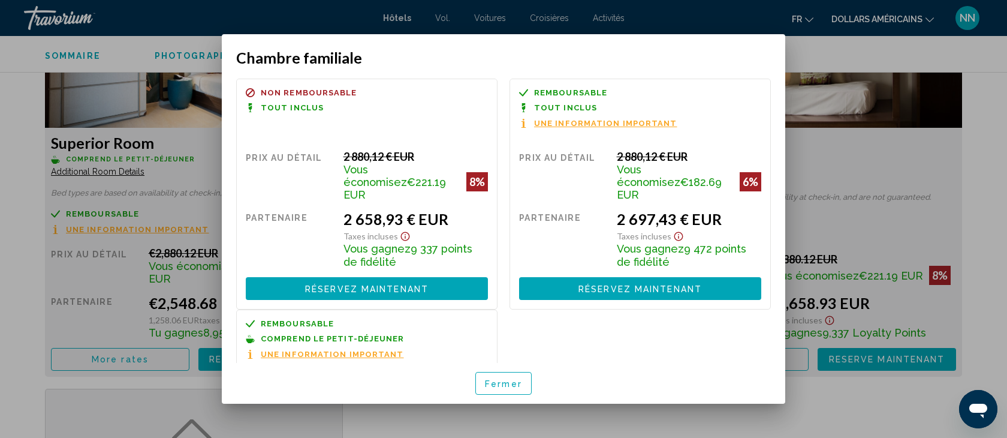
click at [517, 382] on font "Fermer" at bounding box center [503, 384] width 37 height 10
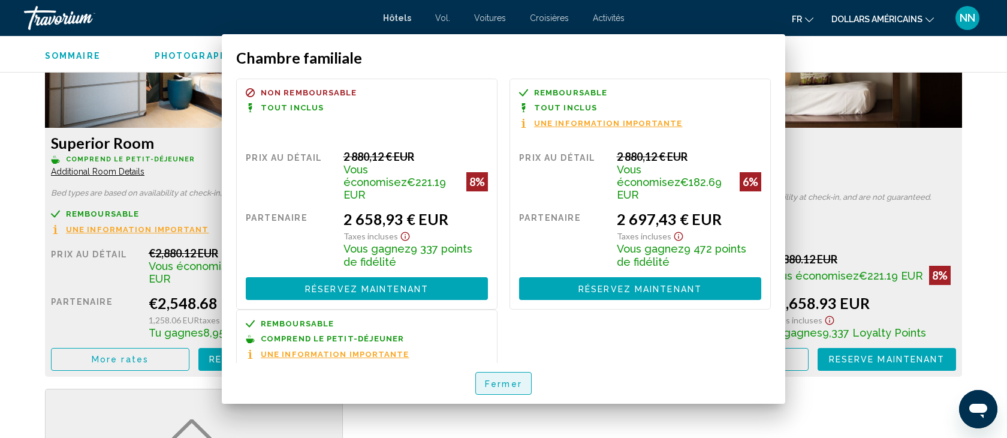
scroll to position [2127, 0]
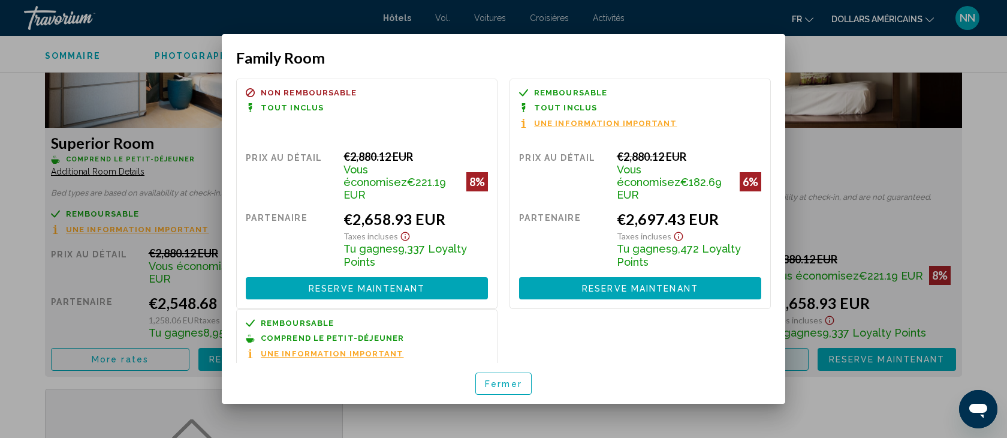
scroll to position [0, 0]
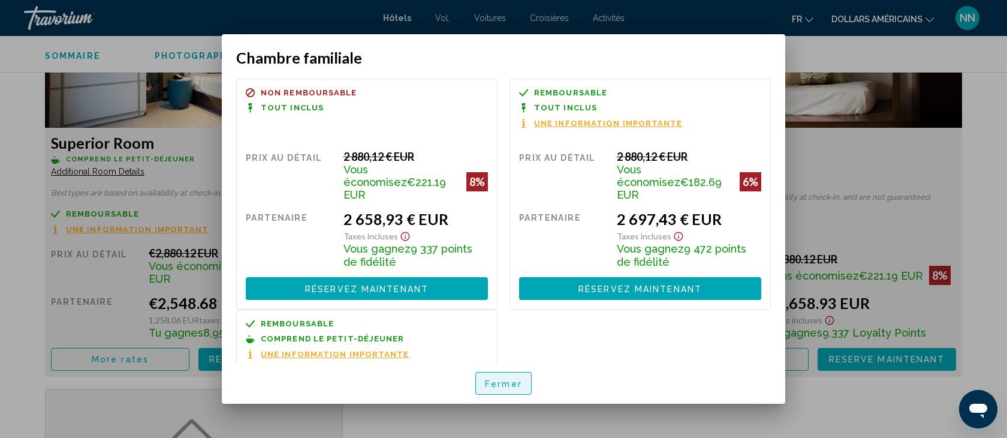
click at [508, 387] on font "Fermer" at bounding box center [503, 384] width 37 height 10
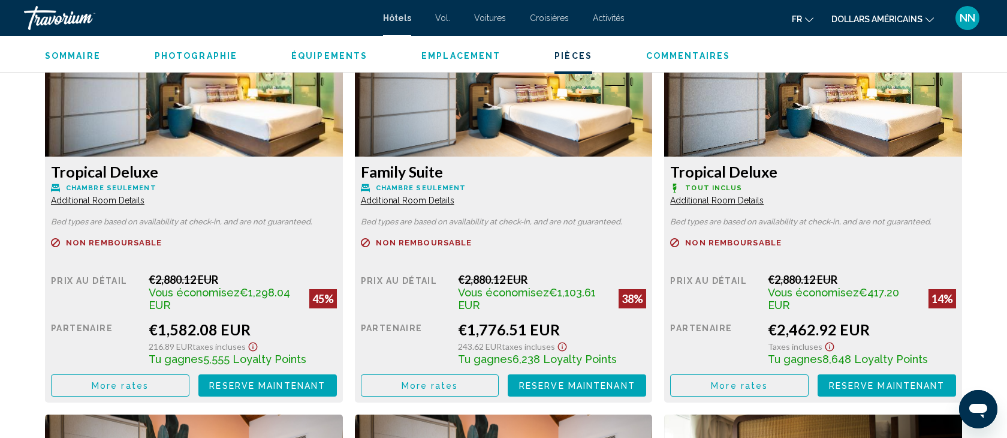
scroll to position [1730, 0]
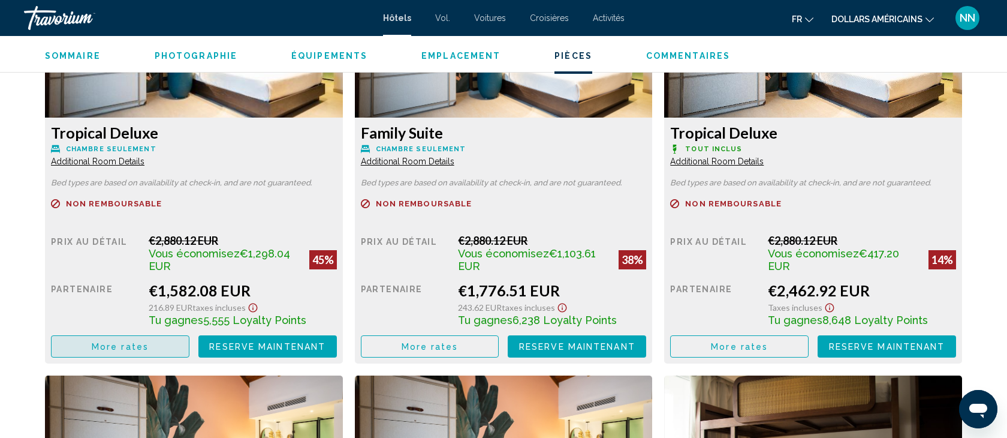
click at [112, 346] on span "More rates" at bounding box center [120, 347] width 57 height 10
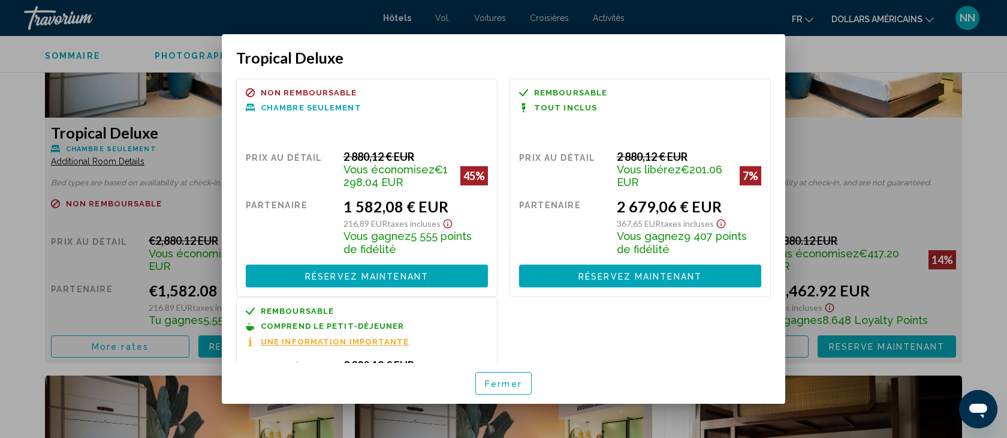
click at [515, 380] on font "Fermer" at bounding box center [503, 384] width 37 height 10
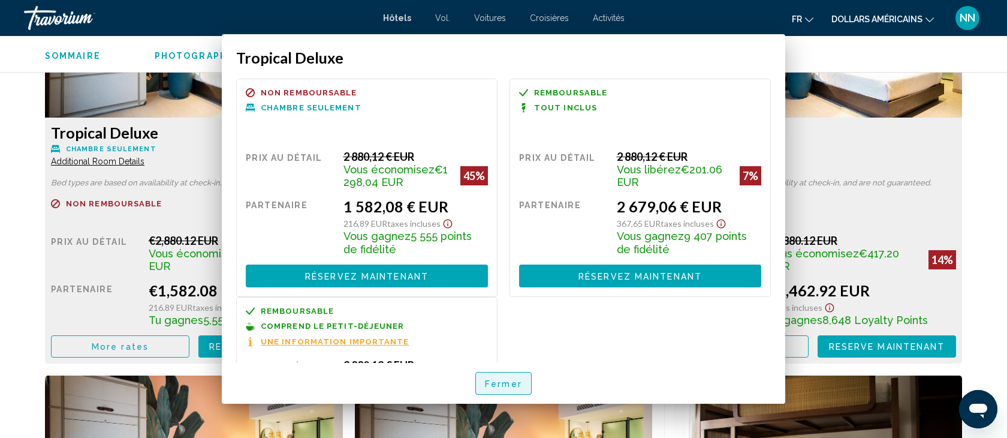
scroll to position [1730, 0]
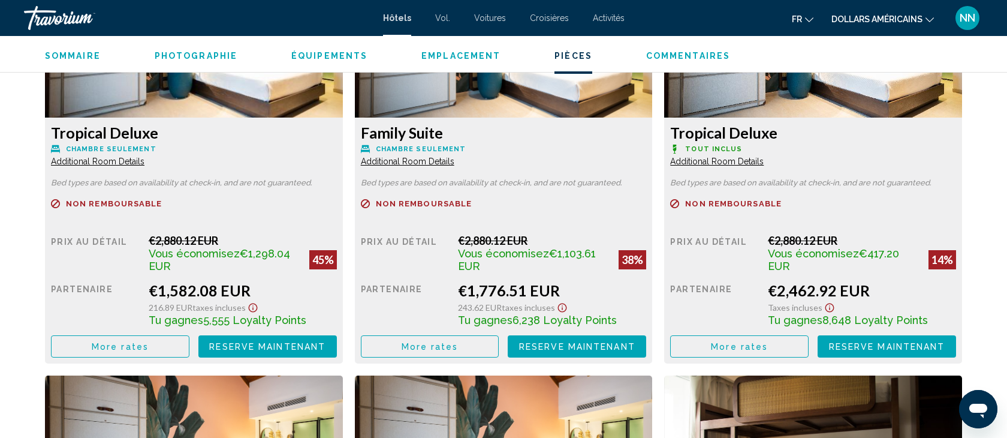
click at [439, 15] on font "Vol." at bounding box center [442, 18] width 15 height 10
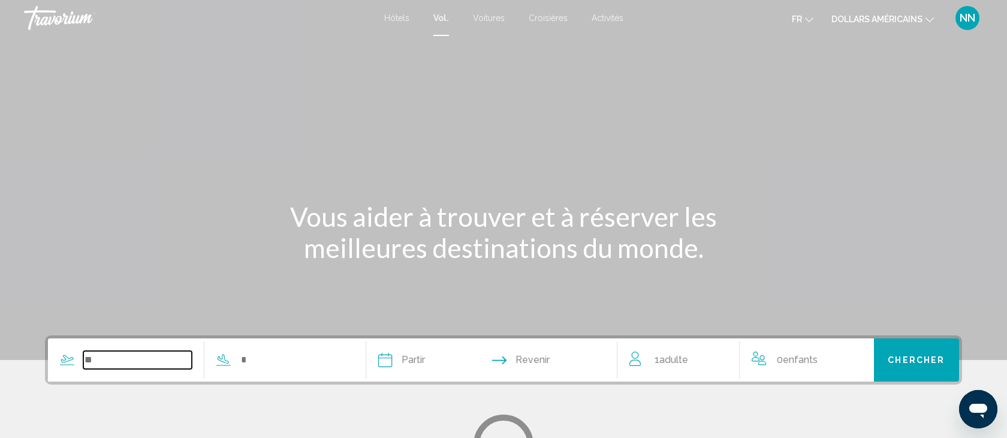
click at [91, 357] on input "Search widget" at bounding box center [137, 360] width 108 height 18
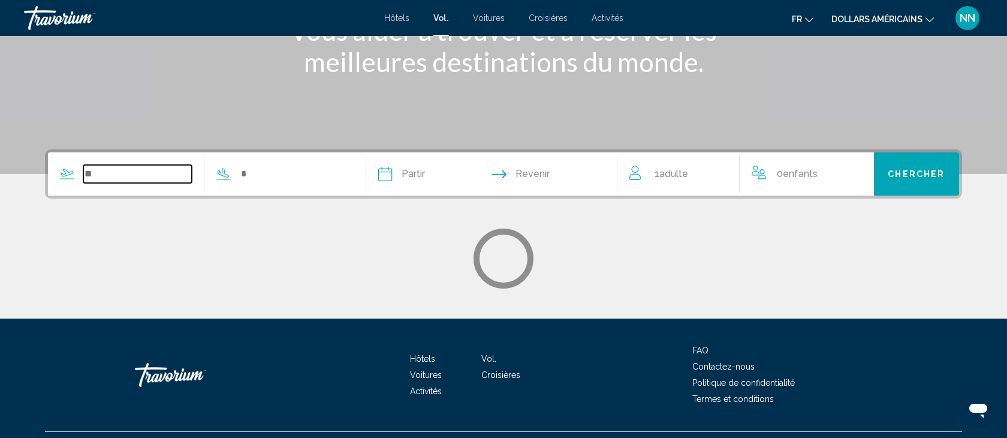
scroll to position [213, 0]
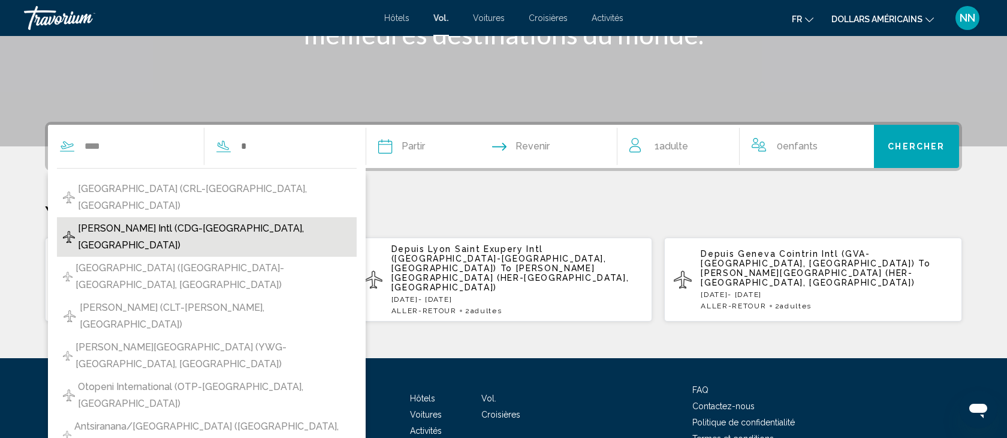
click at [171, 220] on span "[PERSON_NAME] Intl (CDG-[GEOGRAPHIC_DATA], [GEOGRAPHIC_DATA])" at bounding box center [214, 237] width 273 height 34
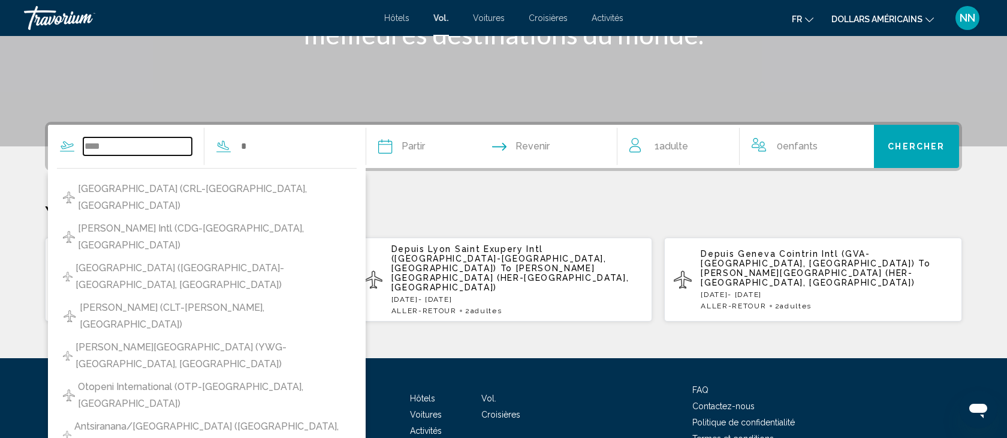
type input "**********"
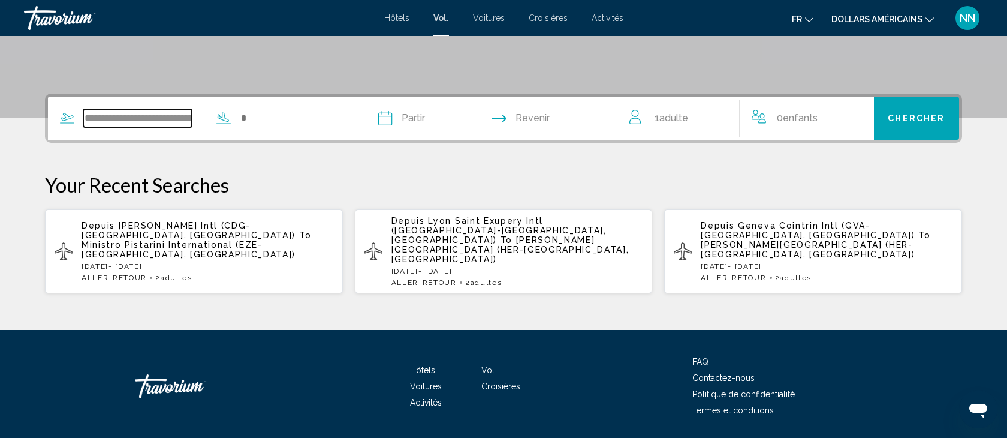
scroll to position [261, 0]
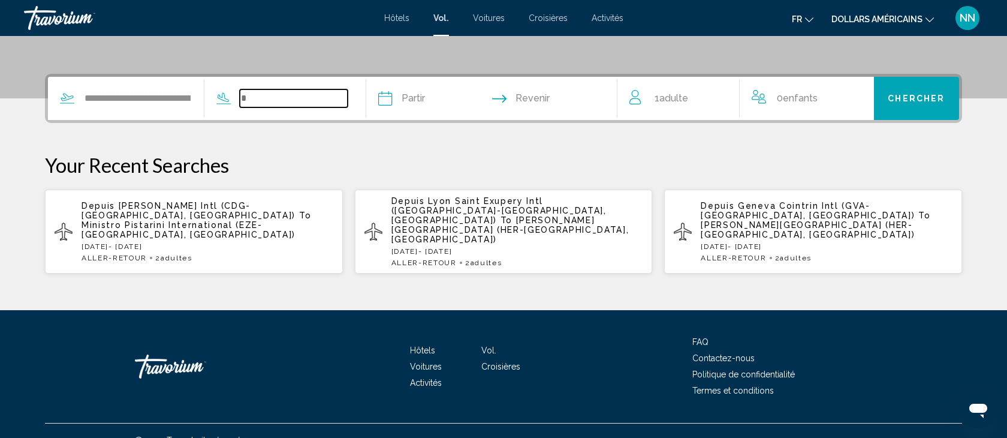
click at [246, 98] on input "Search widget" at bounding box center [294, 98] width 108 height 18
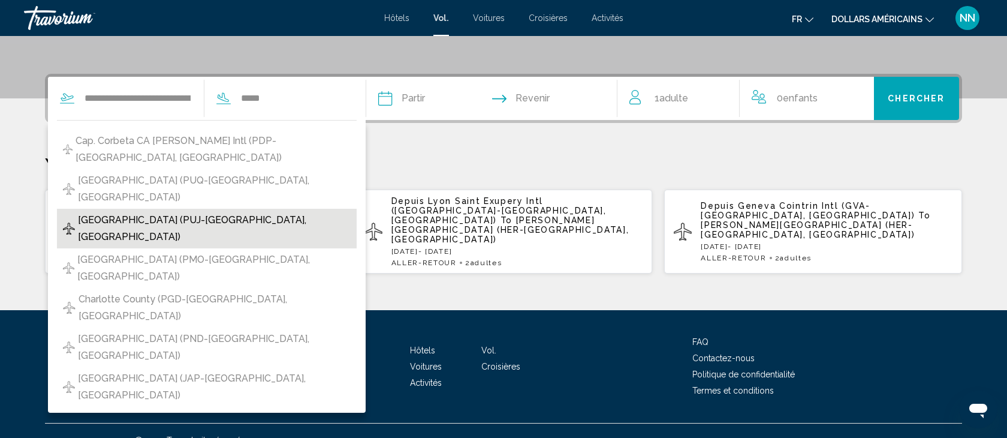
click at [109, 212] on span "[GEOGRAPHIC_DATA] (PUJ-[GEOGRAPHIC_DATA], [GEOGRAPHIC_DATA])" at bounding box center [214, 229] width 273 height 34
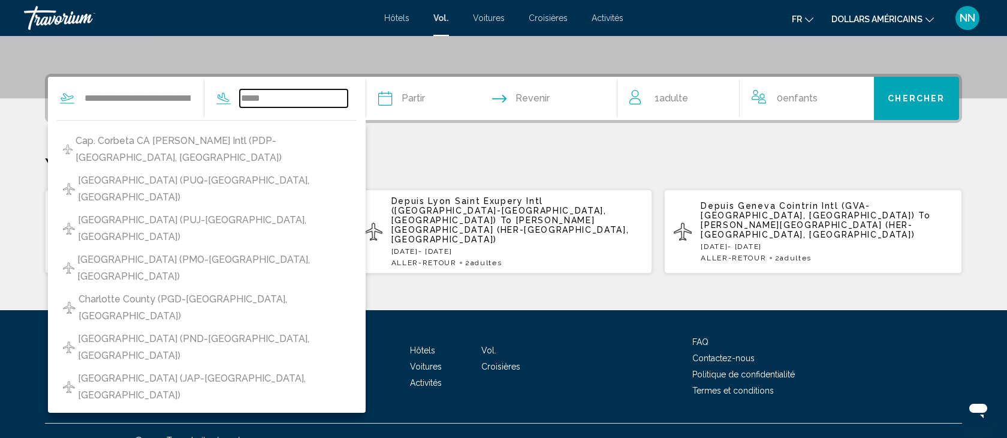
type input "**********"
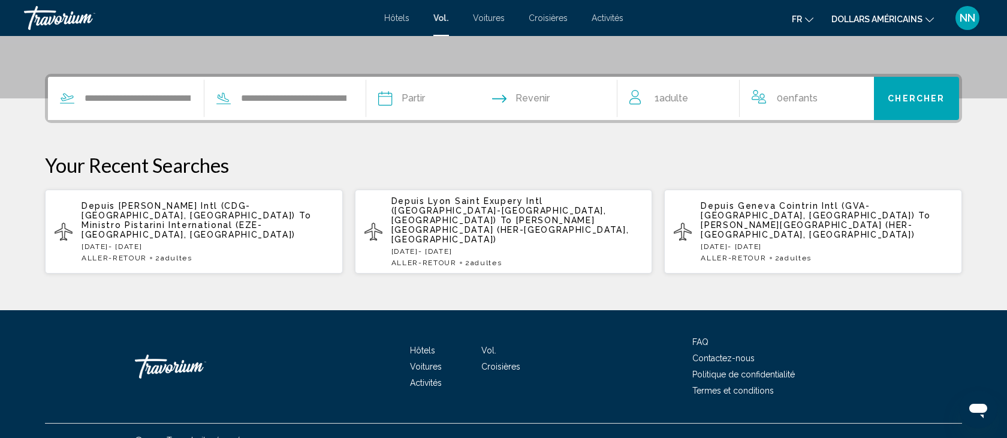
click at [411, 99] on input "Depart date" at bounding box center [437, 100] width 124 height 47
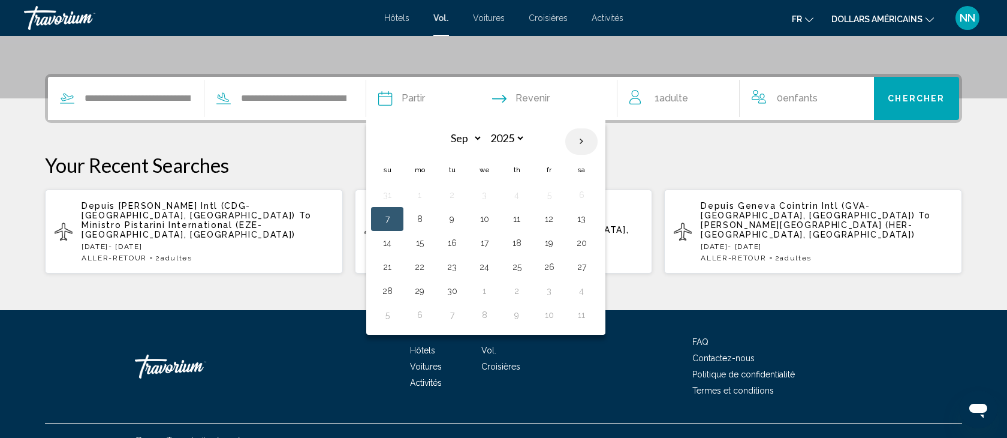
click at [582, 142] on th "Next month" at bounding box center [581, 141] width 32 height 26
select select "*"
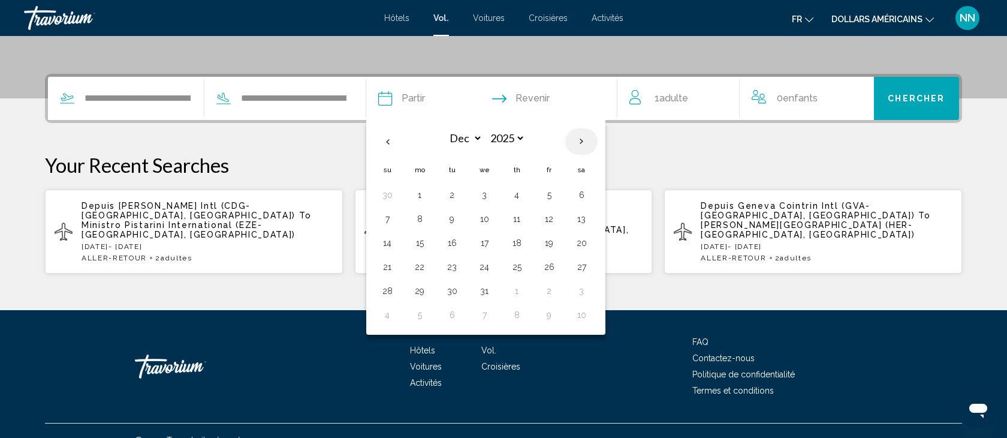
select select "****"
click at [582, 142] on th "Next month" at bounding box center [581, 141] width 32 height 26
select select "*"
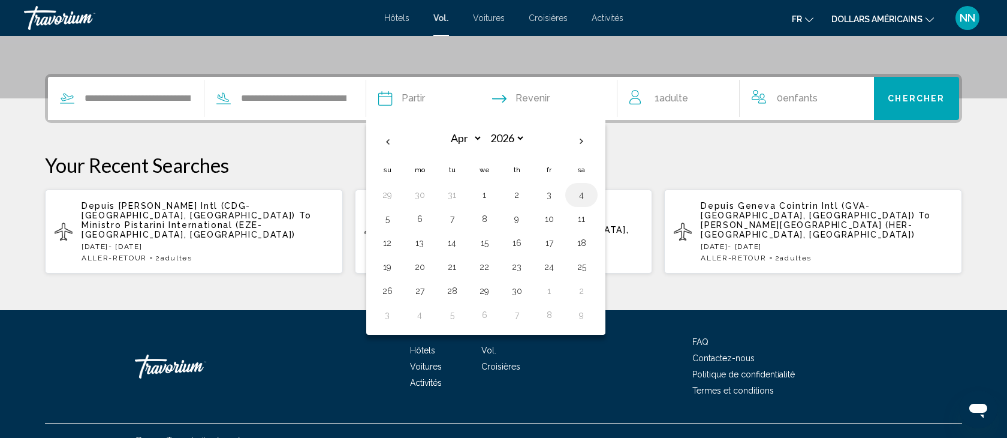
click at [582, 194] on button "4" at bounding box center [581, 194] width 19 height 17
type input "**********"
select select "*"
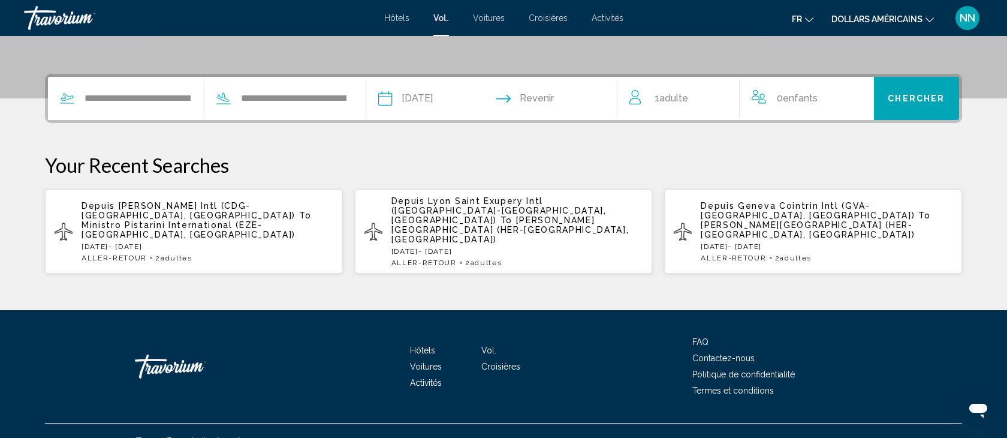
click at [541, 103] on input "Return date" at bounding box center [560, 100] width 124 height 47
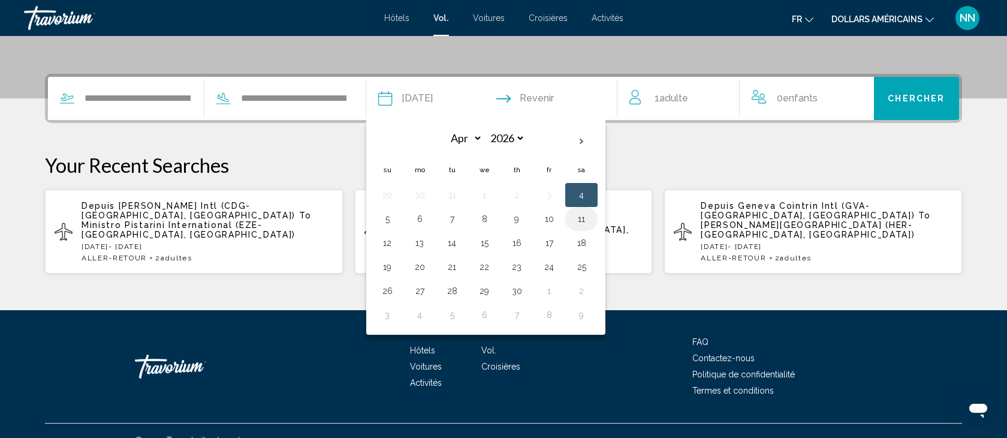
click at [582, 219] on button "11" at bounding box center [581, 218] width 19 height 17
type input "**********"
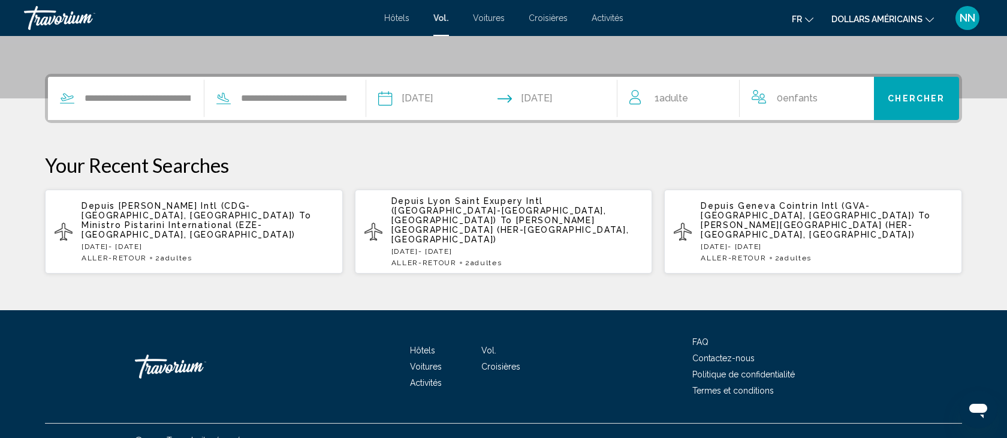
click at [662, 100] on span "Adulte" at bounding box center [673, 97] width 29 height 11
click at [722, 96] on icon "Increment adults" at bounding box center [721, 96] width 11 height 11
click at [855, 94] on icon "Increment children" at bounding box center [856, 96] width 11 height 14
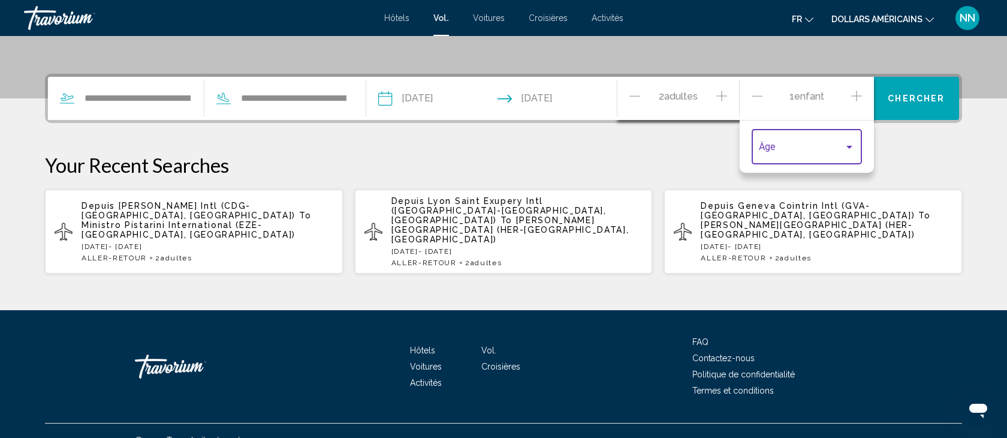
click at [850, 146] on div "Travelers: 2 adults, 1 child" at bounding box center [849, 147] width 6 height 3
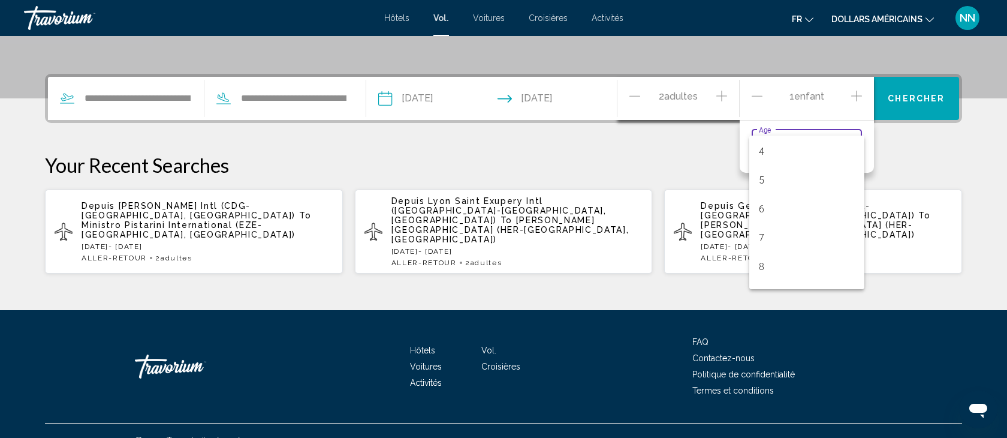
scroll to position [131, 0]
click at [788, 218] on span "7" at bounding box center [807, 220] width 96 height 29
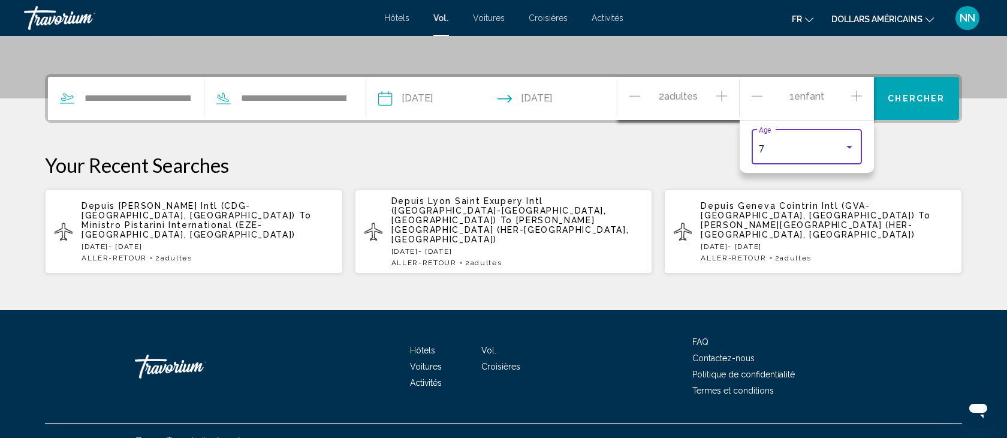
click at [858, 93] on icon "Increment children" at bounding box center [856, 96] width 11 height 14
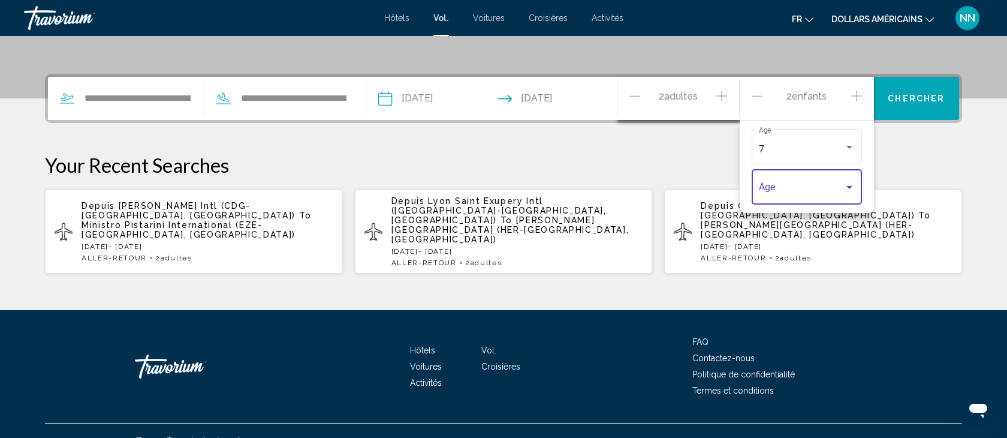
click at [851, 189] on div "Travelers: 2 adults, 2 children" at bounding box center [849, 187] width 6 height 3
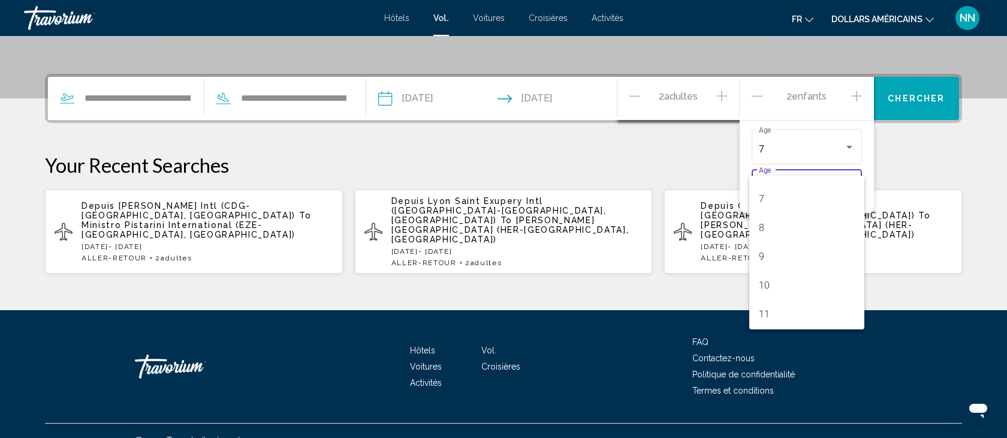
scroll to position [213, 0]
click at [786, 267] on span "10" at bounding box center [807, 264] width 96 height 29
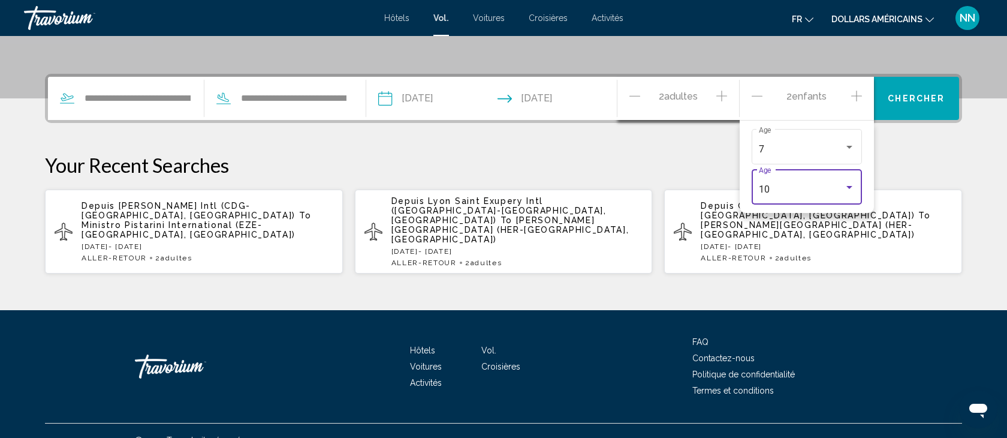
click at [921, 101] on span "Chercher" at bounding box center [916, 99] width 57 height 10
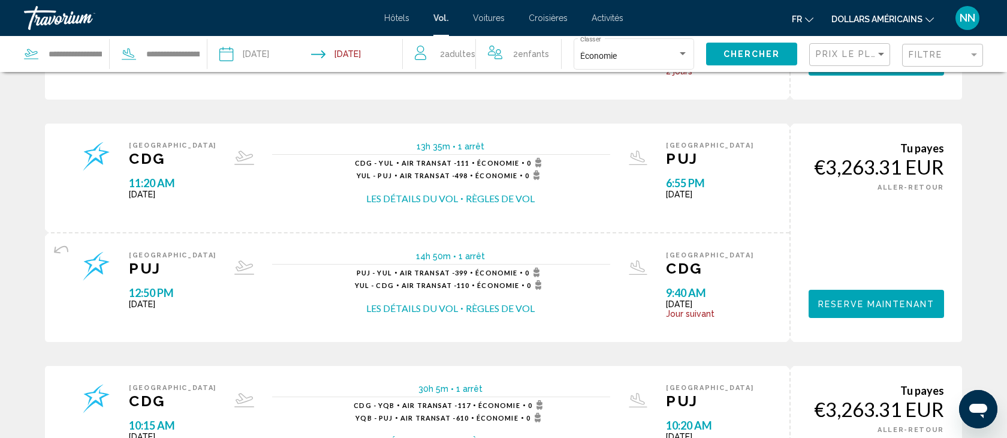
scroll to position [233, 0]
click at [101, 54] on input "**********" at bounding box center [75, 54] width 56 height 18
